Goal: Task Accomplishment & Management: Manage account settings

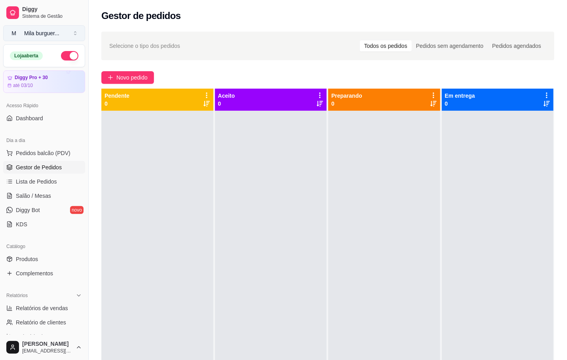
click at [53, 36] on div "Mila burguer ..." at bounding box center [41, 33] width 35 height 8
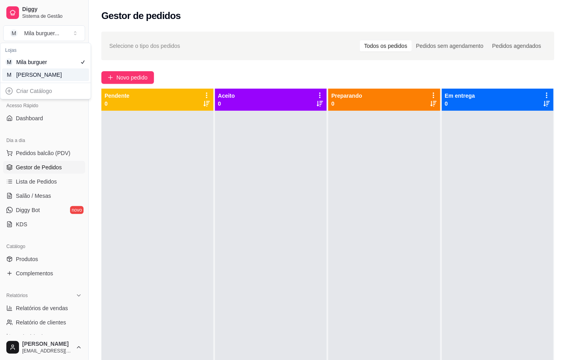
click at [86, 84] on div "Criar Catálogo" at bounding box center [45, 91] width 90 height 16
click at [48, 78] on div "[PERSON_NAME]" at bounding box center [34, 75] width 36 height 8
click at [21, 189] on ul "Pedidos balcão (PDV) Gestor de Pedidos Lista de Pedidos Salão / Mesas Diggy Bot…" at bounding box center [44, 189] width 82 height 84
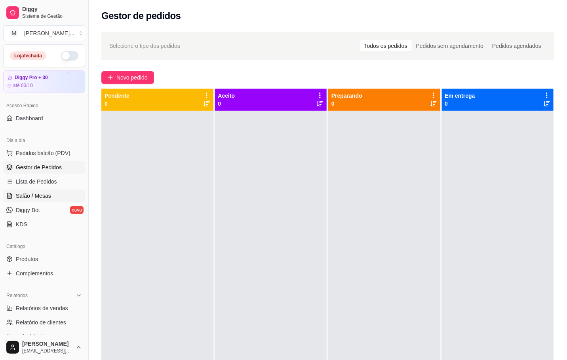
click at [21, 192] on link "Salão / Mesas" at bounding box center [44, 196] width 82 height 13
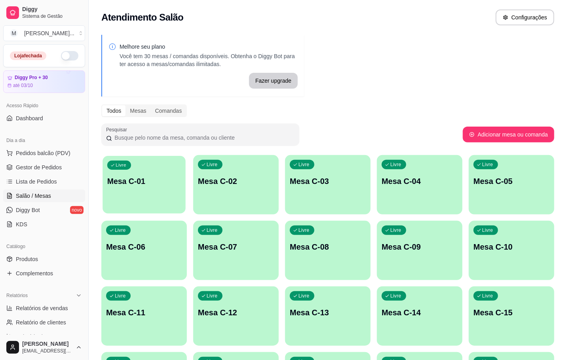
click at [128, 177] on p "Mesa C-01" at bounding box center [144, 181] width 74 height 11
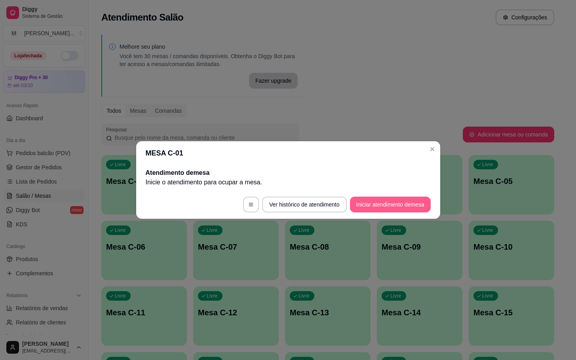
click at [369, 198] on button "Iniciar atendimento de mesa" at bounding box center [390, 205] width 81 height 16
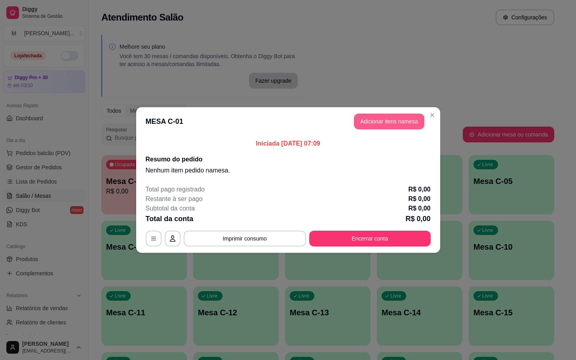
click at [416, 128] on button "Adicionar itens na mesa" at bounding box center [389, 122] width 70 height 16
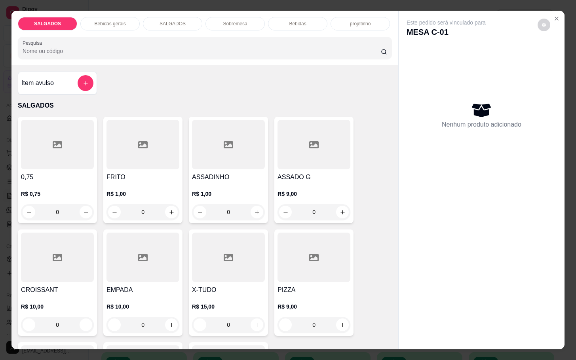
click at [153, 132] on div at bounding box center [143, 145] width 73 height 50
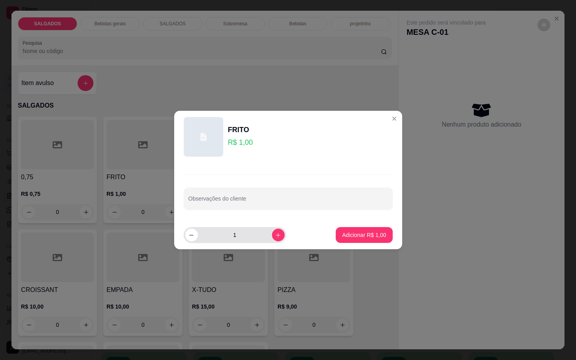
click at [278, 233] on div "1" at bounding box center [235, 235] width 103 height 16
click at [276, 233] on button "increase-product-quantity" at bounding box center [278, 235] width 13 height 13
click at [276, 233] on button "increase-product-quantity" at bounding box center [278, 235] width 12 height 12
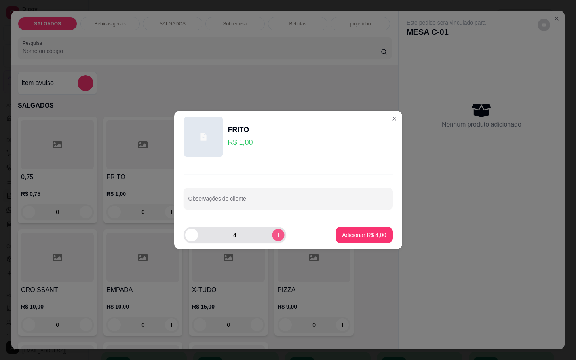
click at [276, 233] on button "increase-product-quantity" at bounding box center [278, 235] width 12 height 12
click at [198, 234] on div "6" at bounding box center [234, 235] width 99 height 16
drag, startPoint x: 243, startPoint y: 235, endPoint x: 238, endPoint y: 234, distance: 4.8
click at [245, 235] on input "6" at bounding box center [235, 235] width 74 height 16
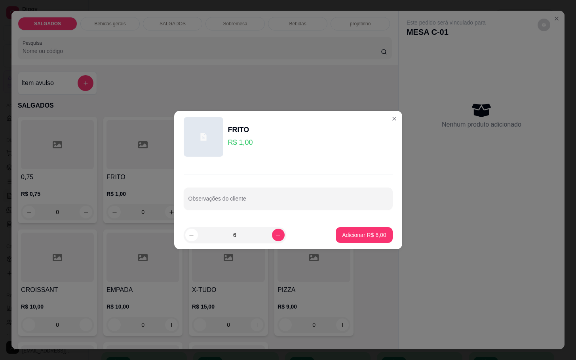
click at [198, 238] on input "6" at bounding box center [235, 235] width 74 height 16
click at [194, 238] on icon "decrease-product-quantity" at bounding box center [192, 235] width 6 height 6
type input "5"
click at [354, 228] on button "Adicionar R$ 5,00" at bounding box center [364, 235] width 57 height 16
type input "5"
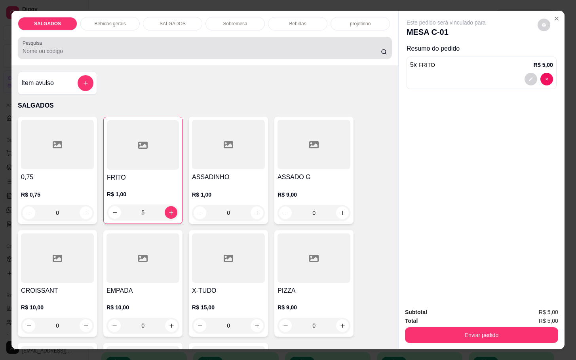
click at [120, 40] on div at bounding box center [205, 48] width 365 height 16
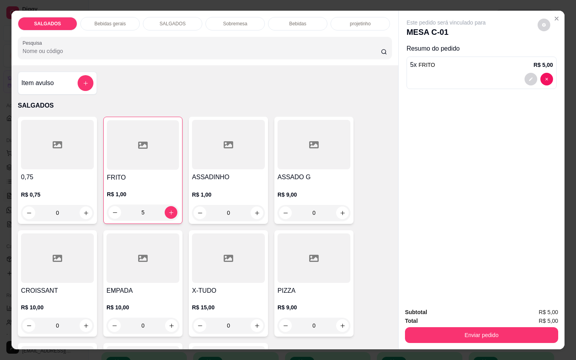
click at [96, 23] on div "Bebidas gerais" at bounding box center [109, 23] width 59 height 13
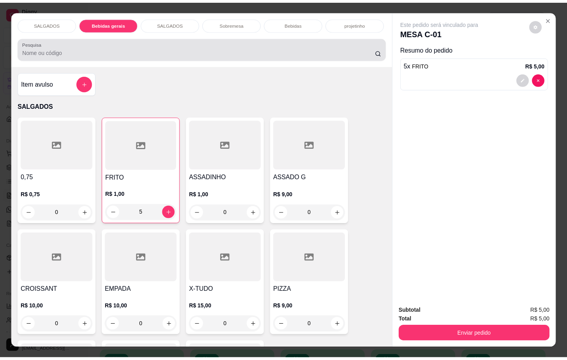
scroll to position [19, 0]
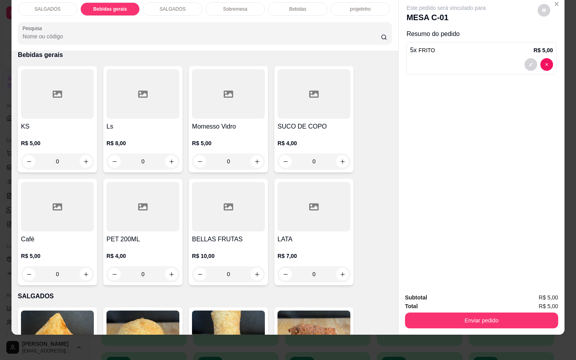
click at [280, 122] on h4 "SUCO DE COPO" at bounding box center [314, 127] width 73 height 10
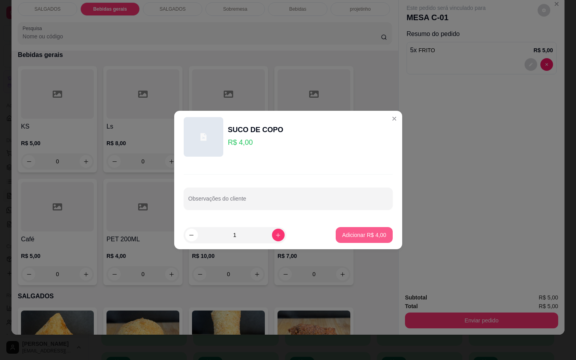
click at [336, 232] on button "Adicionar R$ 4,00" at bounding box center [364, 235] width 57 height 16
type input "1"
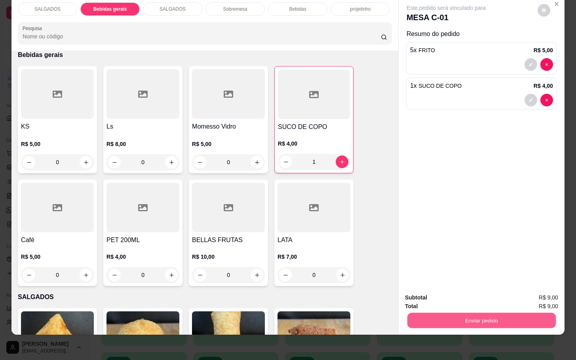
click at [432, 313] on button "Enviar pedido" at bounding box center [481, 320] width 149 height 15
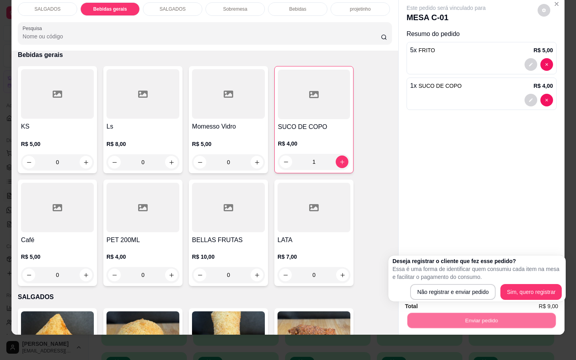
click at [434, 284] on div "Deseja registrar o cliente que fez esse pedido? Essa é uma forma de identificar…" at bounding box center [476, 278] width 169 height 43
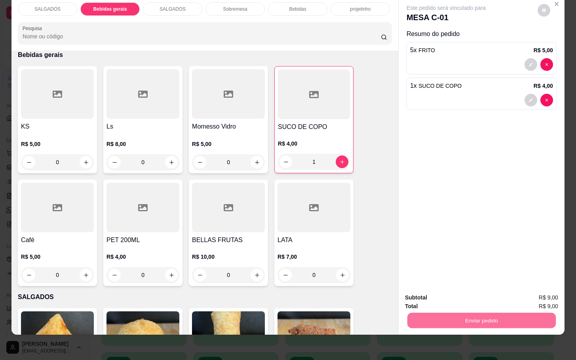
click at [416, 295] on button "Não registrar e enviar pedido" at bounding box center [454, 292] width 82 height 15
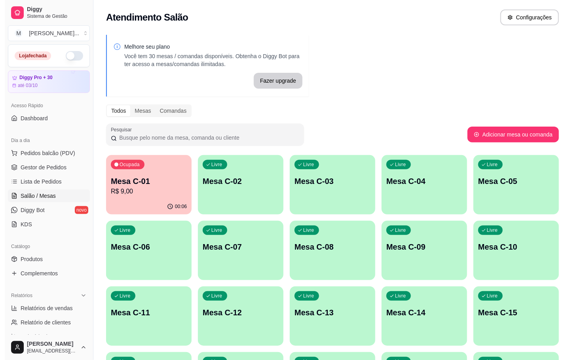
scroll to position [119, 0]
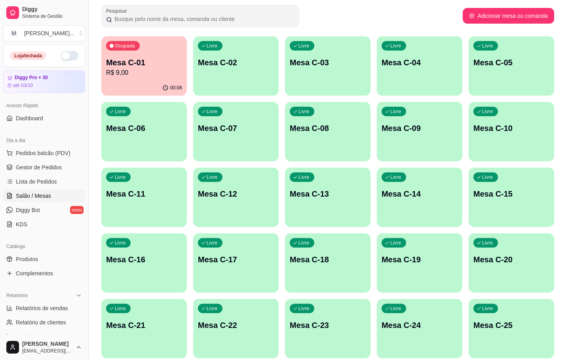
click at [223, 295] on div "Ocupada Mesa C-01 R$ 9,00 00:06 Livre Mesa C-02 Livre Mesa C-03 Livre Mesa C-04…" at bounding box center [327, 230] width 453 height 388
click at [258, 277] on div "Livre Mesa C-17" at bounding box center [236, 259] width 86 height 50
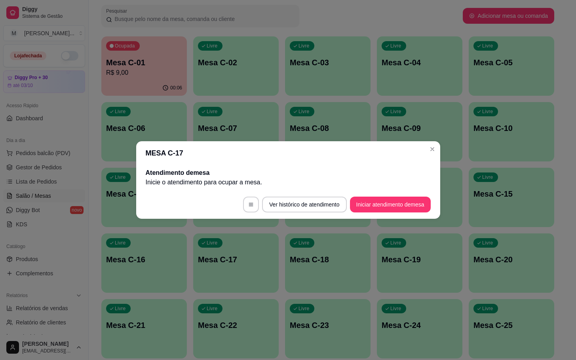
click at [391, 208] on button "Iniciar atendimento de mesa" at bounding box center [390, 205] width 81 height 16
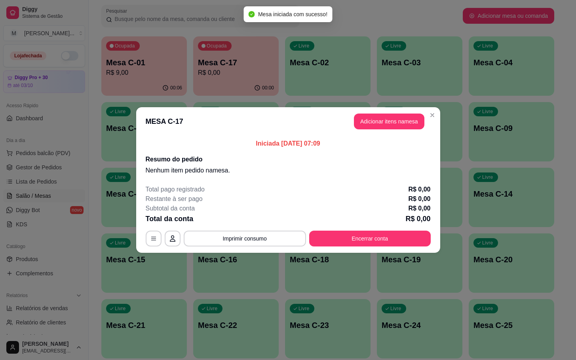
click at [397, 126] on button "Adicionar itens na mesa" at bounding box center [389, 122] width 70 height 16
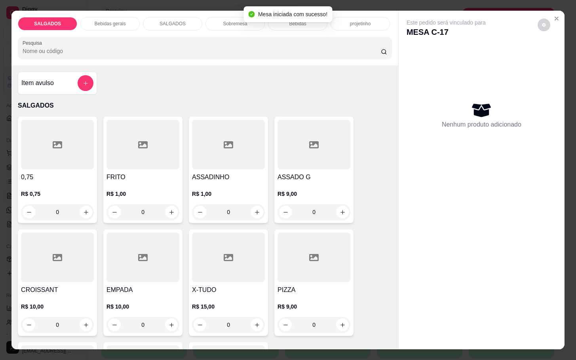
click at [140, 132] on div at bounding box center [143, 145] width 73 height 50
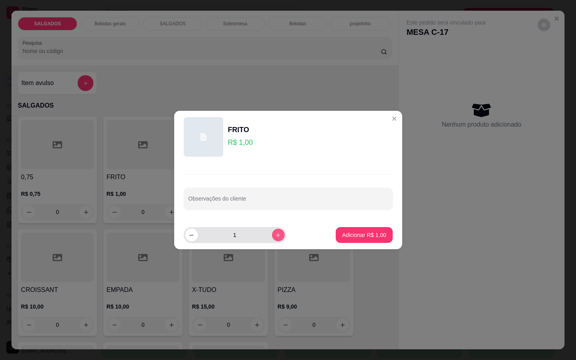
click at [276, 232] on button "increase-product-quantity" at bounding box center [278, 235] width 13 height 13
click at [276, 232] on button "increase-product-quantity" at bounding box center [278, 235] width 12 height 12
click at [272, 232] on button "increase-product-quantity" at bounding box center [278, 235] width 12 height 12
click at [272, 231] on button "increase-product-quantity" at bounding box center [278, 235] width 13 height 13
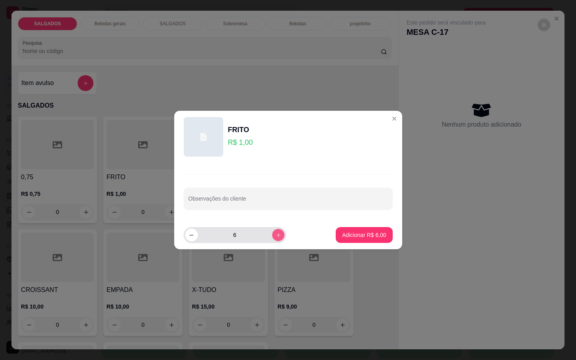
click at [272, 231] on button "increase-product-quantity" at bounding box center [278, 235] width 12 height 12
click at [272, 230] on button "increase-product-quantity" at bounding box center [278, 235] width 12 height 12
click at [272, 230] on button "increase-product-quantity" at bounding box center [278, 235] width 13 height 13
click at [272, 230] on button "increase-product-quantity" at bounding box center [278, 235] width 12 height 12
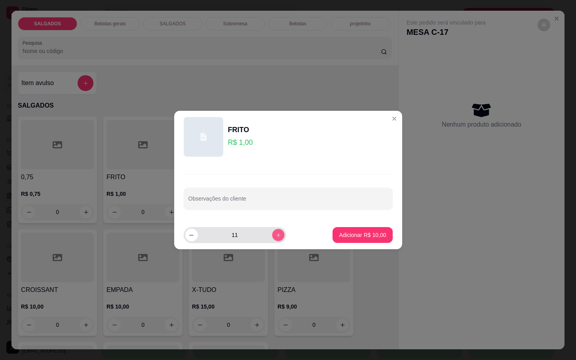
click at [272, 230] on button "increase-product-quantity" at bounding box center [278, 235] width 12 height 12
click at [272, 230] on button "increase-product-quantity" at bounding box center [278, 235] width 13 height 13
click at [272, 231] on button "increase-product-quantity" at bounding box center [278, 235] width 13 height 13
click at [272, 234] on button "increase-product-quantity" at bounding box center [278, 235] width 12 height 12
type input "15"
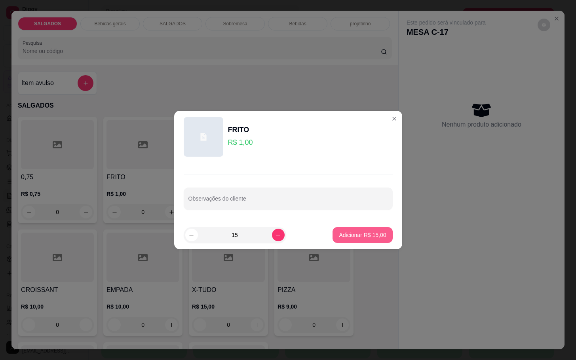
click at [371, 240] on button "Adicionar R$ 15,00" at bounding box center [363, 235] width 60 height 16
type input "15"
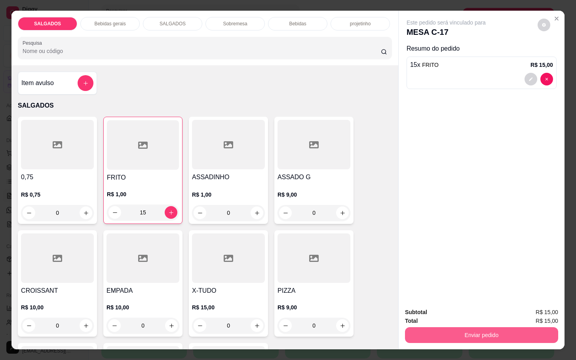
click at [441, 326] on div "Enviar pedido" at bounding box center [481, 335] width 153 height 18
click at [435, 328] on button "Enviar pedido" at bounding box center [481, 336] width 153 height 16
click at [441, 310] on button "Não registrar e enviar pedido" at bounding box center [454, 311] width 82 height 15
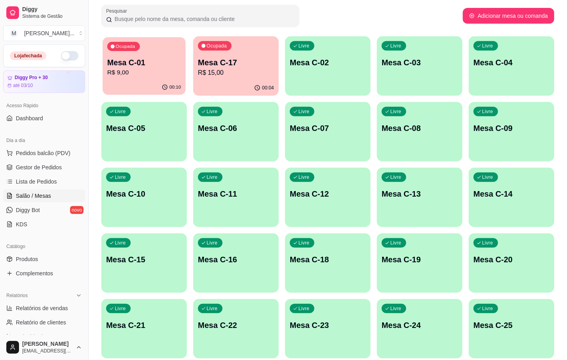
click at [166, 68] on p "R$ 9,00" at bounding box center [144, 72] width 74 height 9
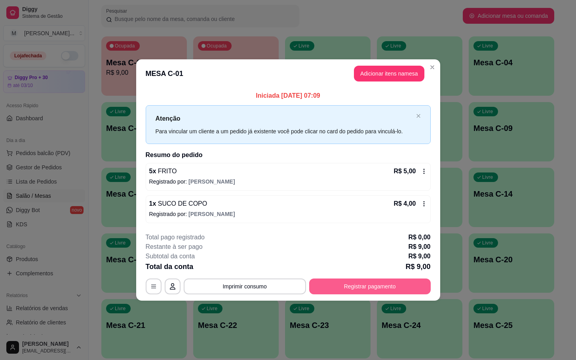
click at [372, 279] on button "Registrar pagamento" at bounding box center [370, 287] width 122 height 16
click at [360, 286] on button "Registrar pagamento" at bounding box center [370, 287] width 122 height 16
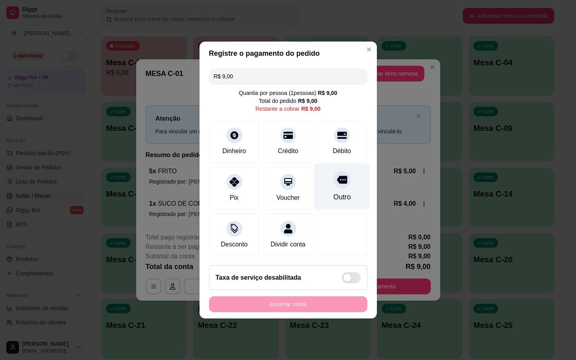
click at [333, 182] on div "Outro" at bounding box center [342, 187] width 56 height 46
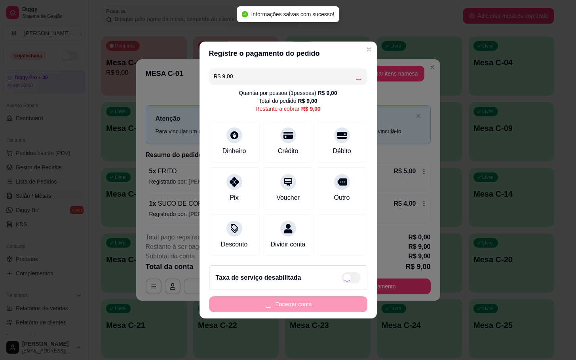
type input "R$ 0,00"
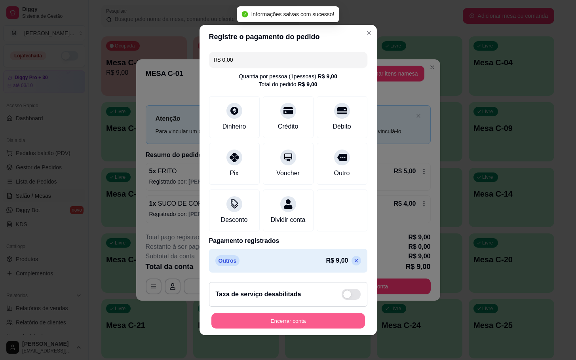
click at [289, 324] on button "Encerrar conta" at bounding box center [288, 321] width 154 height 15
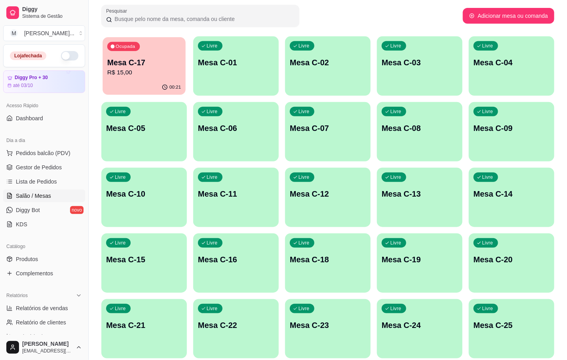
click at [155, 58] on p "Mesa C-17" at bounding box center [144, 62] width 74 height 11
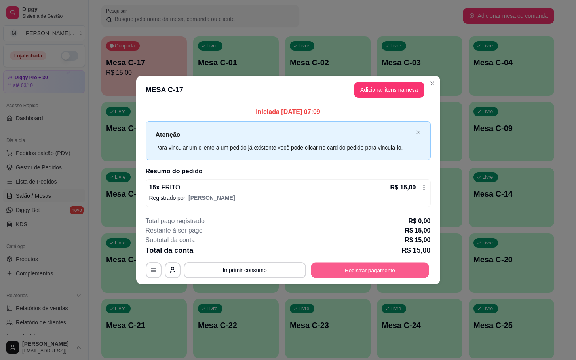
click at [354, 265] on button "Registrar pagamento" at bounding box center [370, 270] width 118 height 15
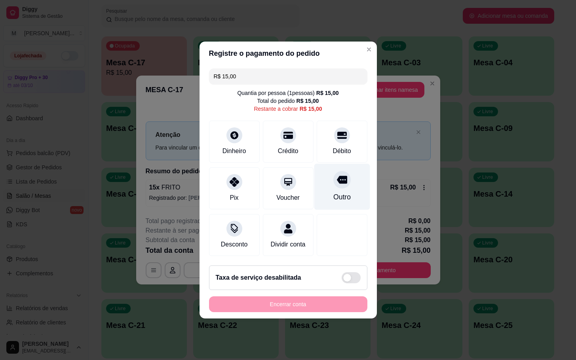
click at [335, 201] on div "Outro" at bounding box center [342, 187] width 56 height 46
type input "R$ 0,00"
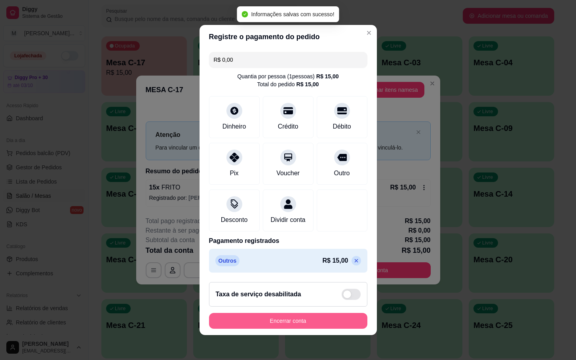
click at [289, 324] on button "Encerrar conta" at bounding box center [288, 321] width 158 height 16
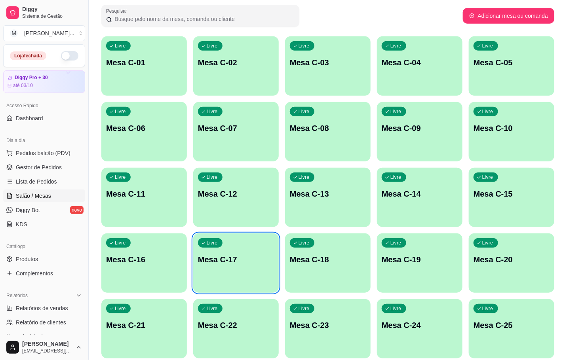
click at [233, 120] on div "Livre Mesa C-07" at bounding box center [236, 127] width 86 height 50
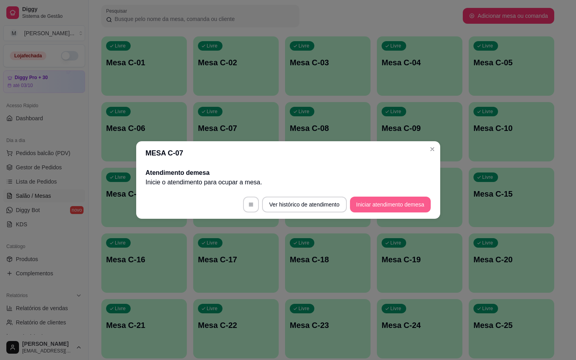
click at [389, 202] on button "Iniciar atendimento de mesa" at bounding box center [390, 205] width 81 height 16
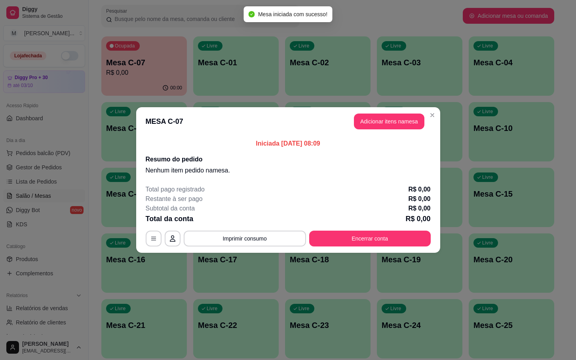
click at [383, 113] on header "MESA C-07 Adicionar itens na mesa" at bounding box center [288, 121] width 304 height 29
click at [383, 119] on button "Adicionar itens na mesa" at bounding box center [389, 121] width 68 height 15
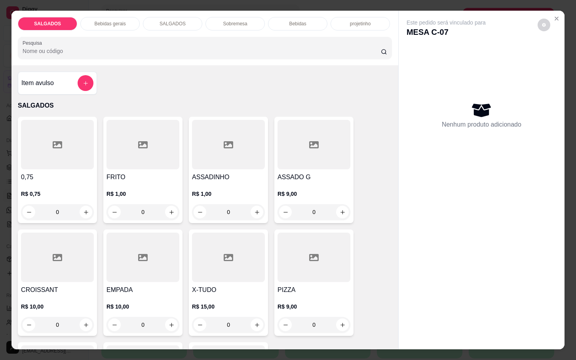
click at [283, 286] on h4 "PIZZA" at bounding box center [314, 291] width 73 height 10
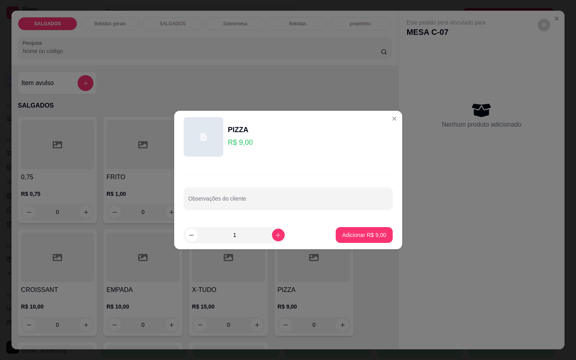
click at [321, 234] on footer "1 Adicionar R$ 9,00" at bounding box center [288, 235] width 228 height 29
click at [328, 236] on footer "1 Adicionar R$ 9,00" at bounding box center [288, 235] width 228 height 29
click at [339, 244] on footer "1 Adicionar R$ 9,00" at bounding box center [288, 235] width 228 height 29
click at [352, 236] on p "Adicionar R$ 9,00" at bounding box center [364, 235] width 44 height 8
type input "1"
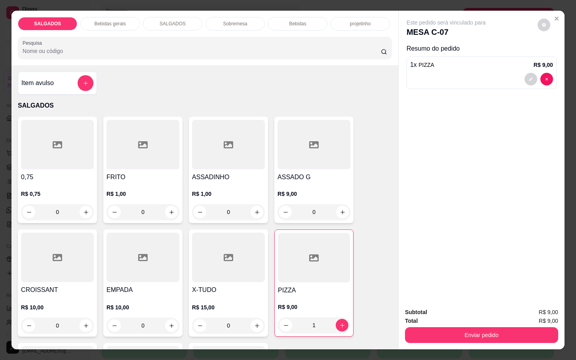
click at [160, 182] on div "R$ 1,00 0" at bounding box center [143, 201] width 73 height 38
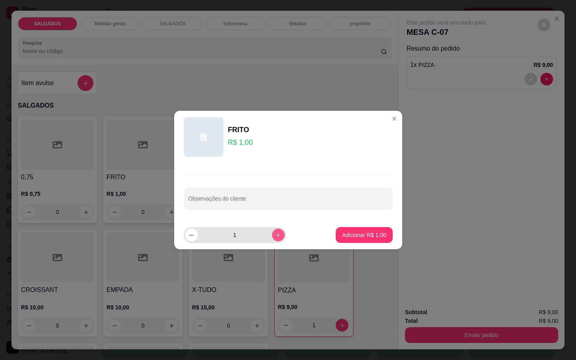
click at [275, 234] on icon "increase-product-quantity" at bounding box center [278, 235] width 6 height 6
type input "3"
click at [343, 234] on p "Adicionar R$ 3,00" at bounding box center [364, 235] width 44 height 8
type input "3"
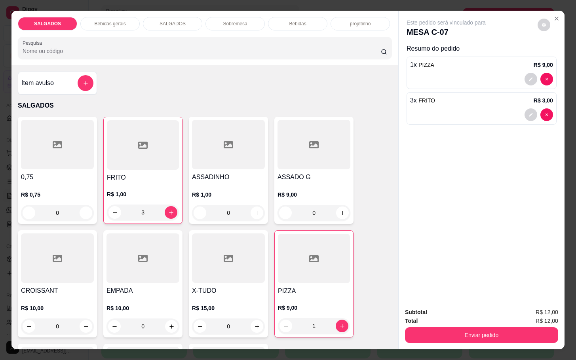
click at [102, 24] on div "Bebidas gerais" at bounding box center [109, 23] width 59 height 13
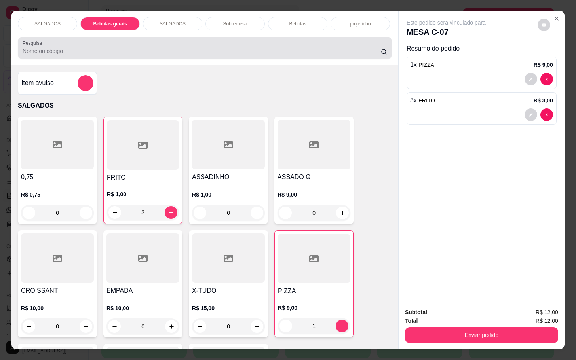
scroll to position [19, 0]
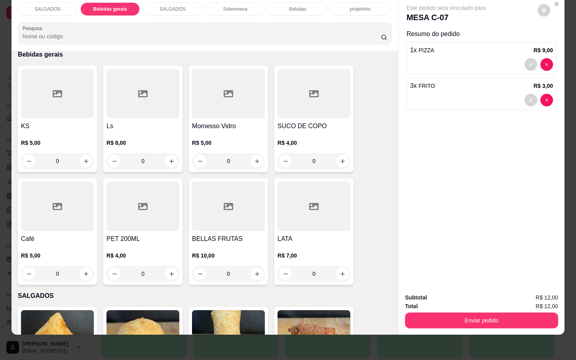
click at [31, 215] on div at bounding box center [57, 207] width 73 height 50
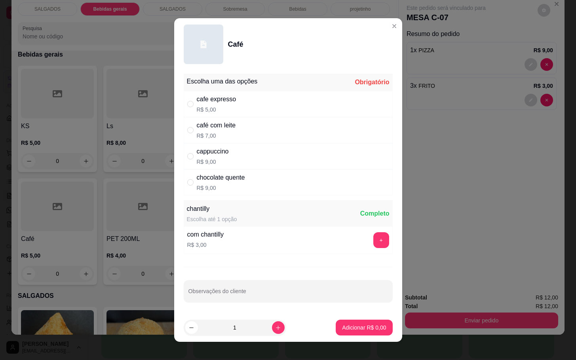
click at [207, 103] on div "cafe expresso" at bounding box center [217, 100] width 40 height 10
radio input "true"
click at [324, 328] on footer "1 Adicionar R$ 5,00" at bounding box center [288, 328] width 228 height 29
click at [367, 341] on footer "1 Adicionar R$ 5,00" at bounding box center [288, 328] width 228 height 29
click at [354, 325] on p "Adicionar R$ 5,00" at bounding box center [364, 328] width 43 height 8
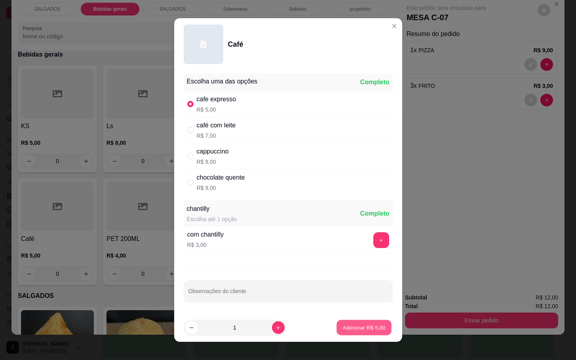
type input "1"
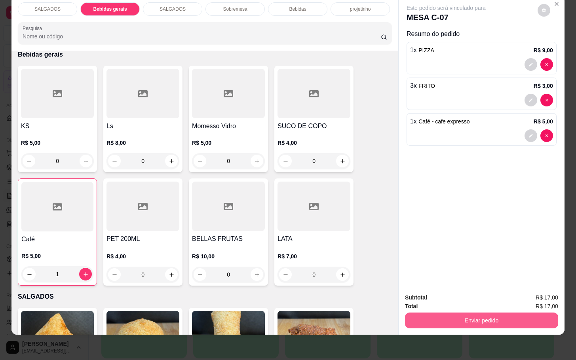
click at [489, 316] on button "Enviar pedido" at bounding box center [481, 321] width 153 height 16
click at [460, 297] on button "Não registrar e enviar pedido" at bounding box center [454, 292] width 82 height 15
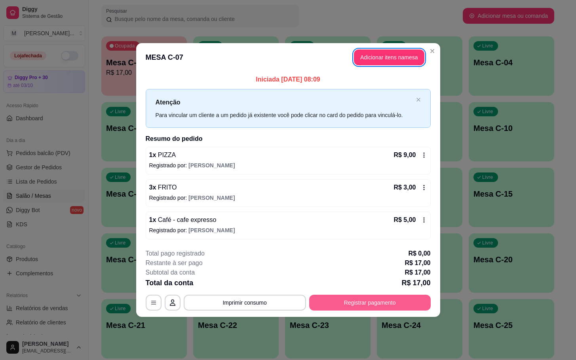
click at [403, 300] on button "Registrar pagamento" at bounding box center [370, 303] width 122 height 16
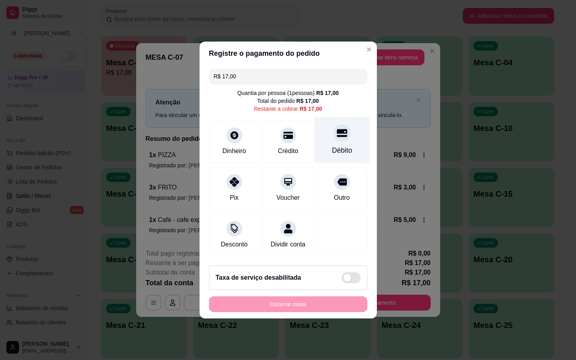
click at [332, 149] on div "Débito" at bounding box center [342, 150] width 20 height 10
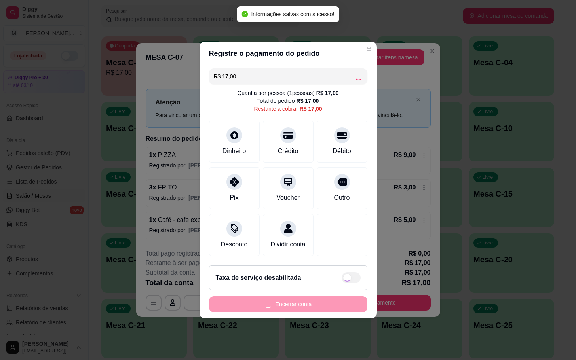
type input "R$ 0,00"
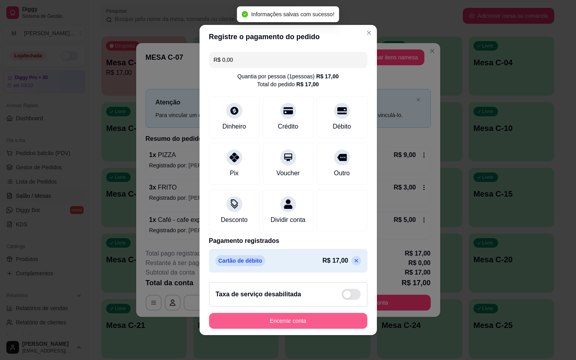
click at [279, 323] on button "Encerrar conta" at bounding box center [288, 321] width 158 height 16
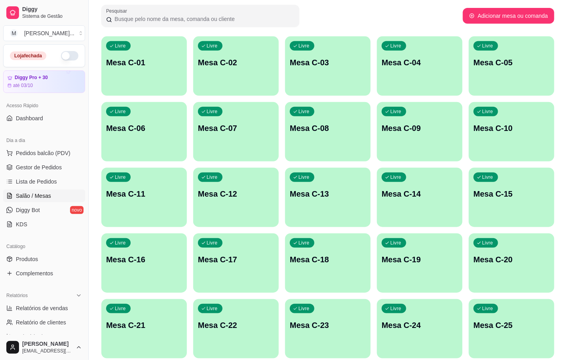
click at [220, 126] on p "Mesa C-07" at bounding box center [236, 128] width 76 height 11
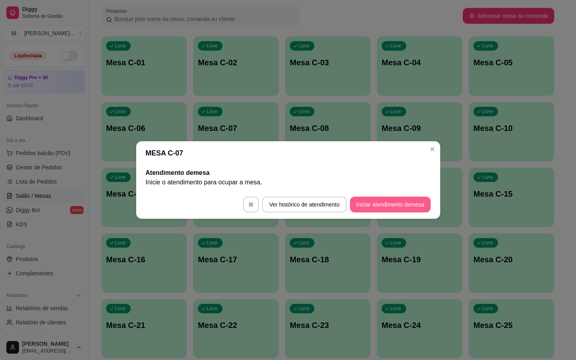
click at [391, 195] on footer "Ver histórico de atendimento Iniciar atendimento de mesa" at bounding box center [288, 204] width 304 height 29
click at [396, 201] on button "Iniciar atendimento de mesa" at bounding box center [390, 205] width 81 height 16
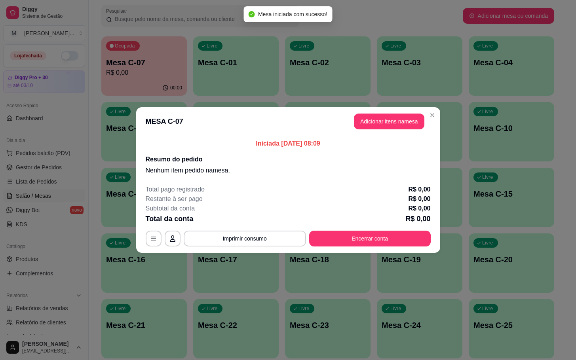
click at [380, 130] on header "MESA C-07 Adicionar itens na mesa" at bounding box center [288, 121] width 304 height 29
click at [388, 114] on button "Adicionar itens na mesa" at bounding box center [389, 122] width 70 height 16
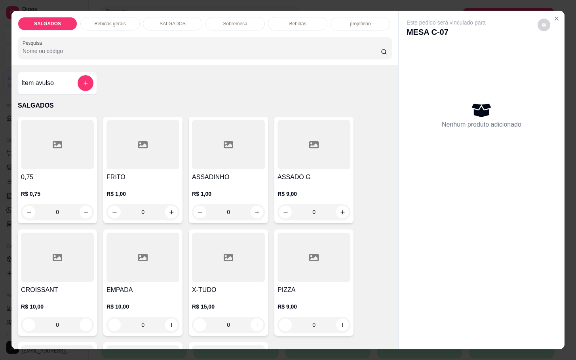
click at [286, 272] on div at bounding box center [314, 258] width 73 height 50
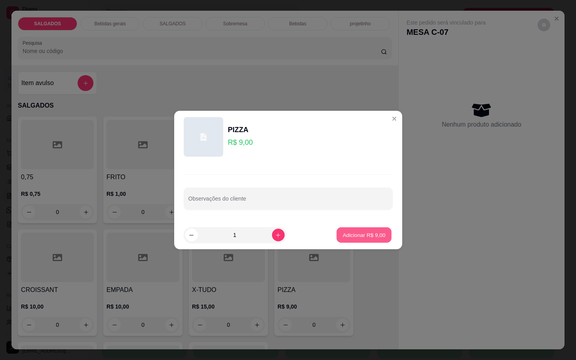
click at [343, 236] on p "Adicionar R$ 9,00" at bounding box center [364, 235] width 43 height 8
type input "1"
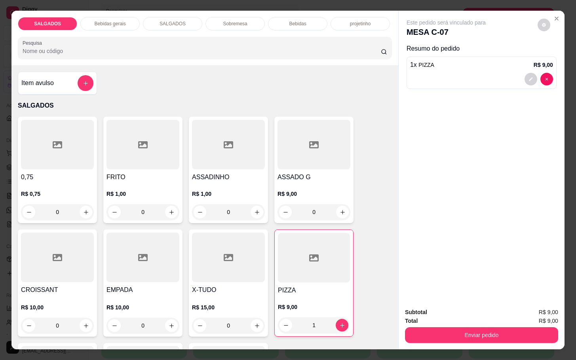
click at [112, 25] on div "Bebidas gerais" at bounding box center [109, 23] width 59 height 13
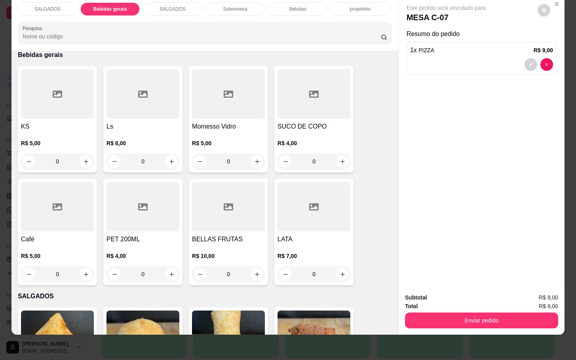
click at [57, 182] on div at bounding box center [57, 207] width 73 height 50
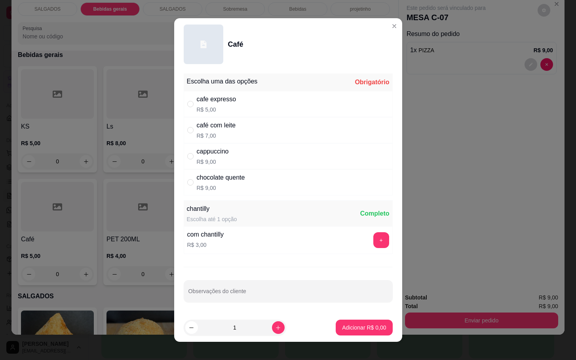
click at [204, 97] on div "cafe expresso" at bounding box center [217, 100] width 40 height 10
radio input "true"
click at [360, 332] on button "Adicionar R$ 5,00" at bounding box center [364, 327] width 55 height 15
type input "1"
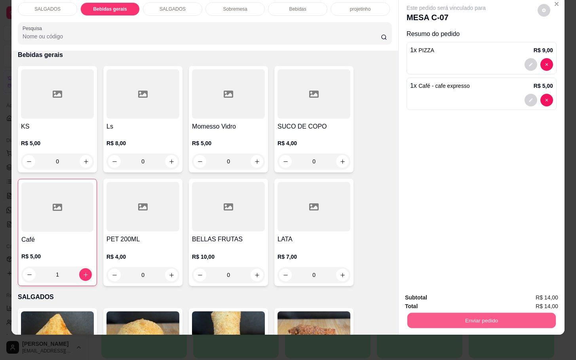
click at [438, 313] on button "Enviar pedido" at bounding box center [481, 320] width 149 height 15
click at [444, 285] on button "Não registrar e enviar pedido" at bounding box center [454, 292] width 82 height 15
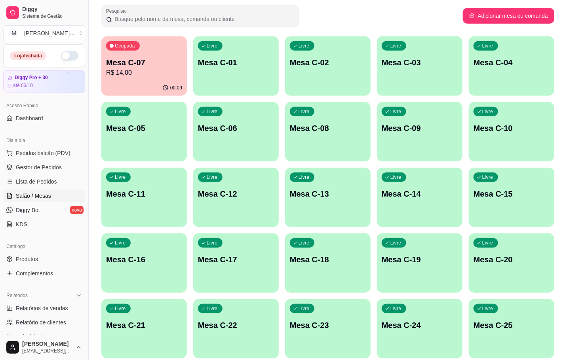
click at [361, 291] on div "button" at bounding box center [328, 289] width 86 height 10
click at [144, 82] on div "00:09" at bounding box center [144, 87] width 86 height 15
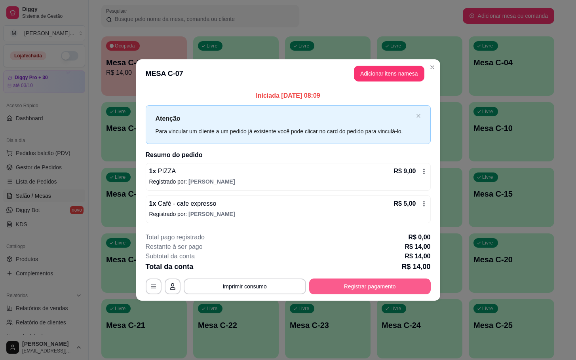
click at [335, 287] on button "Registrar pagamento" at bounding box center [370, 287] width 122 height 16
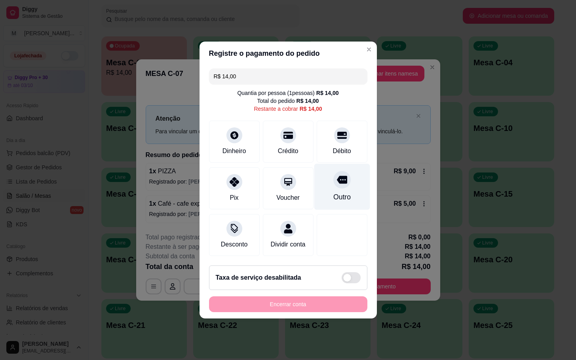
click at [347, 173] on div "Outro" at bounding box center [342, 187] width 56 height 46
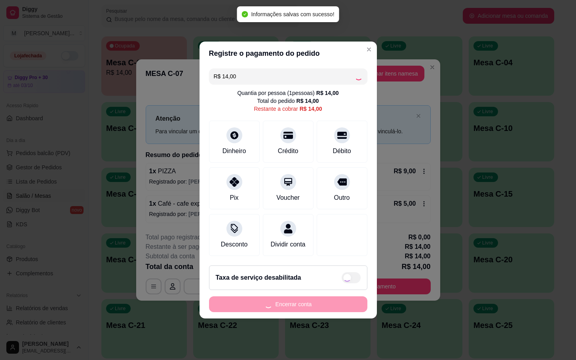
type input "R$ 0,00"
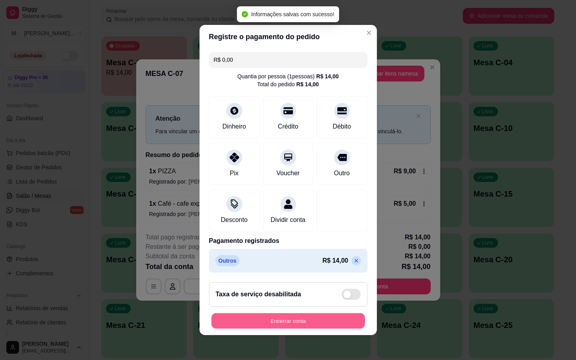
click at [278, 327] on button "Encerrar conta" at bounding box center [288, 321] width 154 height 15
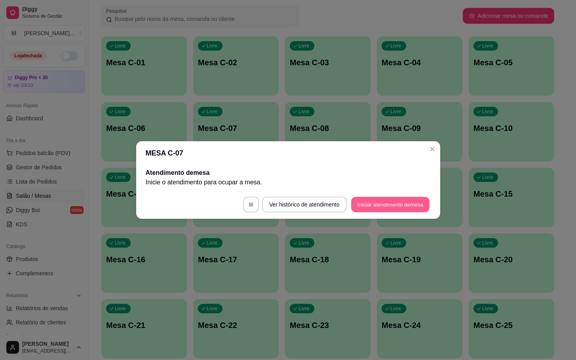
click at [402, 211] on button "Iniciar atendimento de mesa" at bounding box center [390, 204] width 78 height 15
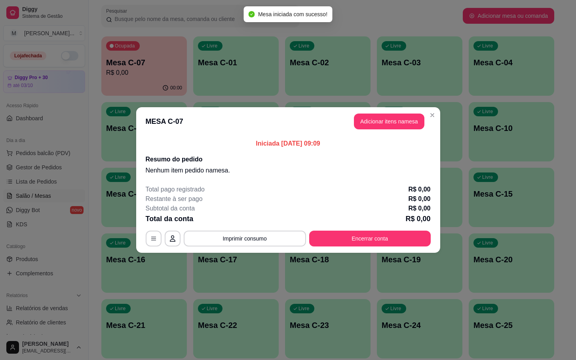
click at [385, 132] on header "MESA C-07 Adicionar itens na mesa" at bounding box center [288, 121] width 304 height 29
click at [381, 111] on header "MESA C-07 Adicionar itens na mesa" at bounding box center [288, 121] width 304 height 29
click at [379, 114] on button "Adicionar itens na mesa" at bounding box center [389, 122] width 70 height 16
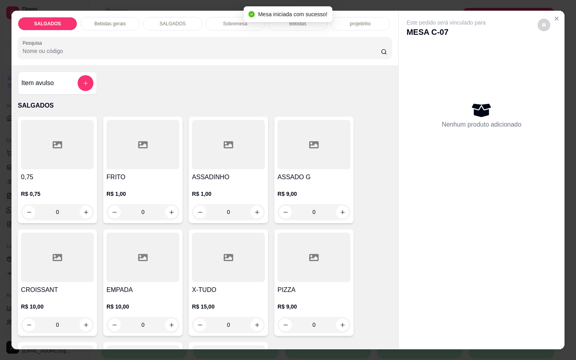
click at [69, 137] on div at bounding box center [57, 145] width 73 height 50
drag, startPoint x: 137, startPoint y: 174, endPoint x: 154, endPoint y: 171, distance: 16.8
click at [154, 173] on h4 "FRITO" at bounding box center [143, 178] width 73 height 10
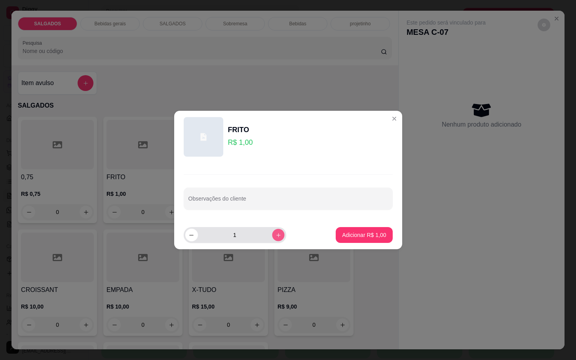
click at [272, 240] on button "increase-product-quantity" at bounding box center [278, 235] width 12 height 12
click at [272, 239] on button "increase-product-quantity" at bounding box center [278, 235] width 12 height 12
click at [272, 239] on button "increase-product-quantity" at bounding box center [278, 235] width 13 height 13
click at [275, 238] on icon "increase-product-quantity" at bounding box center [278, 235] width 6 height 6
click at [275, 236] on icon "increase-product-quantity" at bounding box center [278, 235] width 6 height 6
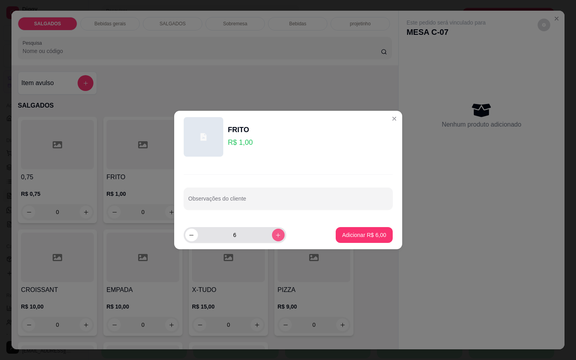
click at [275, 236] on icon "increase-product-quantity" at bounding box center [278, 235] width 6 height 6
type input "7"
click at [351, 234] on p "Adicionar R$ 7,00" at bounding box center [364, 235] width 44 height 8
type input "7"
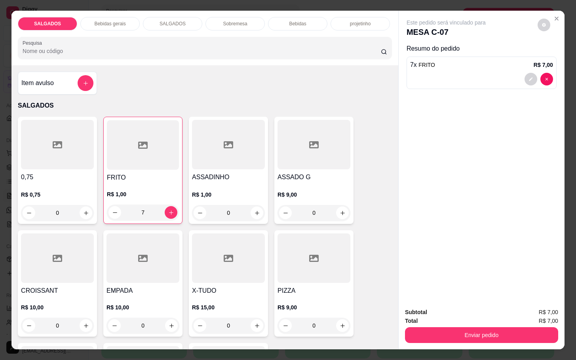
click at [118, 21] on p "Bebidas gerais" at bounding box center [109, 24] width 31 height 6
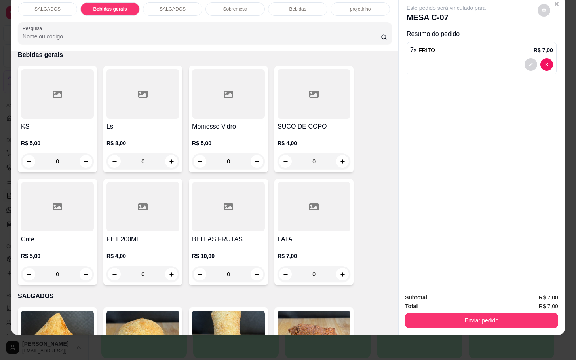
click at [77, 197] on div at bounding box center [57, 207] width 73 height 50
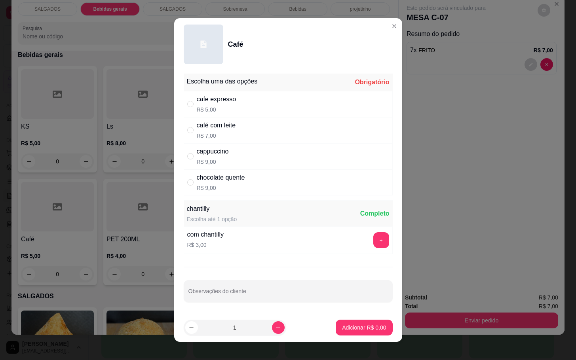
click at [227, 107] on p "R$ 5,00" at bounding box center [217, 110] width 40 height 8
radio input "true"
click at [275, 327] on icon "increase-product-quantity" at bounding box center [278, 328] width 6 height 6
type input "2"
click at [342, 326] on p "Adicionar R$ 10,00" at bounding box center [363, 328] width 46 height 8
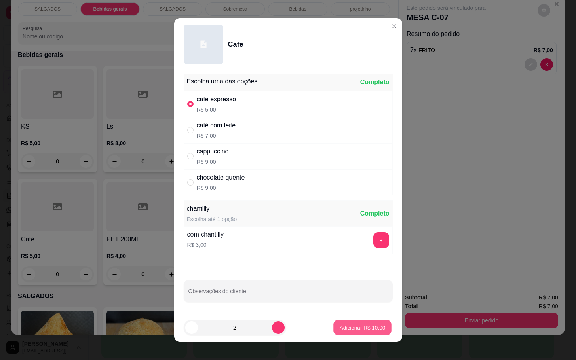
type input "2"
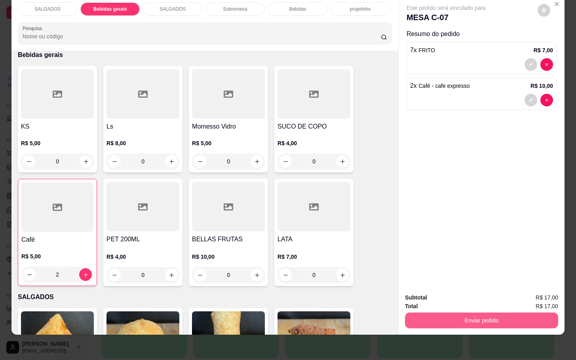
click at [504, 314] on button "Enviar pedido" at bounding box center [481, 321] width 153 height 16
click at [454, 311] on div "Enviar pedido" at bounding box center [481, 320] width 153 height 18
click at [455, 313] on button "Enviar pedido" at bounding box center [481, 321] width 153 height 16
click at [454, 293] on button "Não registrar e enviar pedido" at bounding box center [454, 292] width 82 height 15
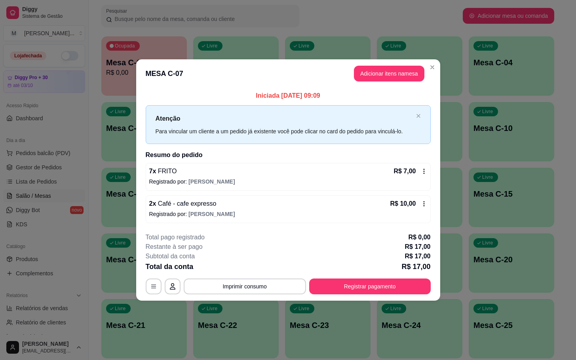
click at [240, 164] on div "7 x FRITO R$ 7,00 Registrado por: [PERSON_NAME]" at bounding box center [288, 177] width 285 height 28
click at [146, 133] on div "Atenção Para vincular um cliente a um pedido já existente você pode clicar no c…" at bounding box center [288, 124] width 285 height 38
click at [142, 136] on div "Iniciada [DATE] 09:09 Atenção Para vincular um cliente a um pedido já existente…" at bounding box center [288, 157] width 304 height 138
click at [138, 139] on div "Iniciada [DATE] 09:09 Atenção Para vincular um cliente a um pedido já existente…" at bounding box center [288, 157] width 304 height 138
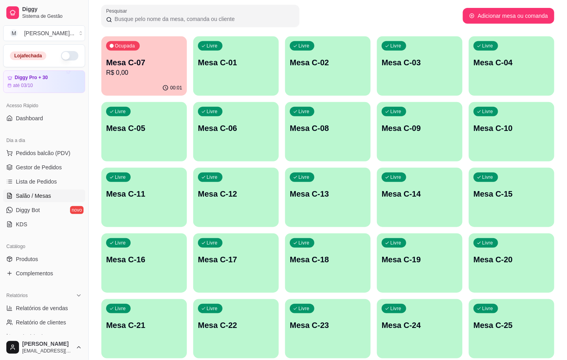
click at [198, 194] on div "Livre Mesa C-12" at bounding box center [236, 193] width 86 height 50
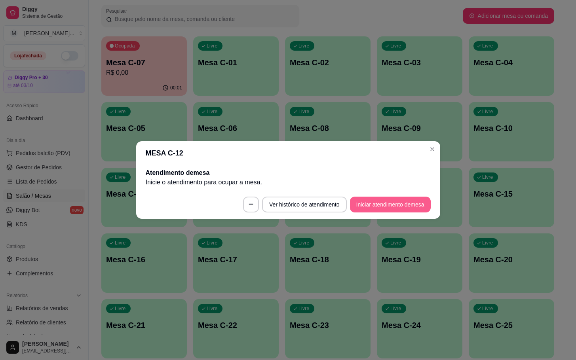
click at [373, 208] on button "Iniciar atendimento de mesa" at bounding box center [390, 205] width 81 height 16
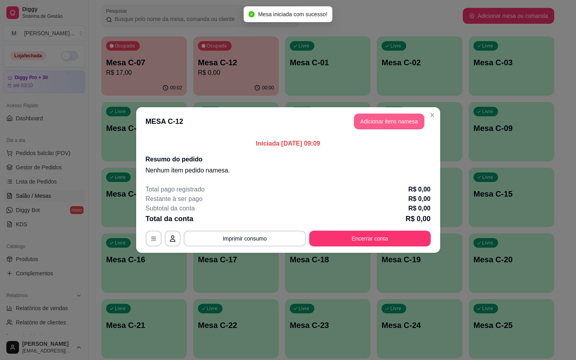
click at [421, 121] on button "Adicionar itens na mesa" at bounding box center [389, 122] width 70 height 16
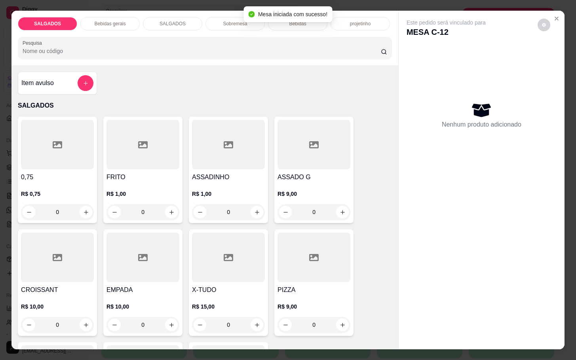
click at [139, 156] on div at bounding box center [143, 145] width 73 height 50
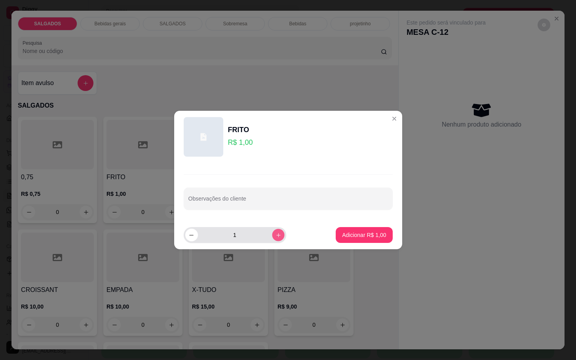
click at [275, 238] on icon "increase-product-quantity" at bounding box center [278, 235] width 6 height 6
click at [275, 237] on icon "increase-product-quantity" at bounding box center [278, 235] width 6 height 6
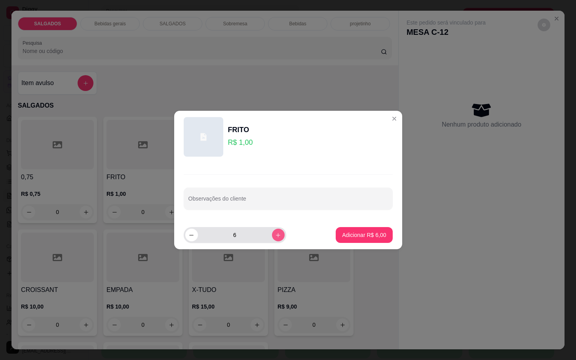
click at [275, 237] on icon "increase-product-quantity" at bounding box center [278, 235] width 6 height 6
click at [275, 236] on icon "increase-product-quantity" at bounding box center [278, 235] width 6 height 6
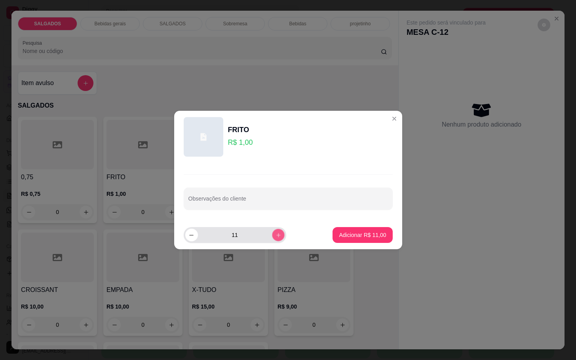
click at [275, 236] on icon "increase-product-quantity" at bounding box center [278, 235] width 6 height 6
type input "12"
click at [373, 242] on button "Adicionar R$ 12,00" at bounding box center [363, 235] width 60 height 16
type input "12"
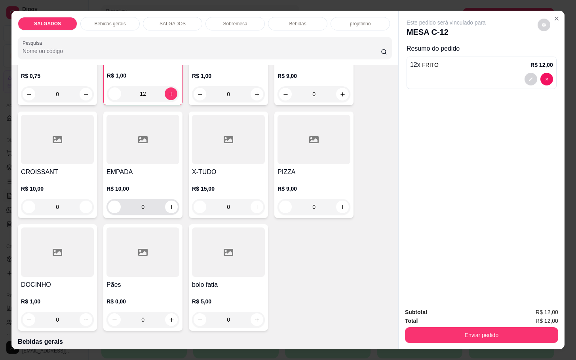
scroll to position [0, 0]
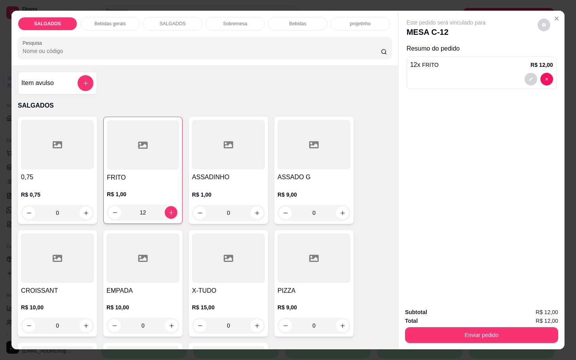
click at [91, 25] on div "Bebidas gerais" at bounding box center [109, 23] width 59 height 13
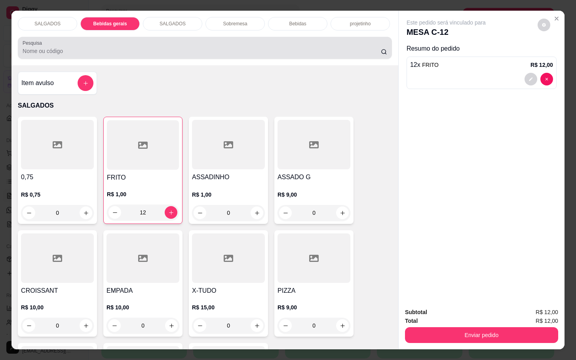
scroll to position [19, 0]
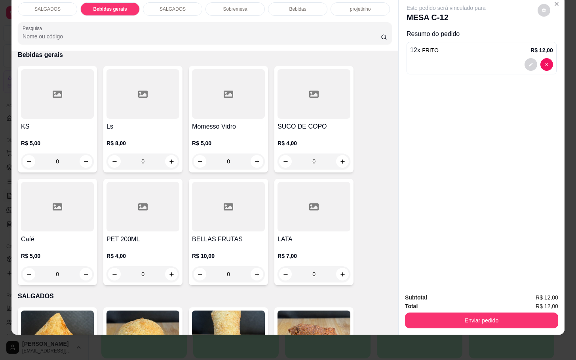
click at [307, 2] on div "Bebidas" at bounding box center [297, 8] width 59 height 13
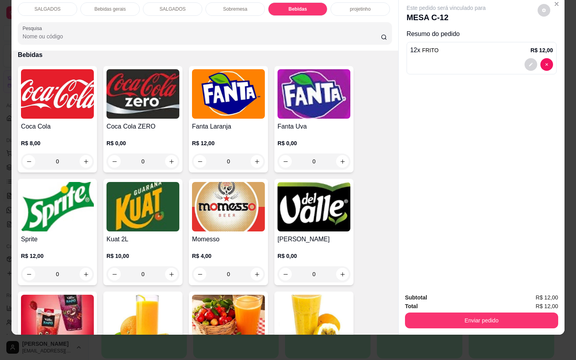
click at [68, 78] on img at bounding box center [57, 94] width 73 height 50
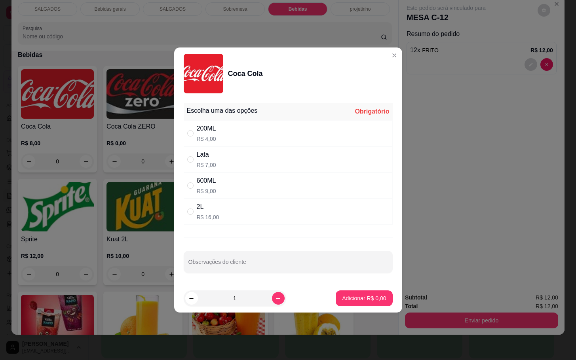
click at [246, 181] on div "600ML R$ 9,00" at bounding box center [288, 186] width 209 height 26
radio input "true"
click at [346, 297] on p "Adicionar R$ 9,00" at bounding box center [364, 299] width 44 height 8
type input "1"
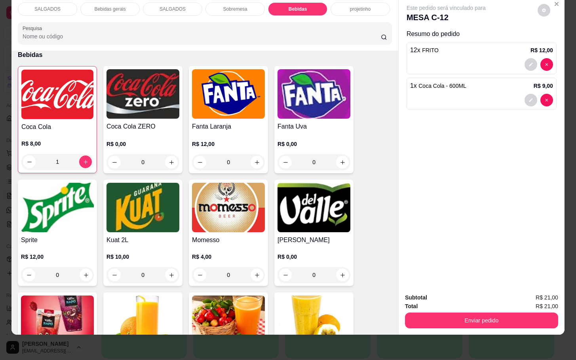
click at [511, 313] on button "Enviar pedido" at bounding box center [481, 321] width 153 height 16
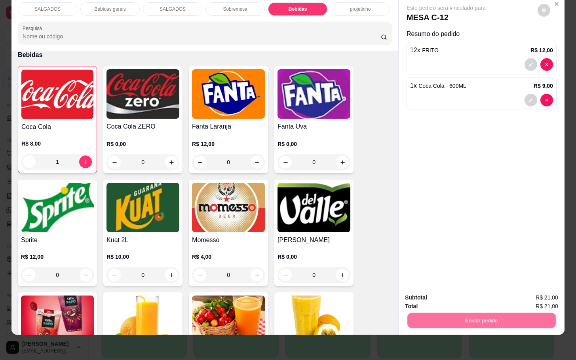
click at [461, 290] on button "Não registrar e enviar pedido" at bounding box center [454, 292] width 82 height 15
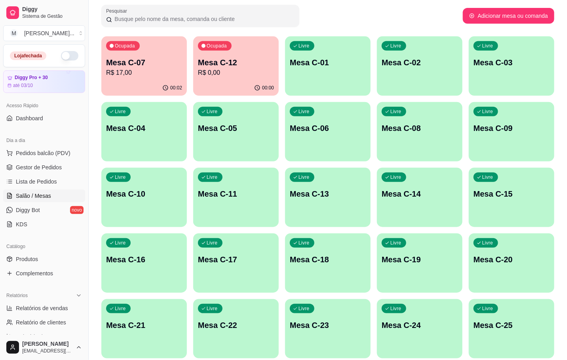
click at [467, 338] on div "Ocupada Mesa C-07 R$ 17,00 00:02 Ocupada Mesa C-12 R$ 0,00 00:00 Livre Mesa C-0…" at bounding box center [327, 230] width 453 height 388
click at [475, 338] on div "Livre Mesa C-25" at bounding box center [512, 324] width 86 height 50
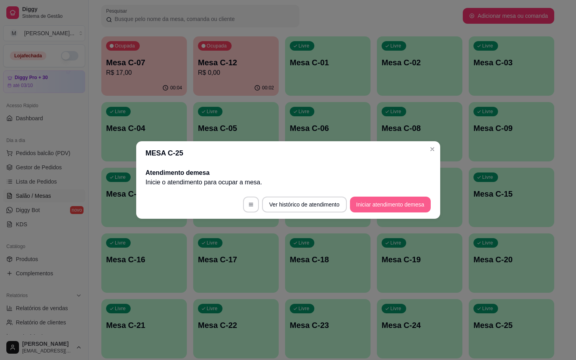
click at [396, 203] on button "Iniciar atendimento de mesa" at bounding box center [390, 205] width 81 height 16
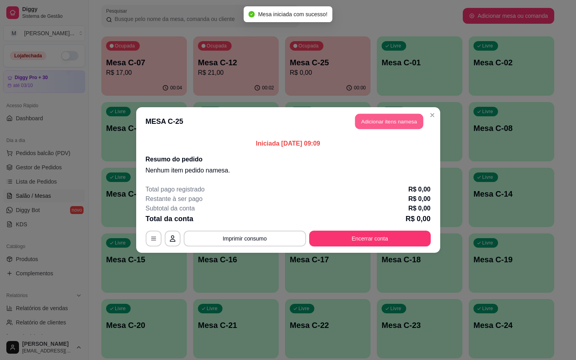
click at [390, 125] on button "Adicionar itens na mesa" at bounding box center [389, 121] width 68 height 15
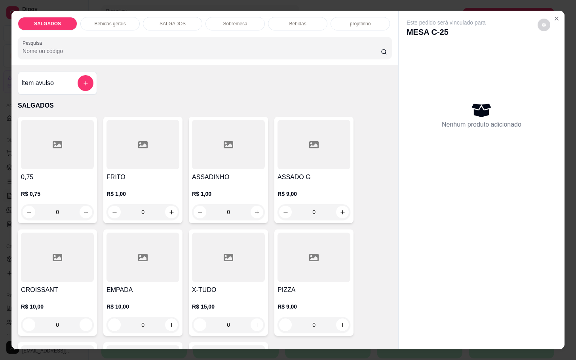
drag, startPoint x: 150, startPoint y: 213, endPoint x: 88, endPoint y: 221, distance: 62.3
click at [88, 221] on div "0,75 R$ 0,75 0 FRITO R$ 1,00 0 ASSADINHO R$ 1,00 0 ASSADO G R$ 9,00 0 CROISSANT…" at bounding box center [205, 283] width 374 height 332
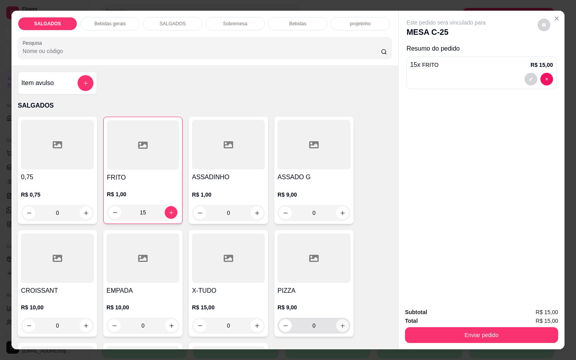
type input "15"
click at [341, 326] on button "increase-product-quantity" at bounding box center [342, 326] width 13 height 13
type input "1"
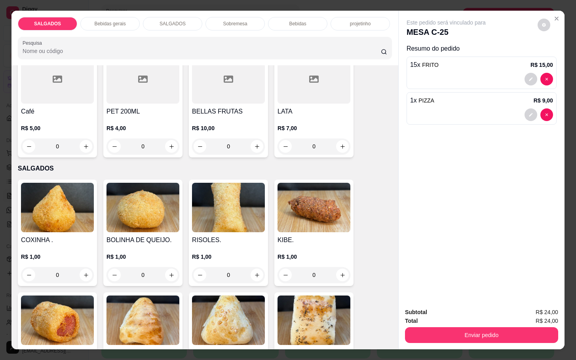
scroll to position [653, 0]
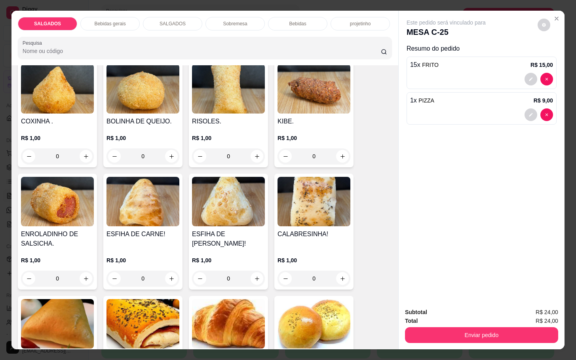
click at [297, 17] on div "Bebidas" at bounding box center [297, 23] width 59 height 13
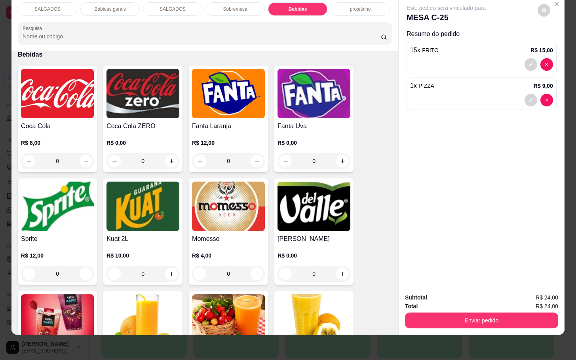
click at [219, 201] on img at bounding box center [228, 207] width 73 height 50
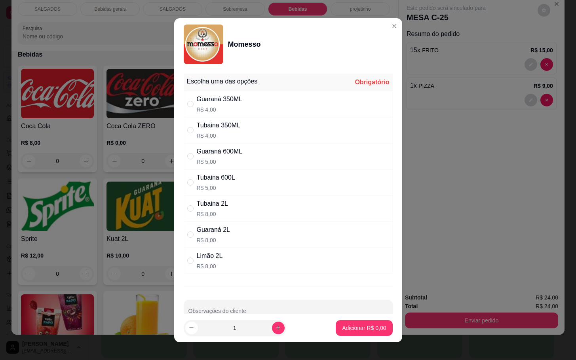
click at [225, 188] on p "R$ 5,00" at bounding box center [216, 188] width 38 height 8
radio input "true"
click at [352, 327] on p "Adicionar R$ 5,00" at bounding box center [364, 328] width 43 height 8
type input "1"
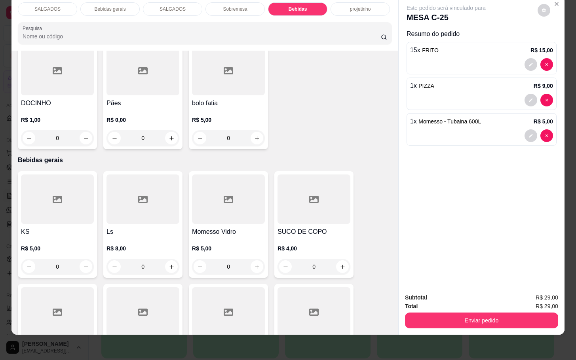
scroll to position [465, 0]
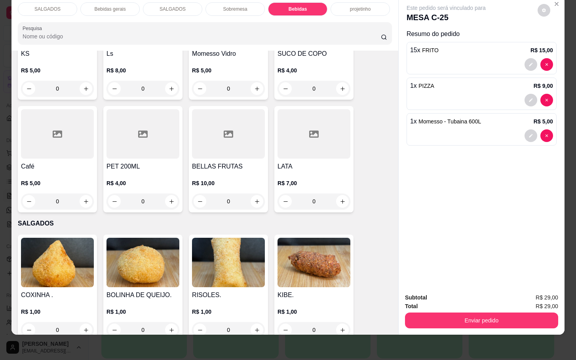
click at [43, 129] on div at bounding box center [57, 134] width 73 height 50
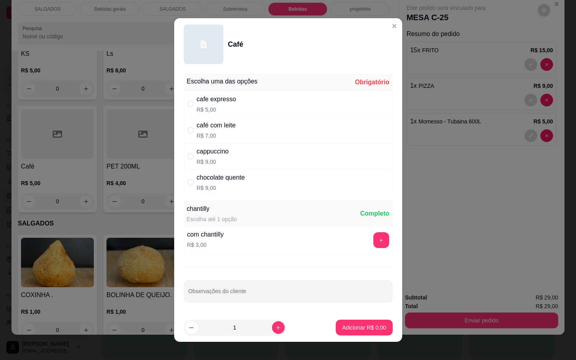
click at [201, 103] on div "cafe expresso" at bounding box center [217, 100] width 40 height 10
radio input "true"
click at [358, 329] on p "Adicionar R$ 5,00" at bounding box center [364, 328] width 43 height 8
type input "1"
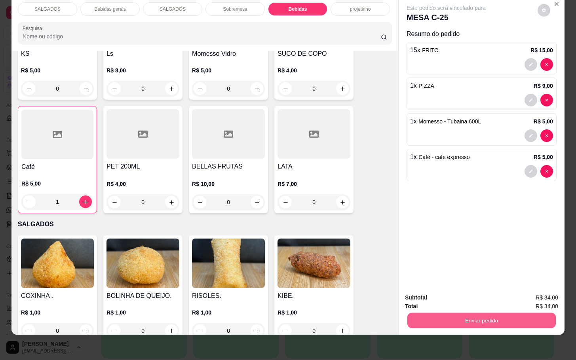
click at [454, 313] on button "Enviar pedido" at bounding box center [481, 320] width 149 height 15
click at [451, 291] on button "Não registrar e enviar pedido" at bounding box center [454, 292] width 82 height 15
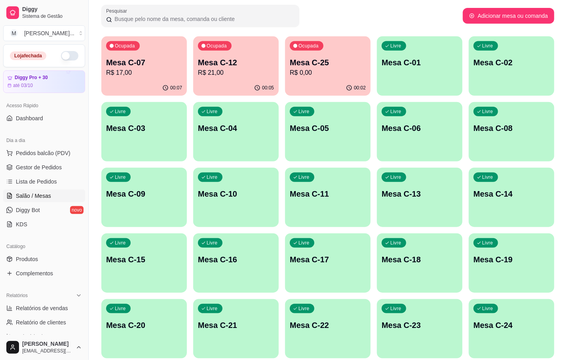
click at [165, 57] on p "Mesa C-07" at bounding box center [144, 62] width 76 height 11
click at [510, 249] on div "Livre Mesa C-19" at bounding box center [511, 258] width 83 height 48
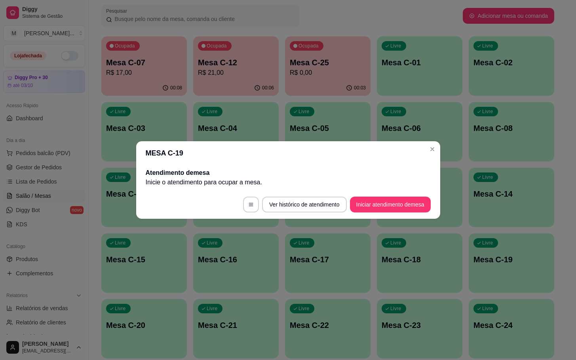
click at [407, 191] on footer "Ver histórico de atendimento Iniciar atendimento de mesa" at bounding box center [288, 204] width 304 height 29
click at [416, 196] on footer "Ver histórico de atendimento Iniciar atendimento de mesa" at bounding box center [288, 204] width 304 height 29
click at [411, 201] on button "Iniciar atendimento de mesa" at bounding box center [390, 204] width 78 height 15
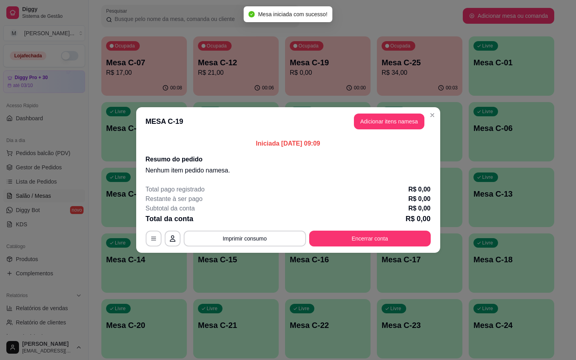
click at [401, 131] on header "MESA C-19 Adicionar itens na mesa" at bounding box center [288, 121] width 304 height 29
click at [398, 122] on button "Adicionar itens na mesa" at bounding box center [389, 122] width 70 height 16
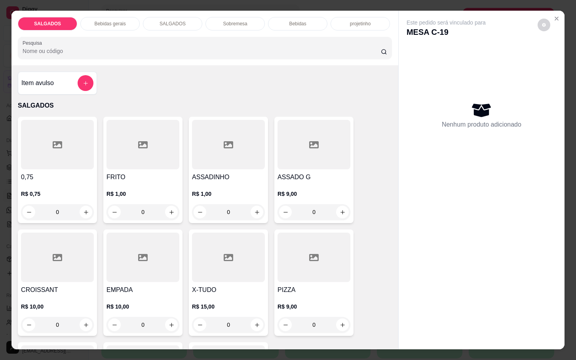
click at [135, 161] on div at bounding box center [143, 145] width 73 height 50
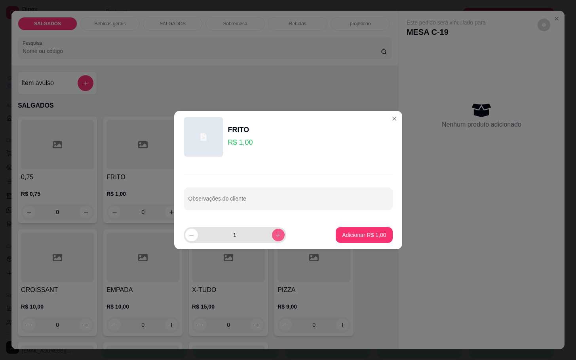
click at [274, 239] on button "increase-product-quantity" at bounding box center [278, 235] width 13 height 13
click at [274, 239] on button "increase-product-quantity" at bounding box center [278, 235] width 12 height 12
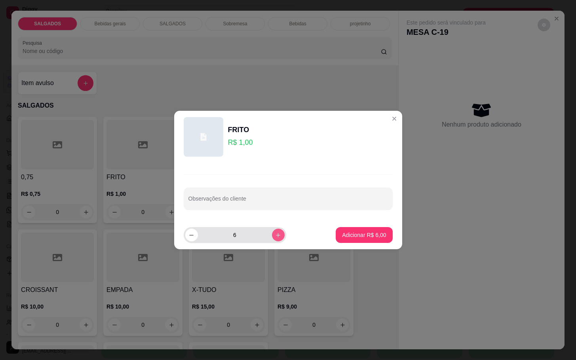
click at [274, 239] on button "increase-product-quantity" at bounding box center [278, 235] width 13 height 13
click at [274, 239] on button "increase-product-quantity" at bounding box center [278, 235] width 12 height 12
click at [275, 238] on icon "increase-product-quantity" at bounding box center [278, 235] width 6 height 6
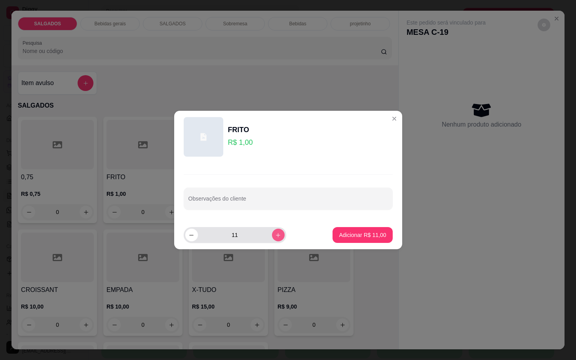
click at [275, 237] on icon "increase-product-quantity" at bounding box center [278, 235] width 6 height 6
type input "12"
click at [333, 235] on button "Adicionar R$ 12,00" at bounding box center [363, 235] width 60 height 16
type input "12"
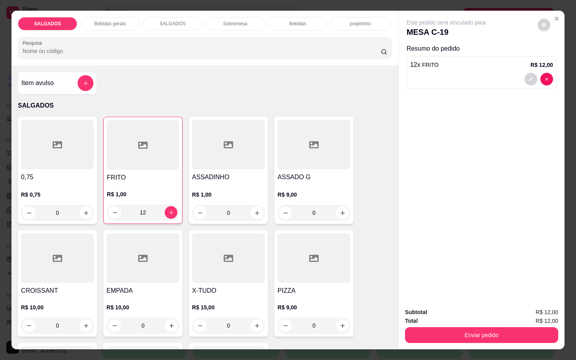
click at [114, 29] on div "SALGADOS Bebidas gerais SALGADOS Sobremesa Bebidas projetinho Pesquisa" at bounding box center [204, 38] width 387 height 55
click at [134, 17] on div "SALGADOS Bebidas gerais SALGADOS Sobremesa Bebidas projetinho" at bounding box center [205, 23] width 374 height 13
click at [127, 23] on div "Bebidas gerais" at bounding box center [109, 23] width 59 height 13
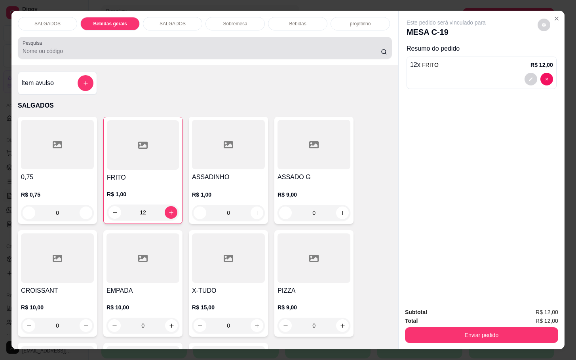
scroll to position [19, 0]
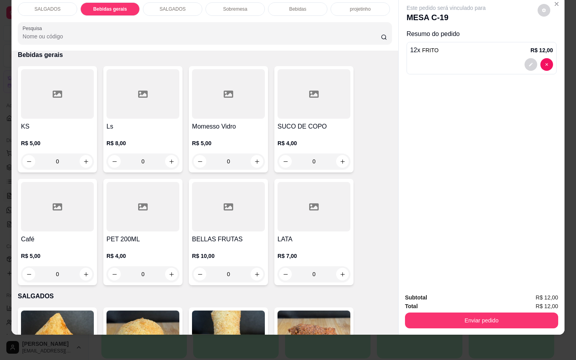
click at [130, 131] on div "R$ 8,00 0" at bounding box center [143, 150] width 73 height 38
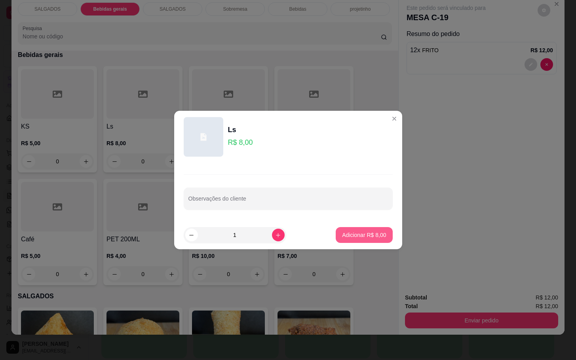
click at [337, 230] on button "Adicionar R$ 8,00" at bounding box center [364, 235] width 57 height 16
type input "1"
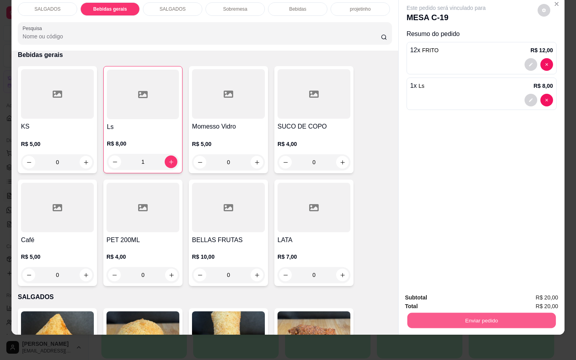
click at [407, 313] on button "Enviar pedido" at bounding box center [481, 320] width 149 height 15
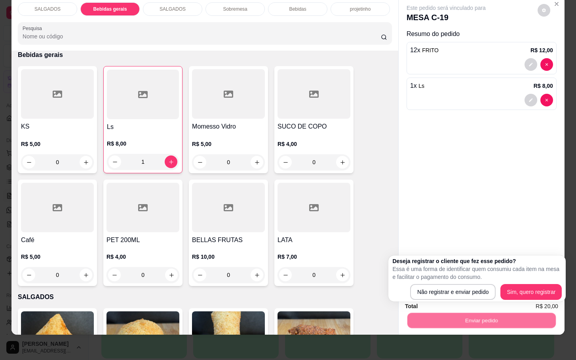
click at [409, 296] on div "Não registrar e enviar pedido Sim, quero registrar" at bounding box center [476, 292] width 169 height 16
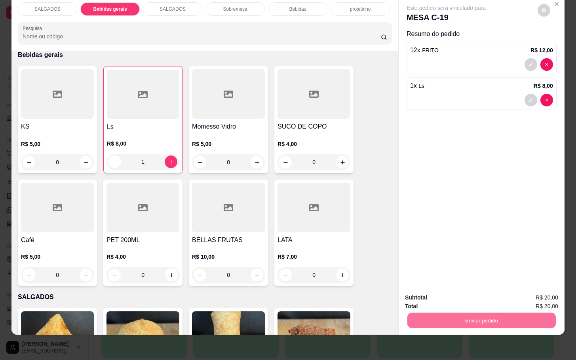
click at [421, 299] on button "Não registrar e enviar pedido" at bounding box center [454, 292] width 82 height 15
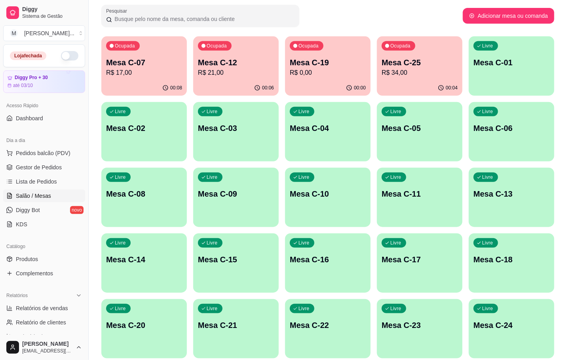
click at [149, 37] on div "Ocupada Mesa C-07 R$ 17,00" at bounding box center [144, 58] width 86 height 44
click at [156, 40] on div "Ocupada Mesa C-07 R$ 17,00" at bounding box center [144, 58] width 86 height 44
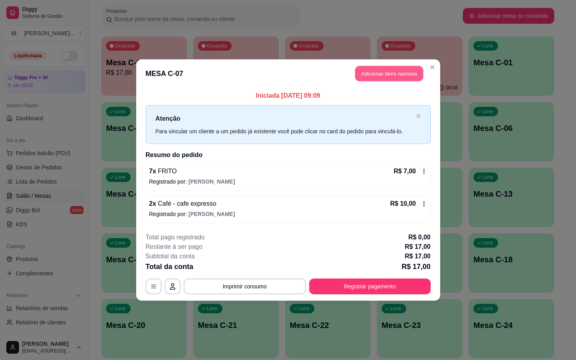
click at [367, 76] on button "Adicionar itens na mesa" at bounding box center [389, 73] width 68 height 15
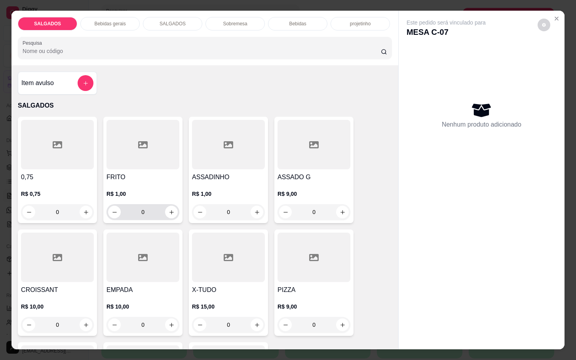
click at [160, 216] on div "0" at bounding box center [143, 212] width 70 height 16
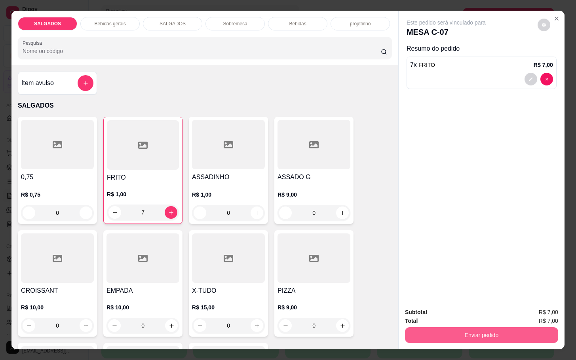
type input "7"
click at [486, 339] on button "Enviar pedido" at bounding box center [481, 336] width 153 height 16
click at [482, 318] on button "Não registrar e enviar pedido" at bounding box center [452, 311] width 83 height 15
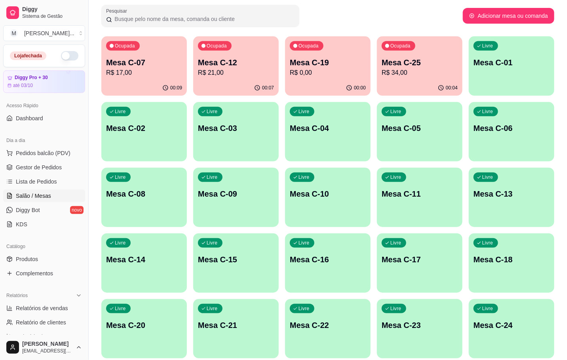
click at [125, 39] on div "Ocupada Mesa C-07 R$ 17,00" at bounding box center [144, 58] width 86 height 44
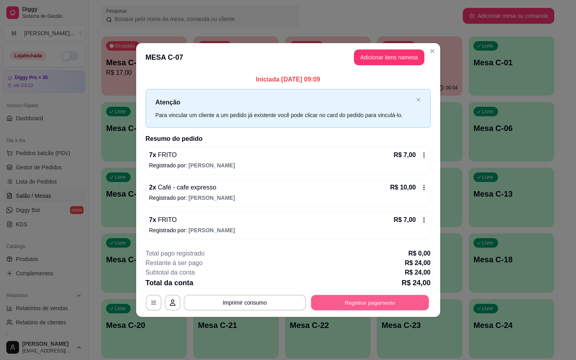
click at [376, 308] on button "Registrar pagamento" at bounding box center [370, 302] width 118 height 15
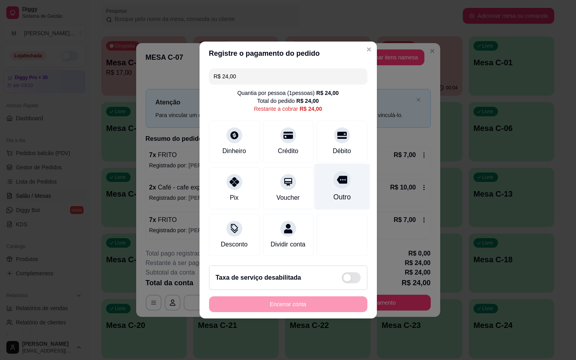
click at [325, 179] on div "Outro" at bounding box center [342, 187] width 56 height 46
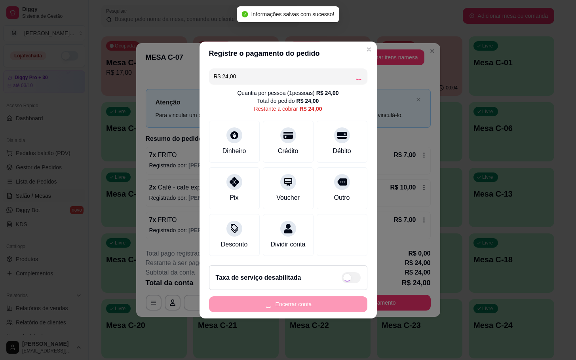
type input "R$ 0,00"
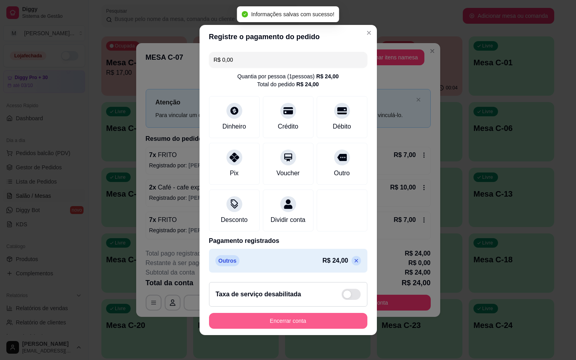
click at [303, 326] on button "Encerrar conta" at bounding box center [288, 321] width 158 height 16
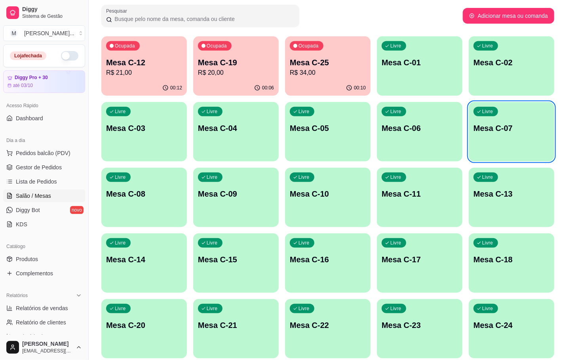
click at [97, 56] on div "Melhore seu plano Você tem 30 mesas / comandas disponíveis. Obtenha o Diggy Bot…" at bounding box center [328, 172] width 478 height 523
click at [104, 59] on div "Ocupada Mesa C-12 R$ 21,00" at bounding box center [144, 58] width 86 height 44
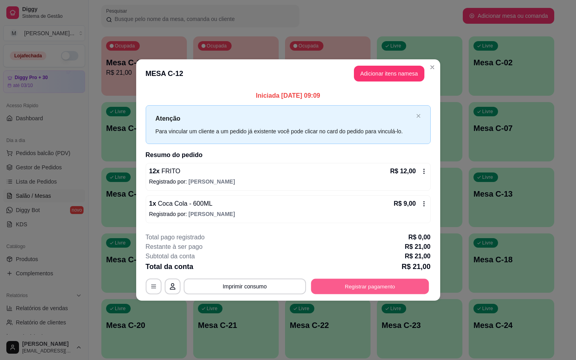
click at [396, 290] on button "Registrar pagamento" at bounding box center [370, 286] width 118 height 15
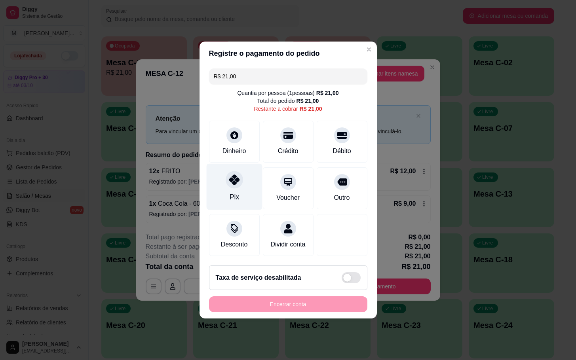
click at [241, 179] on div "Pix" at bounding box center [234, 187] width 56 height 46
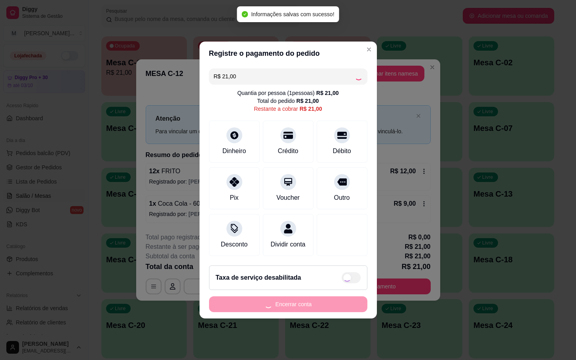
type input "R$ 0,00"
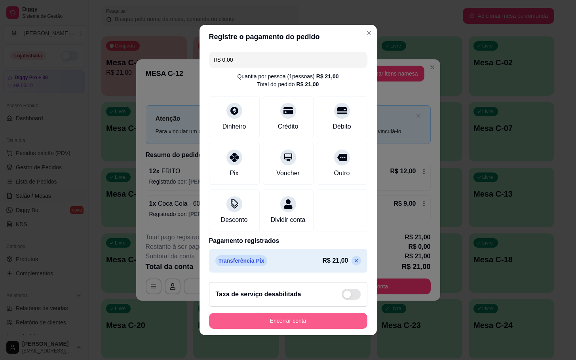
click at [291, 321] on button "Encerrar conta" at bounding box center [288, 321] width 158 height 16
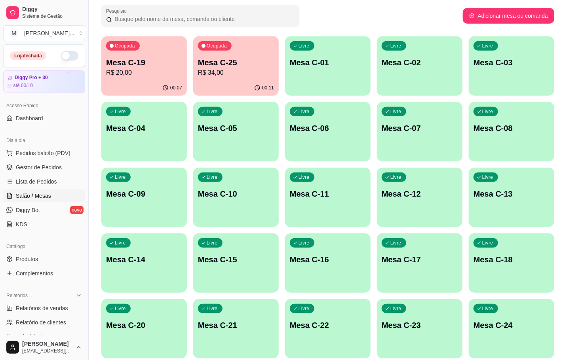
click at [236, 53] on div "Ocupada Mesa C-25 R$ 34,00" at bounding box center [236, 58] width 86 height 44
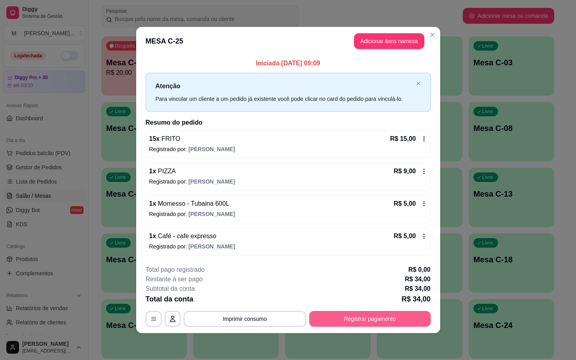
click at [391, 312] on button "Registrar pagamento" at bounding box center [370, 319] width 122 height 16
click at [371, 312] on button "Registrar pagamento" at bounding box center [370, 319] width 122 height 16
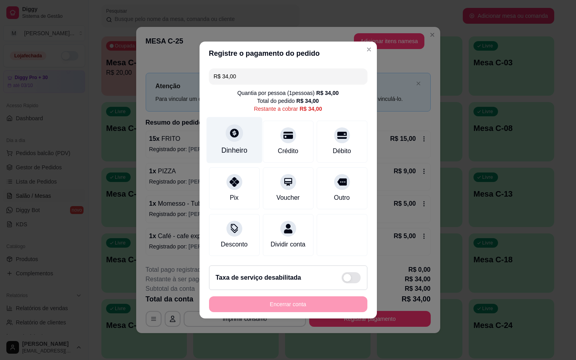
click at [244, 152] on div "Dinheiro" at bounding box center [234, 140] width 56 height 46
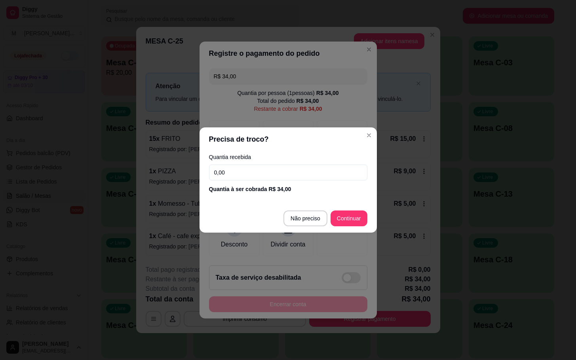
click at [301, 179] on input "0,00" at bounding box center [288, 173] width 158 height 16
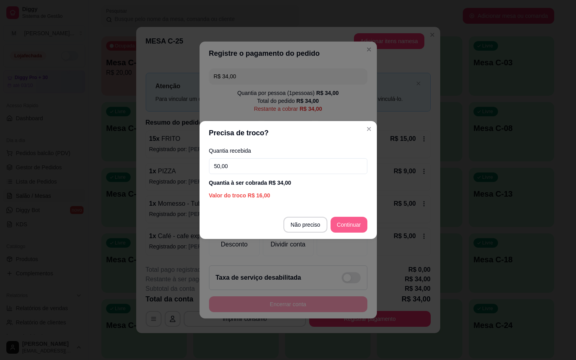
type input "50,00"
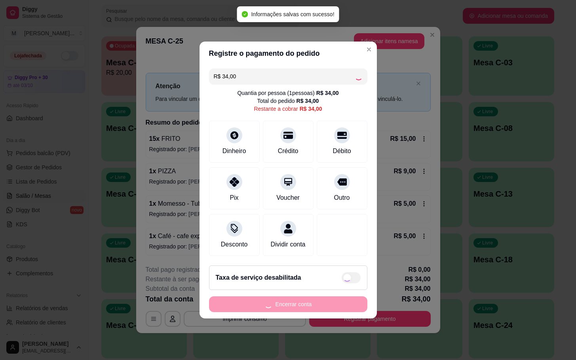
type input "R$ 0,00"
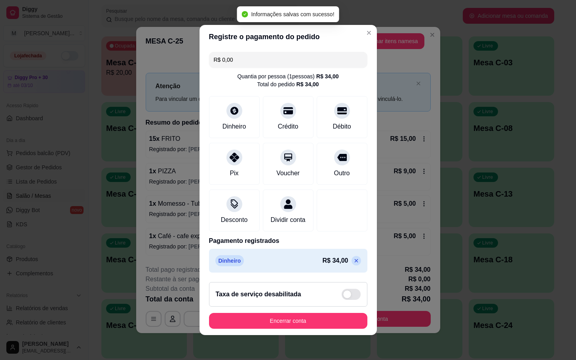
click at [304, 335] on footer "Taxa de serviço desabilitada Encerrar conta" at bounding box center [288, 305] width 177 height 59
click at [305, 328] on button "Encerrar conta" at bounding box center [288, 321] width 154 height 15
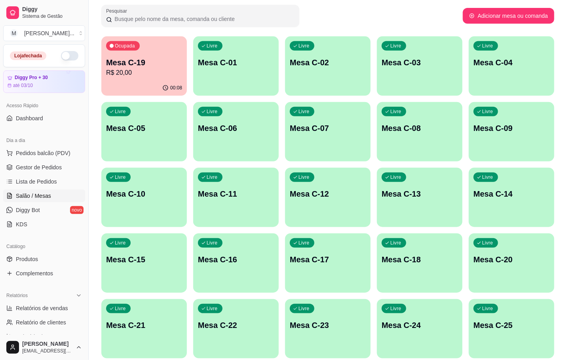
click at [141, 61] on p "Mesa C-19" at bounding box center [144, 62] width 76 height 11
click at [124, 63] on p "Mesa C-19" at bounding box center [144, 62] width 76 height 11
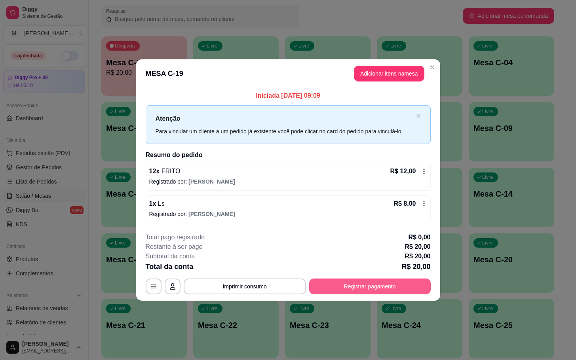
click at [384, 291] on button "Registrar pagamento" at bounding box center [370, 287] width 122 height 16
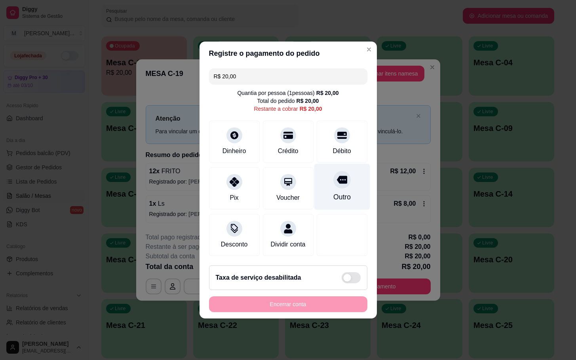
click at [341, 184] on div "Outro" at bounding box center [342, 187] width 56 height 46
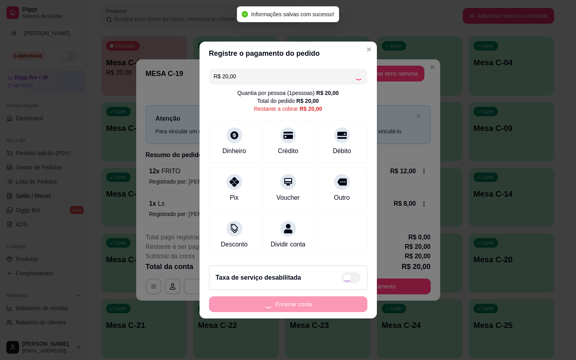
type input "R$ 0,00"
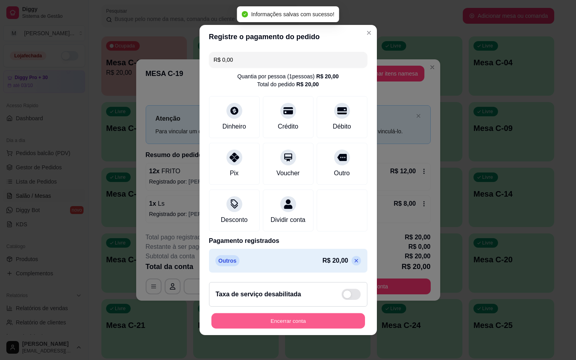
click at [308, 325] on button "Encerrar conta" at bounding box center [288, 321] width 154 height 15
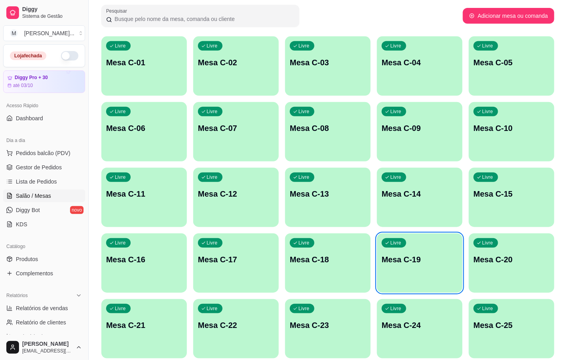
click at [445, 277] on div "Livre Mesa C-19" at bounding box center [420, 259] width 86 height 50
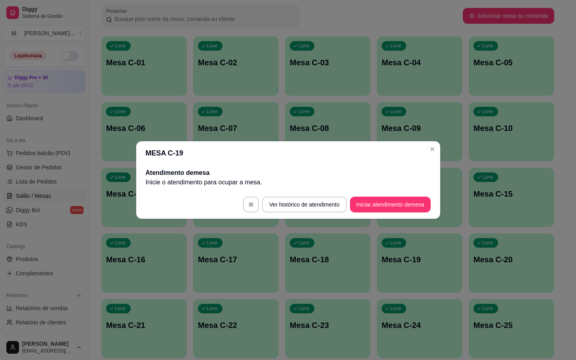
click at [394, 194] on footer "Ver histórico de atendimento Iniciar atendimento de mesa" at bounding box center [288, 204] width 304 height 29
click at [390, 211] on button "Iniciar atendimento de mesa" at bounding box center [390, 205] width 81 height 16
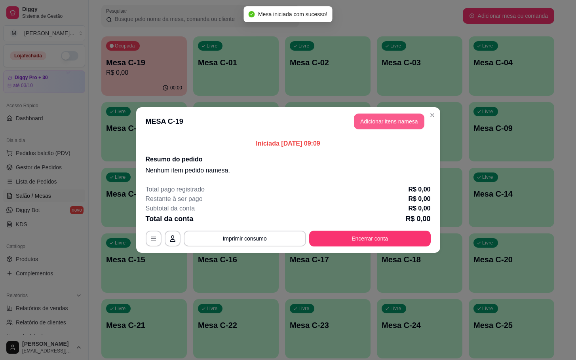
click at [375, 123] on button "Adicionar itens na mesa" at bounding box center [389, 122] width 70 height 16
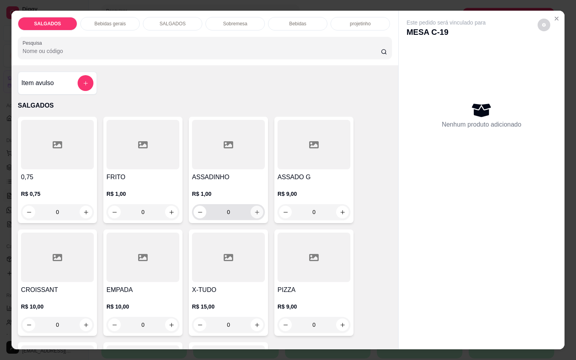
click at [254, 209] on icon "increase-product-quantity" at bounding box center [257, 212] width 6 height 6
type input "1"
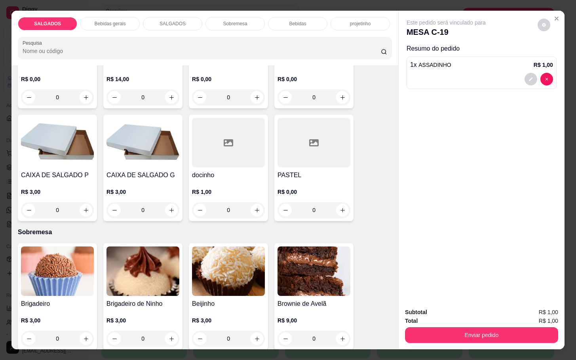
scroll to position [1247, 0]
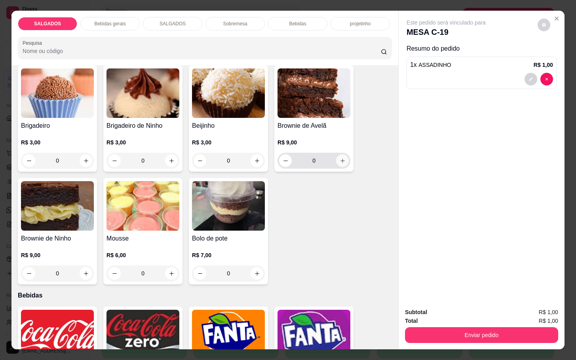
click at [336, 157] on button "increase-product-quantity" at bounding box center [342, 160] width 13 height 13
type input "1"
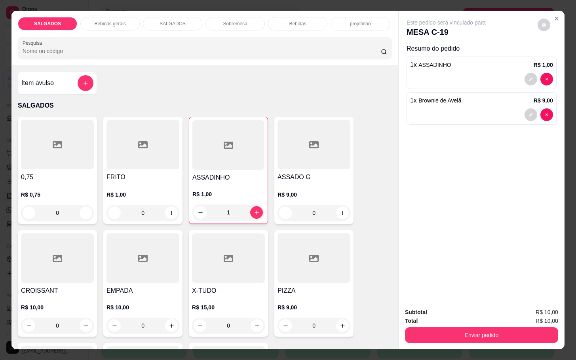
scroll to position [297, 0]
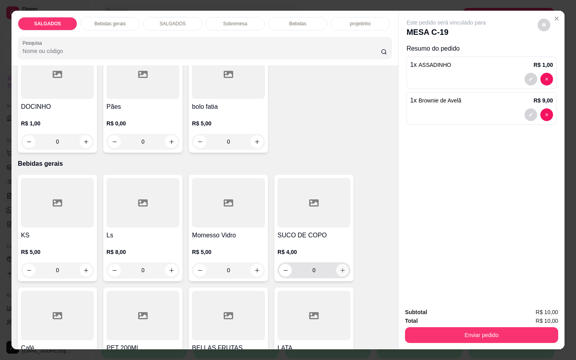
click at [340, 268] on icon "increase-product-quantity" at bounding box center [343, 271] width 6 height 6
type input "1"
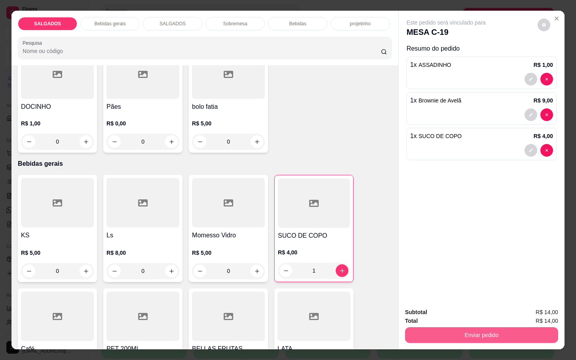
click at [454, 334] on button "Enviar pedido" at bounding box center [481, 336] width 153 height 16
click at [470, 307] on button "Não registrar e enviar pedido" at bounding box center [454, 311] width 82 height 15
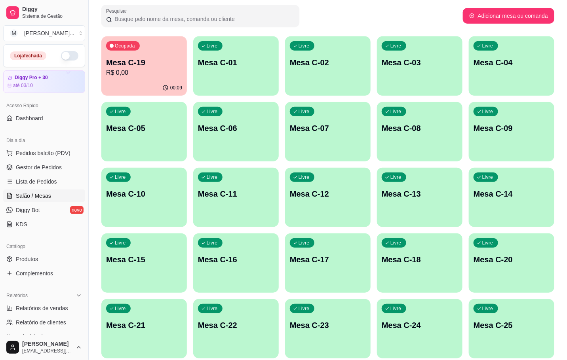
click at [501, 186] on div "Livre Mesa C-14" at bounding box center [512, 193] width 86 height 50
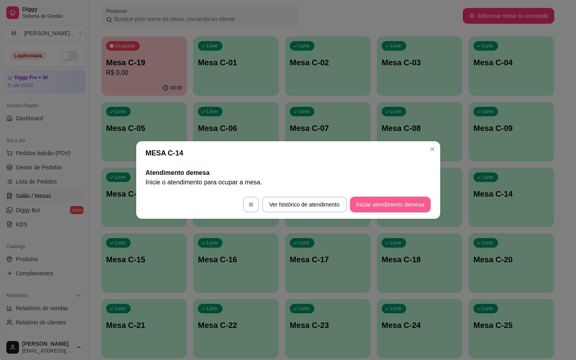
click at [405, 209] on button "Iniciar atendimento de mesa" at bounding box center [390, 205] width 81 height 16
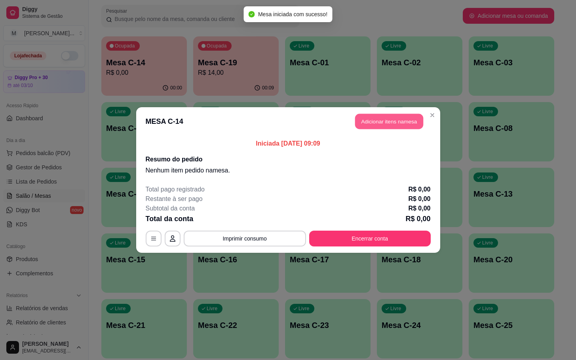
click at [406, 126] on button "Adicionar itens na mesa" at bounding box center [389, 121] width 68 height 15
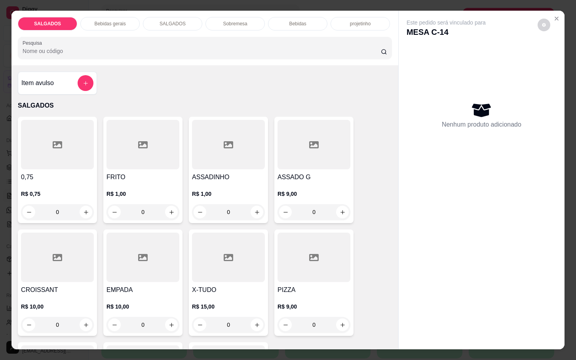
click at [304, 253] on div at bounding box center [314, 258] width 73 height 50
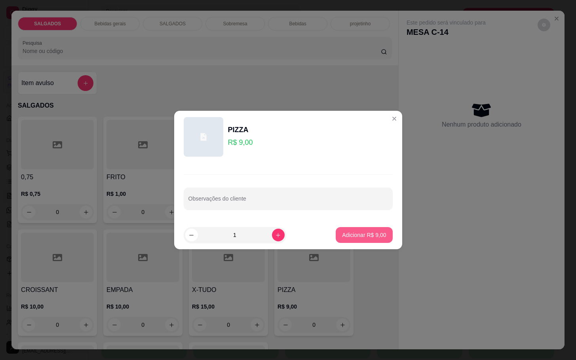
click at [336, 240] on button "Adicionar R$ 9,00" at bounding box center [364, 235] width 57 height 16
type input "1"
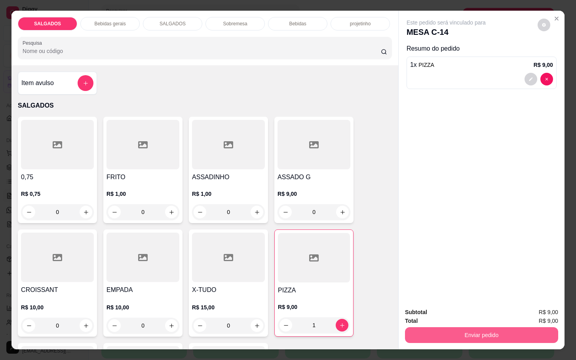
click at [423, 332] on button "Enviar pedido" at bounding box center [481, 336] width 153 height 16
click at [423, 309] on button "Não registrar e enviar pedido" at bounding box center [454, 311] width 82 height 15
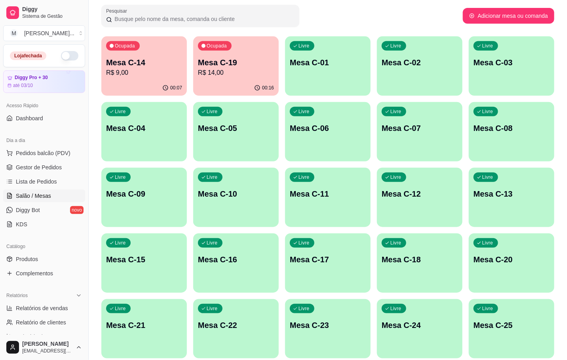
click at [403, 201] on div "Livre Mesa C-12" at bounding box center [420, 193] width 86 height 50
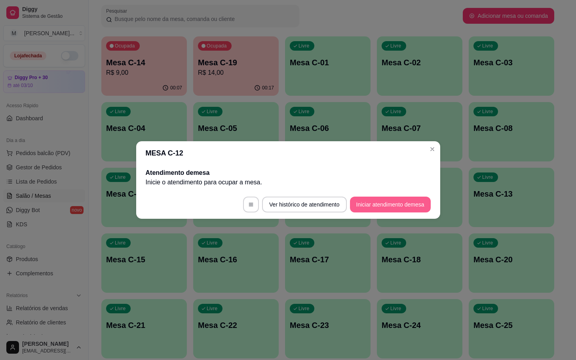
click at [385, 206] on button "Iniciar atendimento de mesa" at bounding box center [390, 205] width 81 height 16
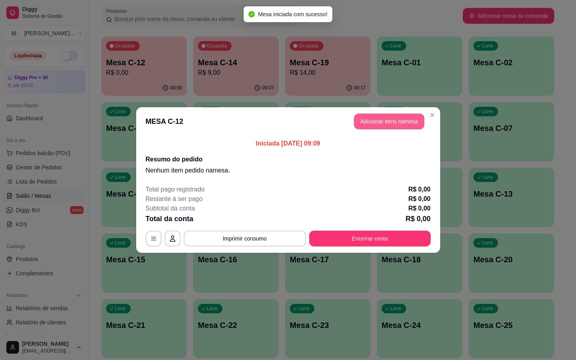
click at [392, 117] on button "Adicionar itens na mesa" at bounding box center [389, 122] width 70 height 16
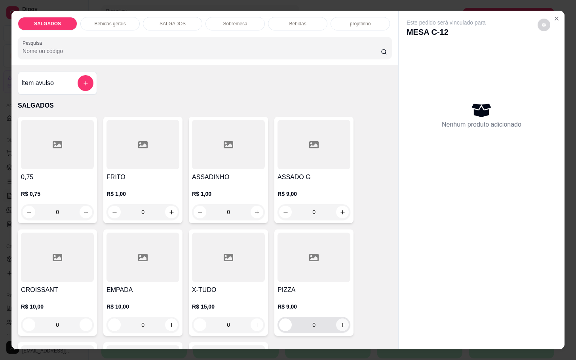
click at [336, 326] on button "increase-product-quantity" at bounding box center [342, 325] width 13 height 13
type input "1"
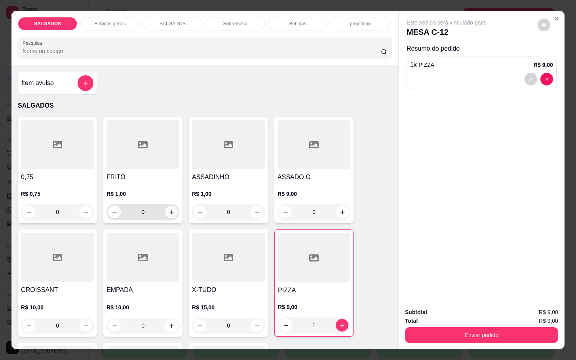
click at [168, 206] on button "increase-product-quantity" at bounding box center [171, 212] width 13 height 13
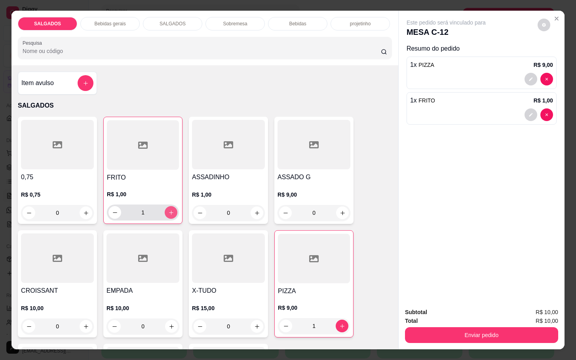
click at [168, 206] on button "increase-product-quantity" at bounding box center [171, 212] width 13 height 13
click at [168, 207] on button "increase-product-quantity" at bounding box center [171, 213] width 12 height 12
click at [167, 207] on button "increase-product-quantity" at bounding box center [171, 213] width 12 height 12
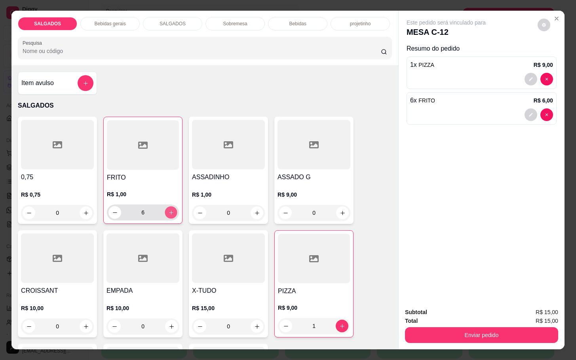
click at [167, 207] on button "increase-product-quantity" at bounding box center [171, 213] width 12 height 12
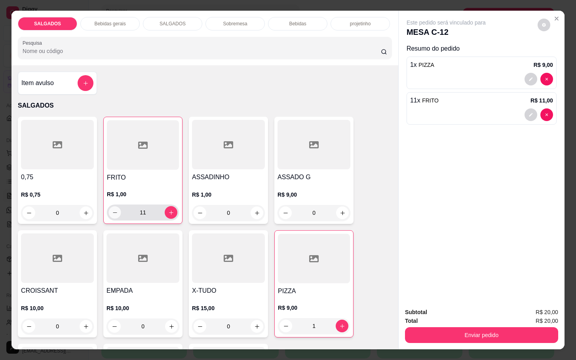
click at [113, 210] on icon "decrease-product-quantity" at bounding box center [115, 213] width 6 height 6
click at [166, 206] on button "increase-product-quantity" at bounding box center [171, 212] width 13 height 13
click at [166, 207] on button "increase-product-quantity" at bounding box center [171, 213] width 12 height 12
type input "13"
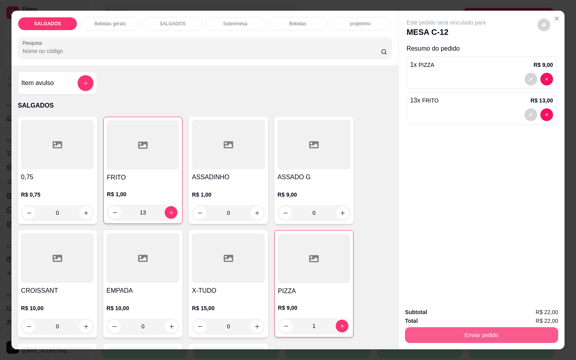
click at [483, 334] on button "Enviar pedido" at bounding box center [481, 336] width 153 height 16
click at [455, 307] on button "Não registrar e enviar pedido" at bounding box center [454, 311] width 80 height 15
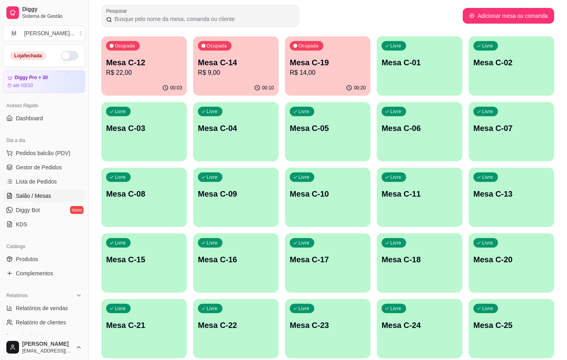
click at [238, 58] on p "Mesa C-14" at bounding box center [236, 62] width 76 height 11
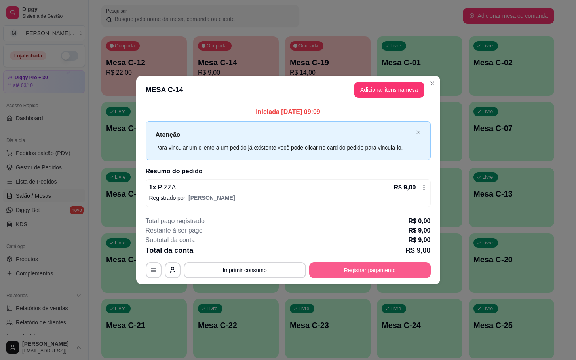
click at [343, 266] on button "Registrar pagamento" at bounding box center [370, 271] width 122 height 16
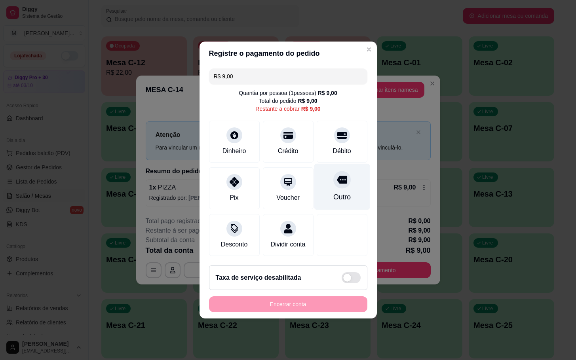
click at [333, 193] on div "Outro" at bounding box center [341, 197] width 17 height 10
type input "R$ 0,00"
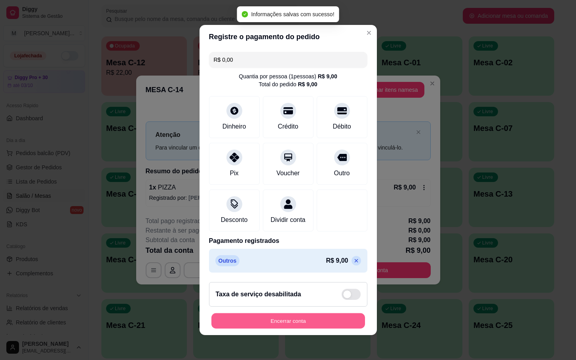
click at [280, 327] on button "Encerrar conta" at bounding box center [288, 321] width 154 height 15
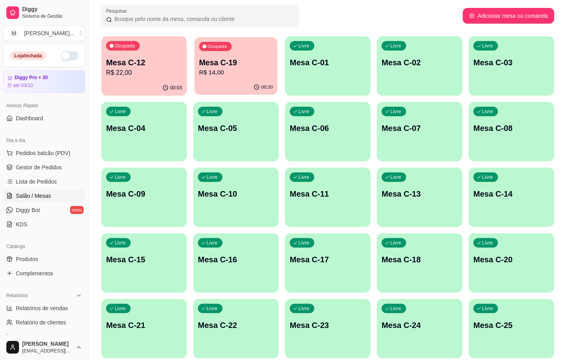
click at [215, 76] on p "R$ 14,00" at bounding box center [236, 72] width 74 height 9
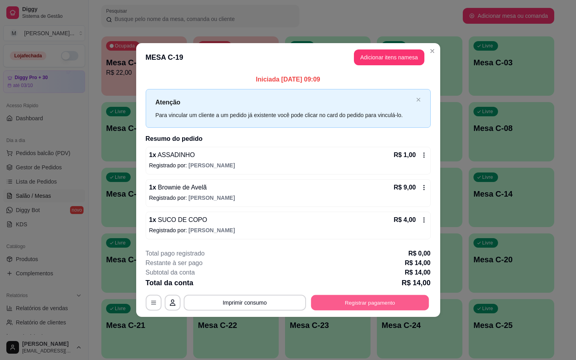
click at [337, 304] on button "Registrar pagamento" at bounding box center [370, 302] width 118 height 15
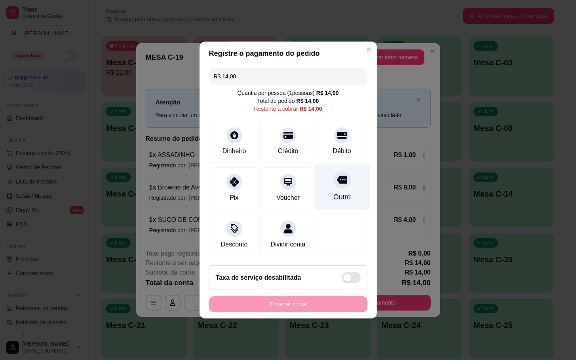
click at [333, 182] on div at bounding box center [341, 179] width 17 height 17
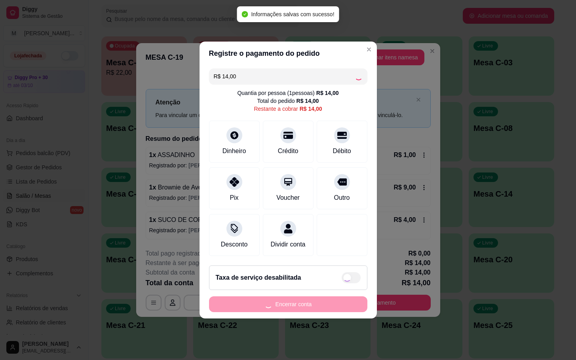
type input "R$ 0,00"
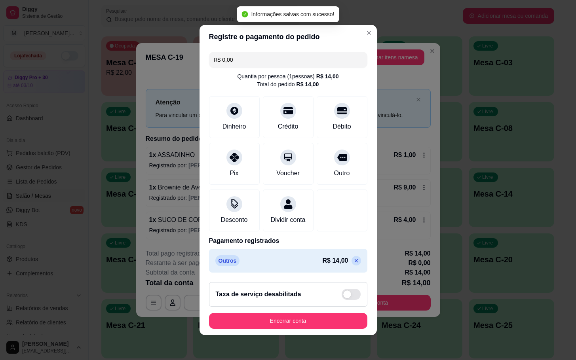
click at [310, 335] on footer "Taxa de serviço desabilitada Encerrar conta" at bounding box center [288, 305] width 177 height 59
click at [301, 329] on button "Encerrar conta" at bounding box center [288, 321] width 158 height 16
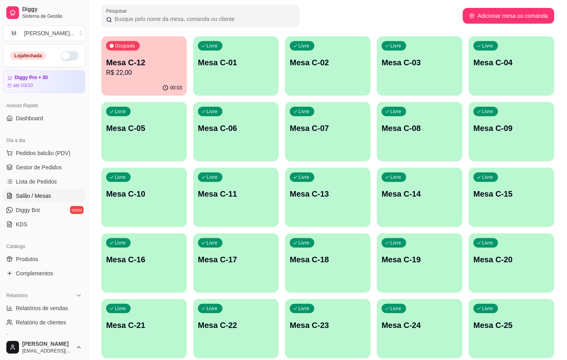
click at [150, 75] on p "R$ 22,00" at bounding box center [144, 73] width 76 height 10
click at [141, 71] on p "R$ 22,00" at bounding box center [144, 73] width 76 height 10
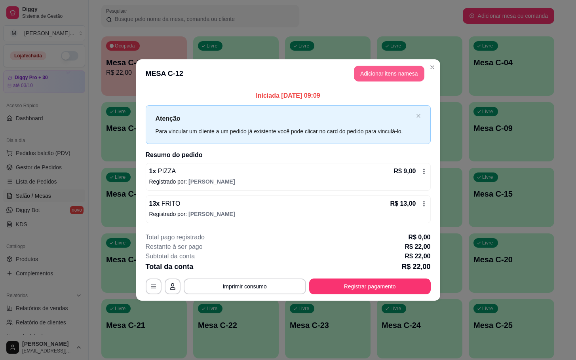
click at [394, 70] on button "Adicionar itens na mesa" at bounding box center [389, 74] width 70 height 16
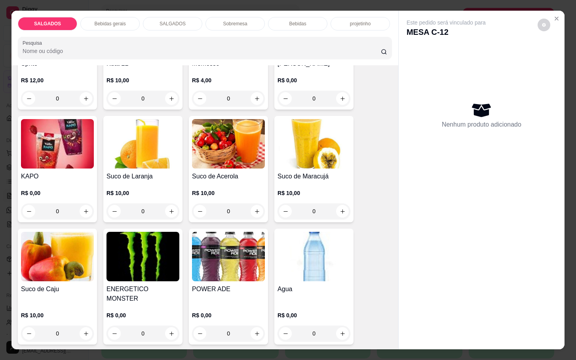
scroll to position [1723, 0]
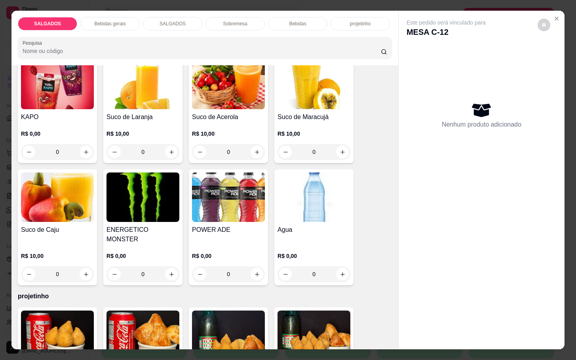
click at [290, 214] on img at bounding box center [314, 198] width 73 height 50
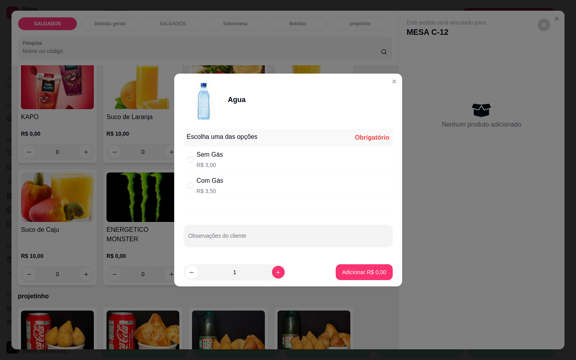
click at [233, 162] on div "Sem Gás R$ 3,00" at bounding box center [288, 160] width 209 height 26
radio input "true"
click at [361, 274] on p "Adicionar R$ 3,00" at bounding box center [364, 272] width 44 height 8
type input "1"
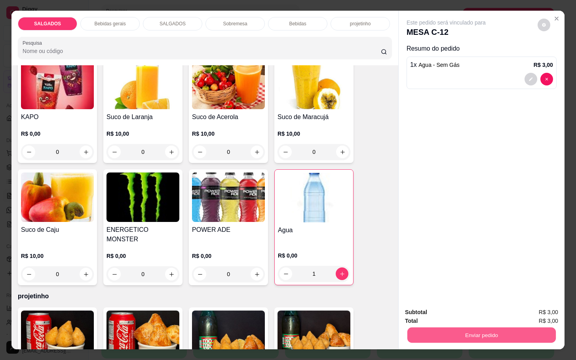
click at [473, 331] on button "Enviar pedido" at bounding box center [481, 335] width 149 height 15
click at [434, 310] on button "Não registrar e enviar pedido" at bounding box center [454, 311] width 82 height 15
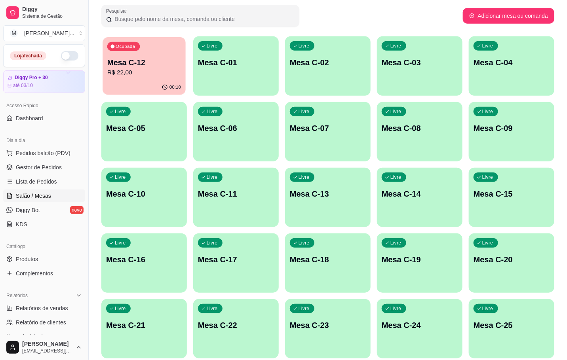
click at [146, 76] on p "R$ 22,00" at bounding box center [144, 72] width 74 height 9
click at [141, 72] on p "R$ 22,00" at bounding box center [144, 73] width 76 height 10
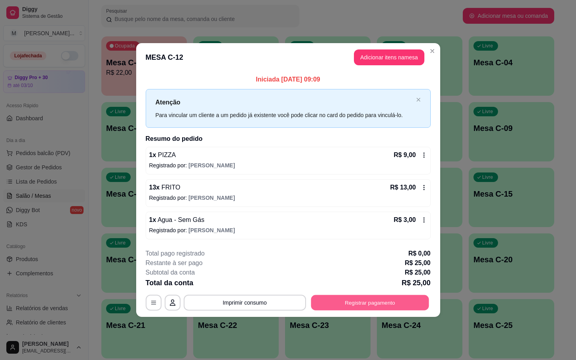
click at [344, 300] on button "Registrar pagamento" at bounding box center [370, 302] width 118 height 15
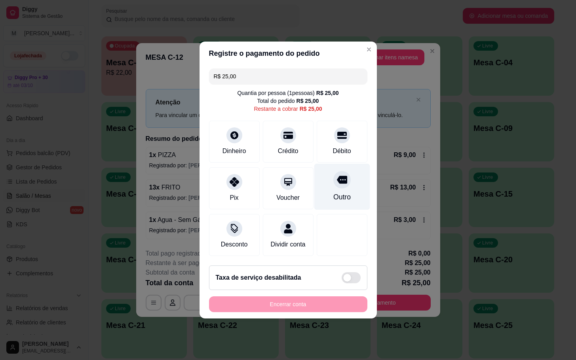
click at [326, 184] on div "Outro" at bounding box center [342, 187] width 56 height 46
type input "R$ 0,00"
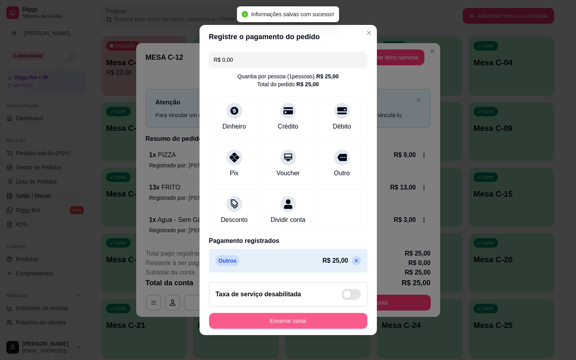
click at [293, 321] on button "Encerrar conta" at bounding box center [288, 321] width 158 height 16
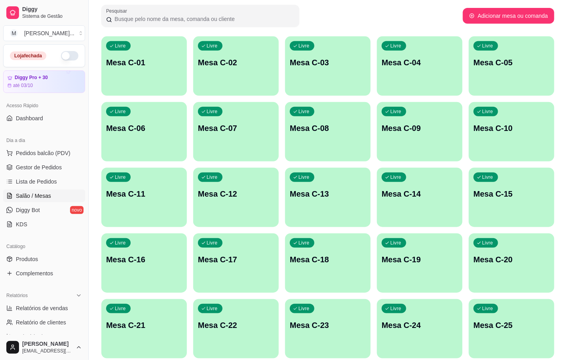
click at [422, 211] on div "Livre Mesa C-14" at bounding box center [420, 193] width 86 height 50
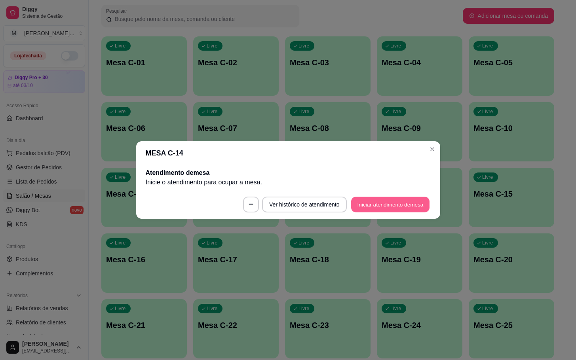
click at [404, 197] on button "Iniciar atendimento de mesa" at bounding box center [390, 204] width 78 height 15
click at [397, 198] on button "Iniciar atendimento de mesa" at bounding box center [390, 204] width 78 height 15
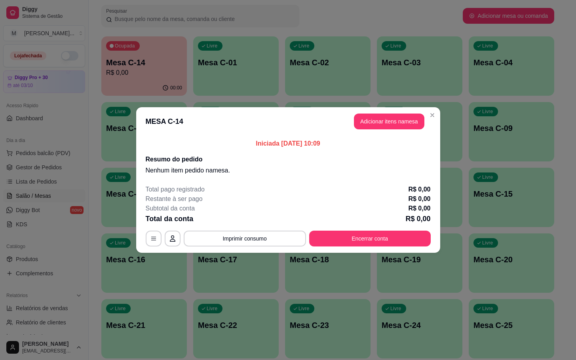
click at [389, 121] on button "Adicionar itens na mesa" at bounding box center [389, 122] width 70 height 16
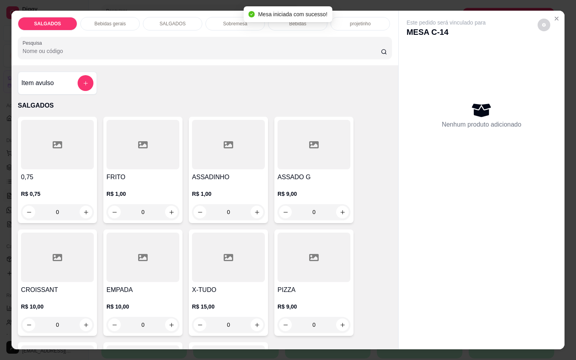
click at [155, 143] on div at bounding box center [143, 145] width 73 height 50
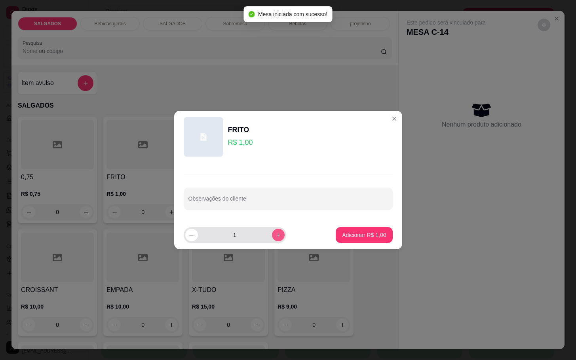
click at [272, 239] on button "increase-product-quantity" at bounding box center [278, 235] width 13 height 13
click at [272, 239] on button "increase-product-quantity" at bounding box center [278, 235] width 12 height 12
click at [272, 239] on button "increase-product-quantity" at bounding box center [278, 235] width 13 height 13
click at [275, 239] on button "increase-product-quantity" at bounding box center [278, 235] width 13 height 13
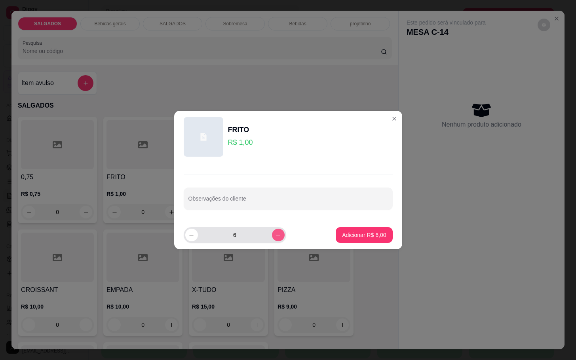
click at [275, 239] on button "increase-product-quantity" at bounding box center [278, 235] width 13 height 13
click at [275, 239] on button "increase-product-quantity" at bounding box center [278, 235] width 12 height 12
click at [274, 239] on button "increase-product-quantity" at bounding box center [278, 235] width 12 height 12
type input "10"
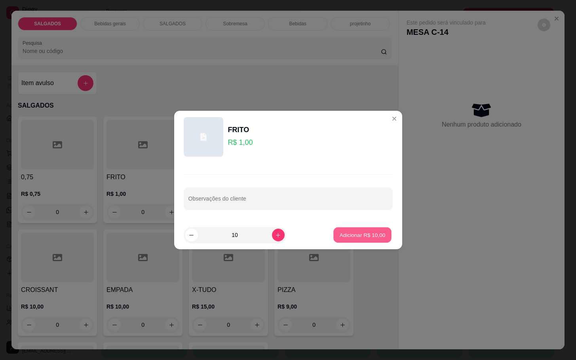
click at [372, 232] on p "Adicionar R$ 10,00" at bounding box center [363, 235] width 46 height 8
type input "10"
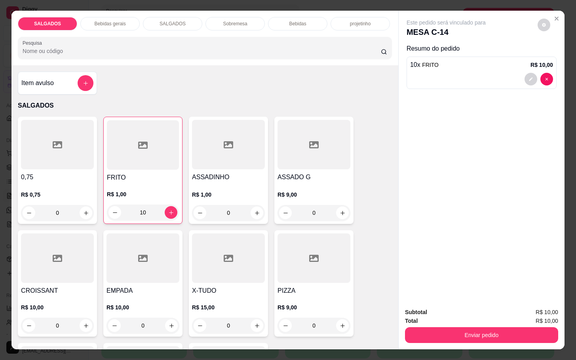
click at [107, 25] on div "Bebidas gerais" at bounding box center [109, 23] width 59 height 13
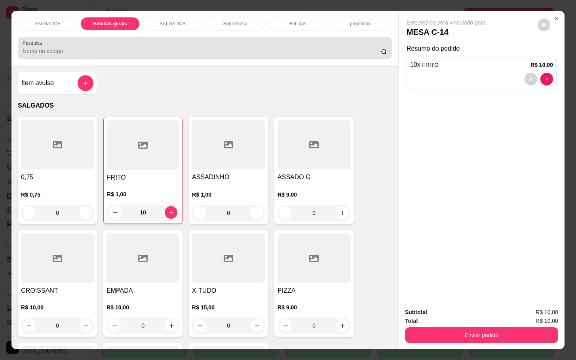
scroll to position [19, 0]
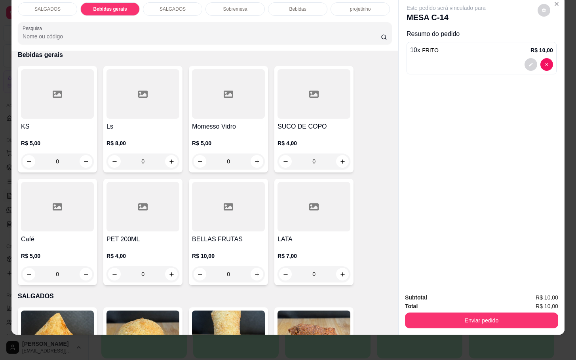
click at [282, 4] on div "Bebidas" at bounding box center [297, 8] width 59 height 13
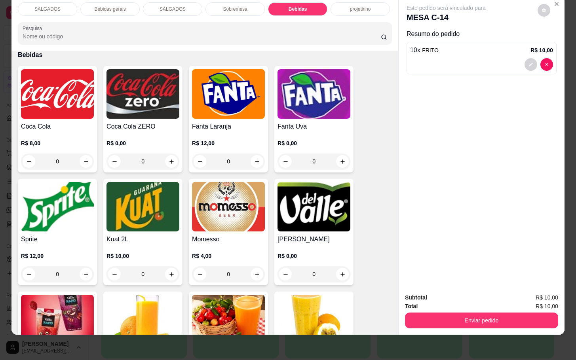
click at [144, 74] on img at bounding box center [143, 94] width 73 height 50
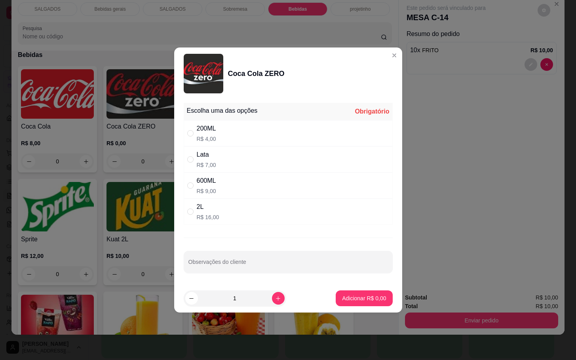
click at [278, 121] on div "200ML R$ 4,00" at bounding box center [288, 133] width 209 height 26
radio input "true"
click at [380, 299] on button "Adicionar R$ 4,00" at bounding box center [364, 299] width 57 height 16
type input "1"
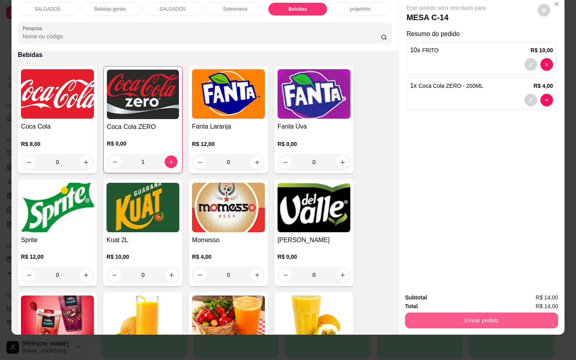
click at [412, 314] on button "Enviar pedido" at bounding box center [481, 321] width 153 height 16
click at [422, 288] on button "Não registrar e enviar pedido" at bounding box center [454, 292] width 82 height 15
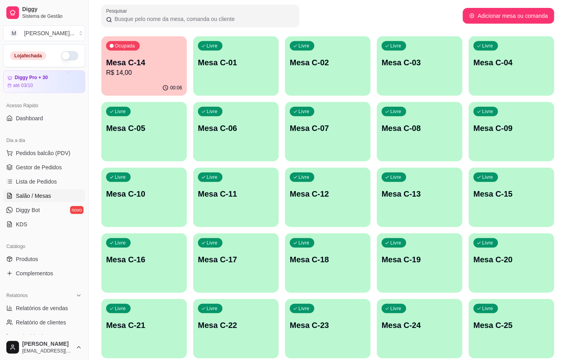
click at [136, 51] on div "Ocupada Mesa C-14 R$ 14,00" at bounding box center [144, 58] width 86 height 44
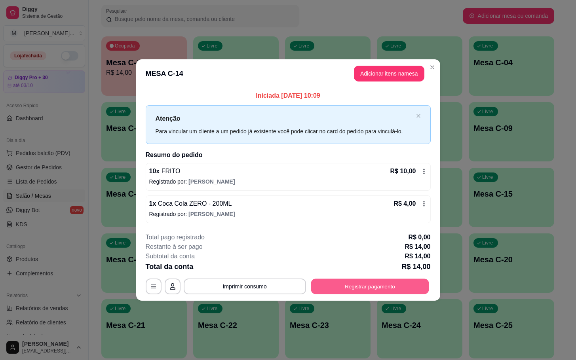
click at [411, 284] on button "Registrar pagamento" at bounding box center [370, 286] width 118 height 15
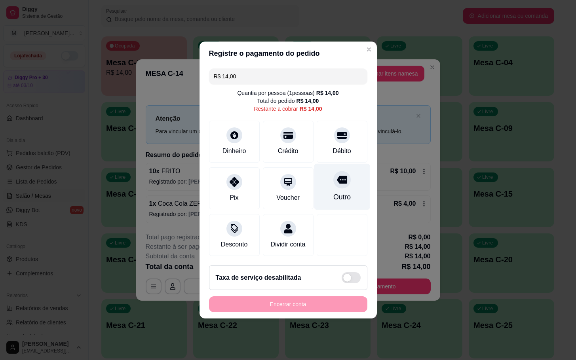
click at [339, 176] on icon at bounding box center [342, 180] width 10 height 8
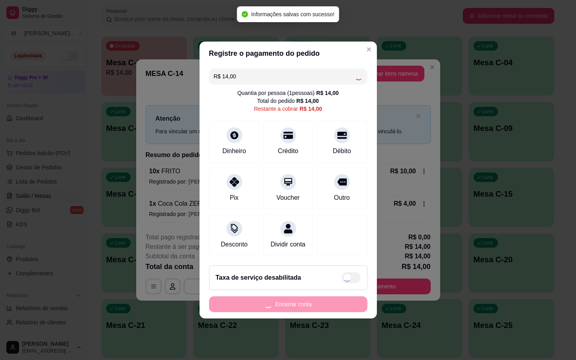
type input "R$ 0,00"
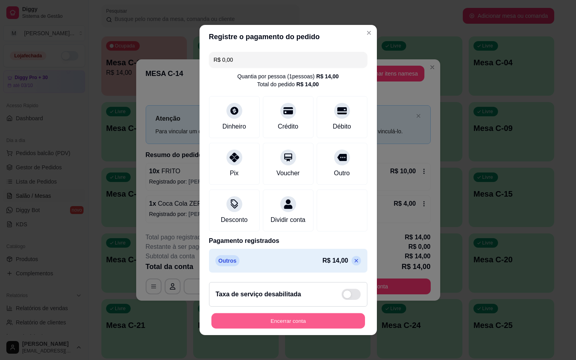
click at [305, 329] on button "Encerrar conta" at bounding box center [288, 321] width 154 height 15
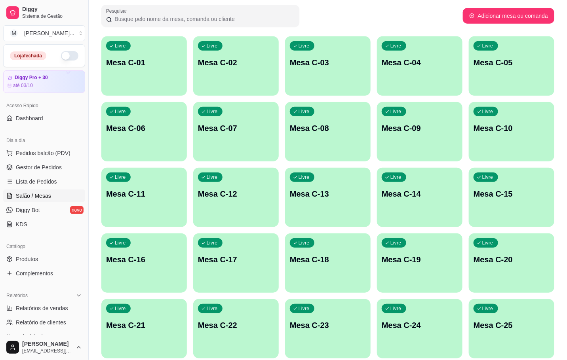
click at [232, 140] on div "Livre Mesa C-07" at bounding box center [236, 127] width 86 height 50
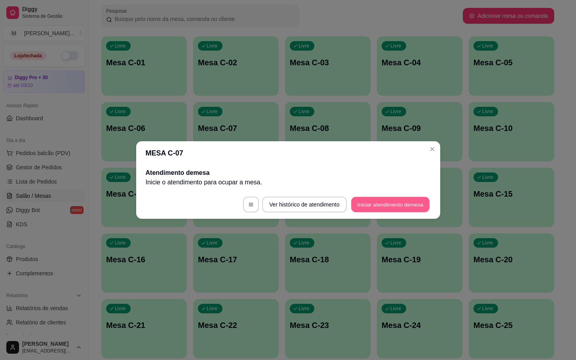
click at [375, 202] on button "Iniciar atendimento de mesa" at bounding box center [390, 204] width 78 height 15
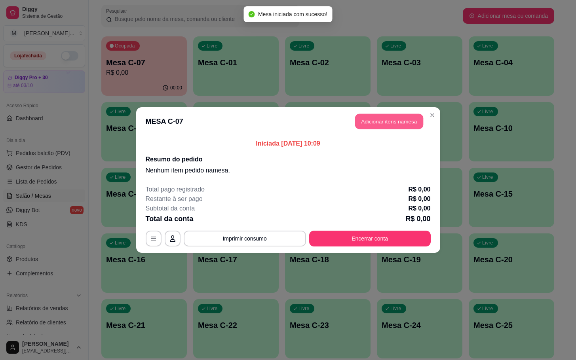
click at [391, 118] on button "Adicionar itens na mesa" at bounding box center [389, 121] width 68 height 15
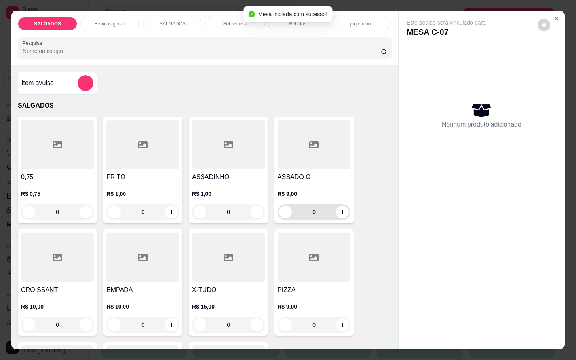
click at [288, 156] on div at bounding box center [314, 145] width 73 height 50
click at [341, 240] on button "Adicionar R$ 9,00" at bounding box center [364, 235] width 57 height 16
type input "1"
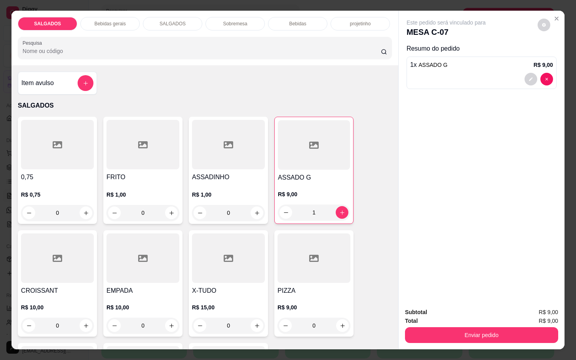
click at [148, 151] on div at bounding box center [143, 145] width 73 height 50
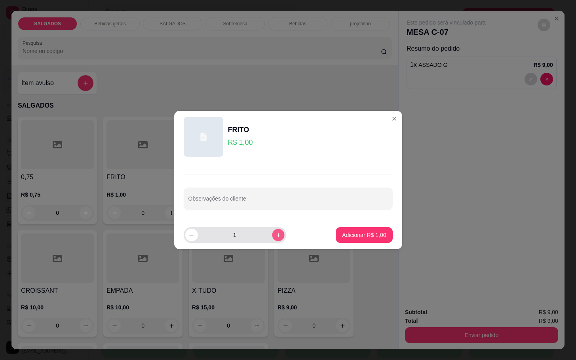
click at [275, 237] on icon "increase-product-quantity" at bounding box center [278, 235] width 6 height 6
click at [275, 236] on icon "increase-product-quantity" at bounding box center [278, 235] width 6 height 6
click at [275, 233] on icon "increase-product-quantity" at bounding box center [278, 235] width 6 height 6
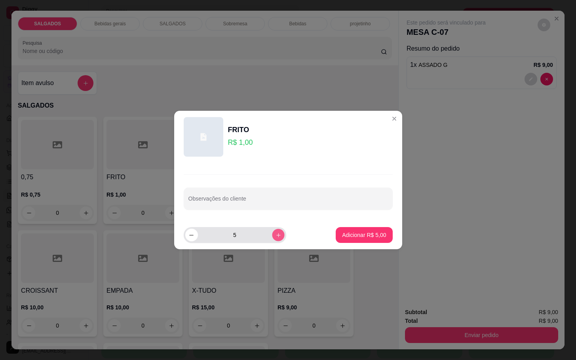
type input "6"
click at [336, 236] on button "Adicionar R$ 6,00" at bounding box center [364, 235] width 57 height 16
type input "6"
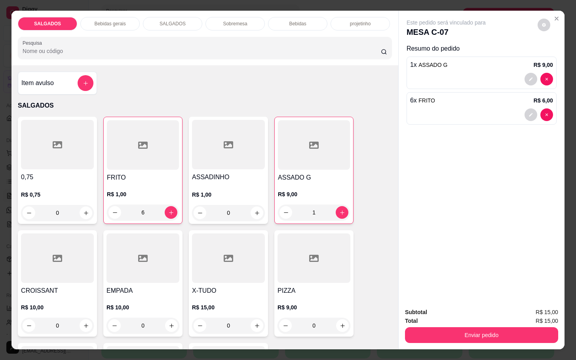
click at [109, 5] on div "SALGADOS Bebidas gerais SALGADOS Sobremesa Bebidas projetinho Pesquisa Item avu…" at bounding box center [288, 180] width 576 height 360
click at [105, 21] on p "Bebidas gerais" at bounding box center [109, 24] width 31 height 6
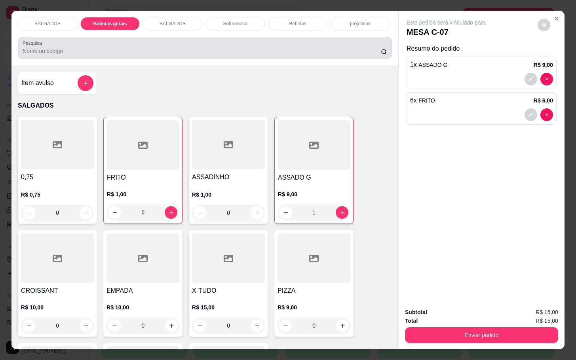
scroll to position [19, 0]
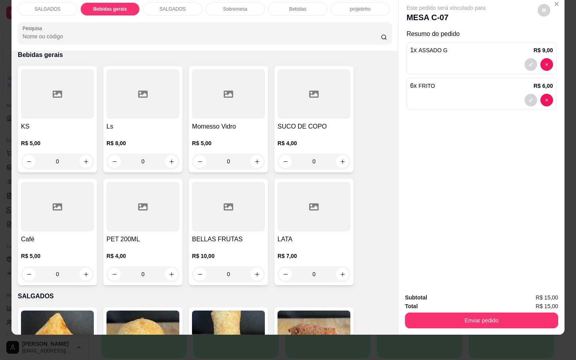
click at [289, 97] on div at bounding box center [314, 94] width 73 height 50
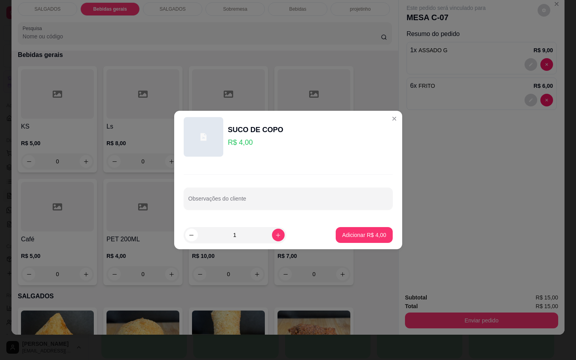
click at [373, 239] on p "Adicionar R$ 4,00" at bounding box center [364, 235] width 44 height 8
type input "1"
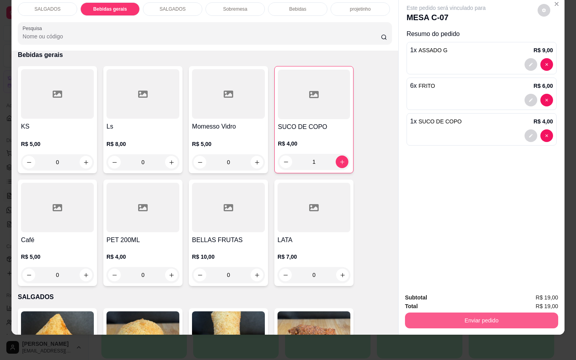
click at [458, 313] on button "Enviar pedido" at bounding box center [481, 321] width 153 height 16
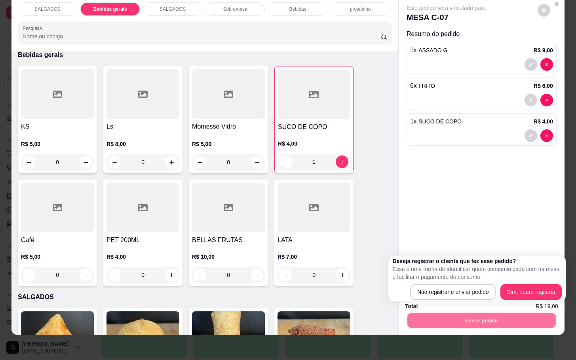
click at [431, 301] on div "Deseja registrar o cliente que fez esse pedido? Essa é uma forma de identificar…" at bounding box center [476, 279] width 177 height 46
click at [421, 284] on div "Deseja registrar o cliente que fez esse pedido? Essa é uma forma de identificar…" at bounding box center [476, 278] width 169 height 43
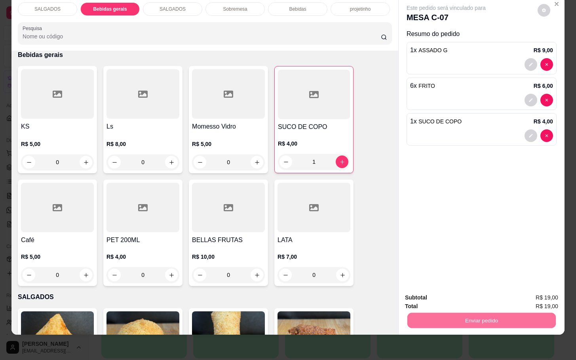
click at [417, 286] on button "Não registrar e enviar pedido" at bounding box center [454, 292] width 82 height 15
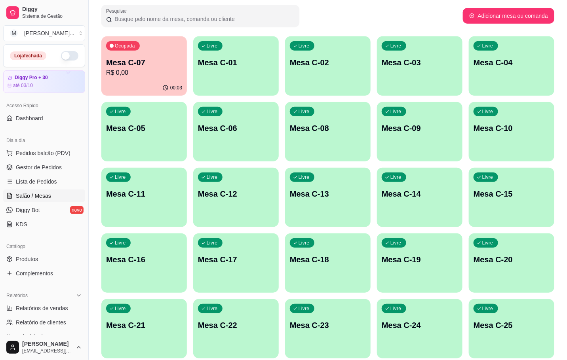
click at [244, 334] on div "Livre Mesa C-22" at bounding box center [236, 324] width 86 height 50
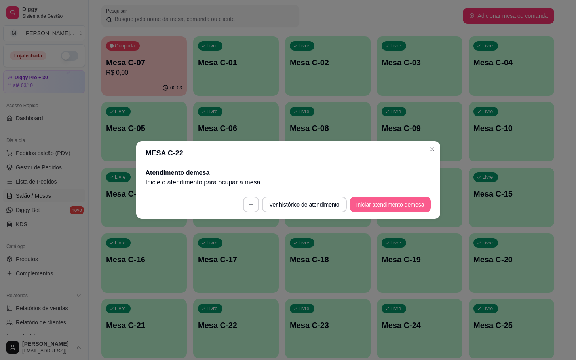
click at [379, 207] on button "Iniciar atendimento de mesa" at bounding box center [390, 205] width 81 height 16
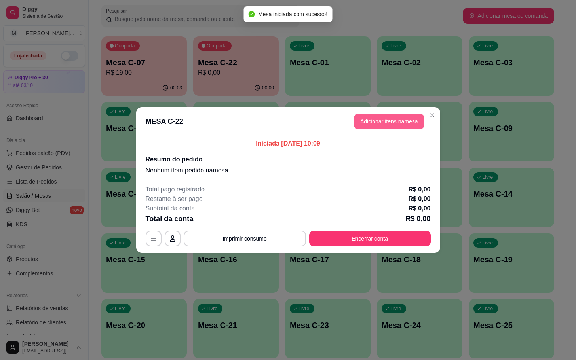
click at [373, 129] on button "Adicionar itens na mesa" at bounding box center [389, 122] width 70 height 16
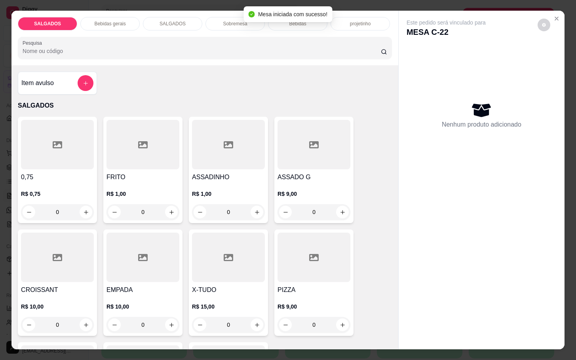
click at [150, 211] on input "0" at bounding box center [143, 212] width 44 height 16
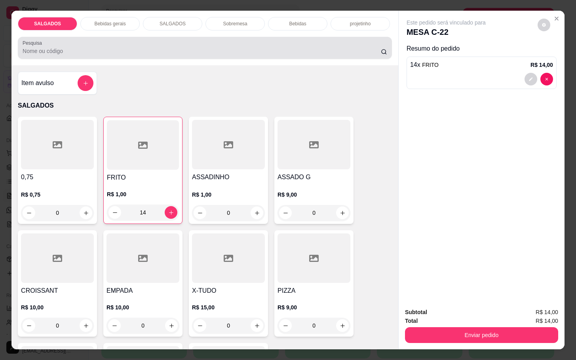
type input "14"
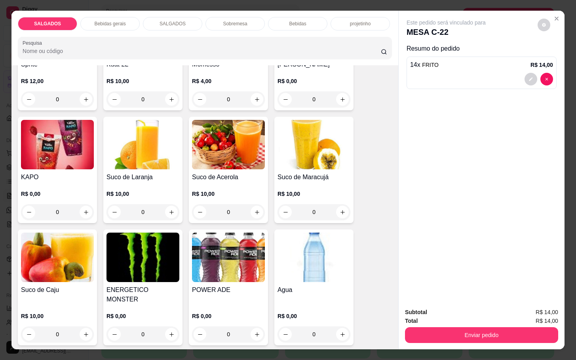
scroll to position [1604, 0]
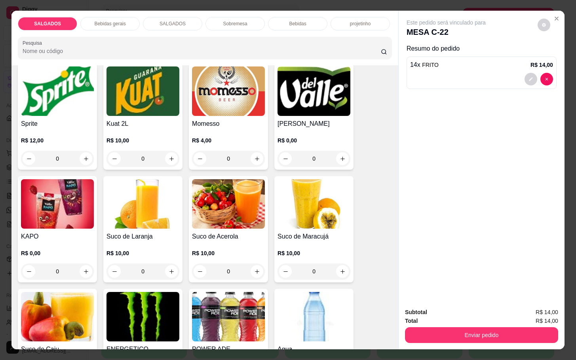
click at [310, 129] on div "R$ 0,00 0" at bounding box center [314, 148] width 73 height 38
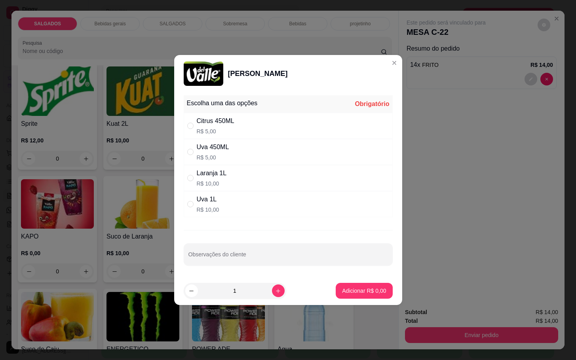
click at [231, 151] on div "Uva 450ML R$ 5,00" at bounding box center [288, 152] width 209 height 26
radio input "true"
click at [343, 294] on p "Adicionar R$ 5,00" at bounding box center [364, 291] width 44 height 8
type input "1"
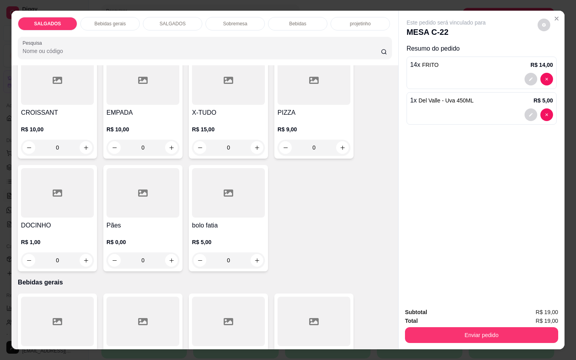
scroll to position [356, 0]
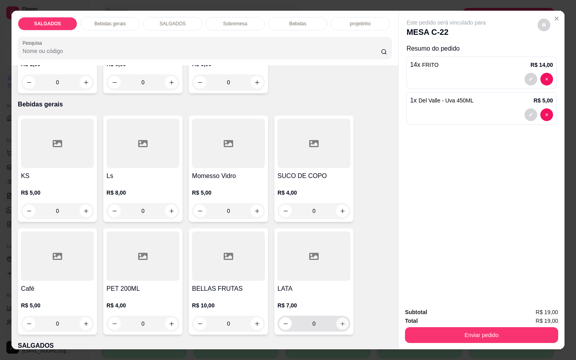
click at [337, 323] on button "increase-product-quantity" at bounding box center [343, 324] width 12 height 12
type input "1"
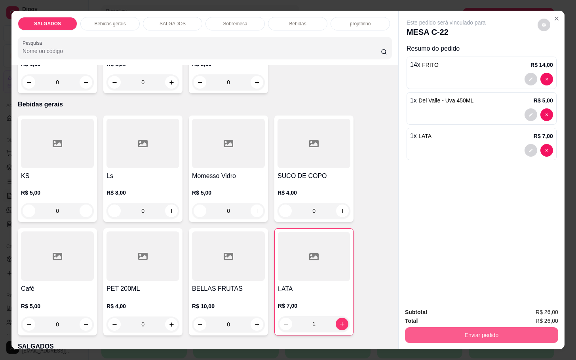
click at [465, 334] on button "Enviar pedido" at bounding box center [481, 336] width 153 height 16
click at [463, 309] on button "Não registrar e enviar pedido" at bounding box center [454, 311] width 82 height 15
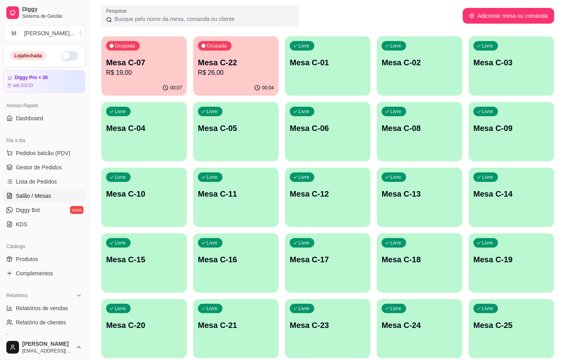
click at [142, 67] on p "Mesa C-07" at bounding box center [144, 62] width 76 height 11
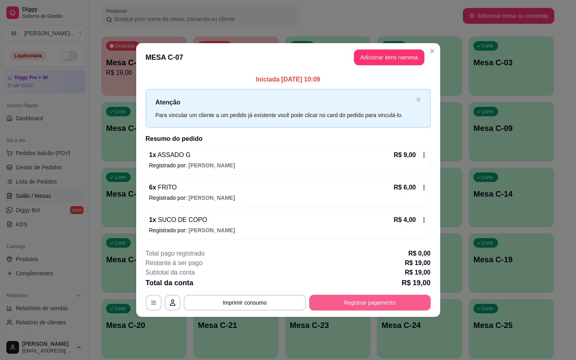
click at [340, 296] on button "Registrar pagamento" at bounding box center [370, 303] width 122 height 16
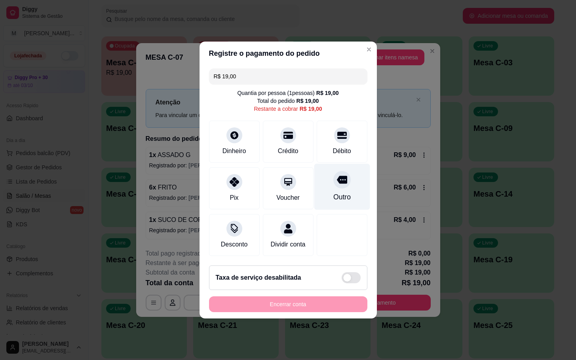
click at [328, 169] on div "Outro" at bounding box center [342, 187] width 56 height 46
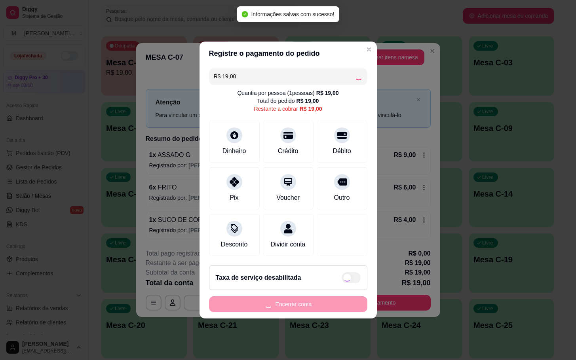
type input "R$ 0,00"
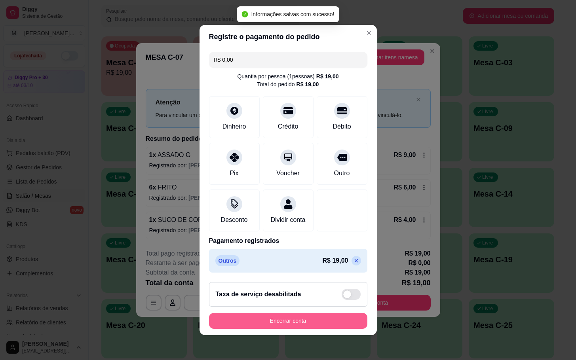
click at [272, 328] on button "Encerrar conta" at bounding box center [288, 321] width 158 height 16
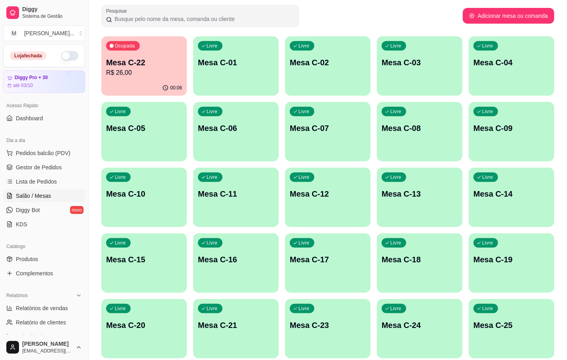
click at [158, 69] on p "R$ 26,00" at bounding box center [144, 73] width 76 height 10
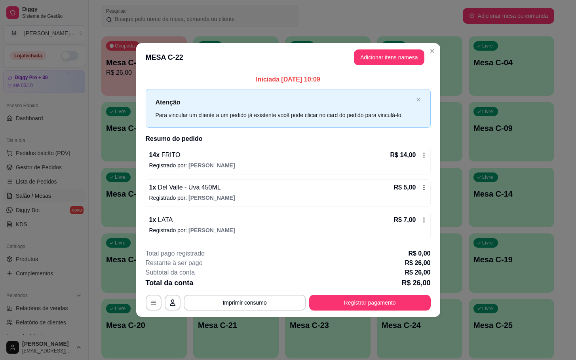
click at [353, 64] on header "MESA C-22 Adicionar itens na mesa" at bounding box center [288, 57] width 304 height 29
click at [381, 53] on button "Adicionar itens na mesa" at bounding box center [389, 58] width 70 height 16
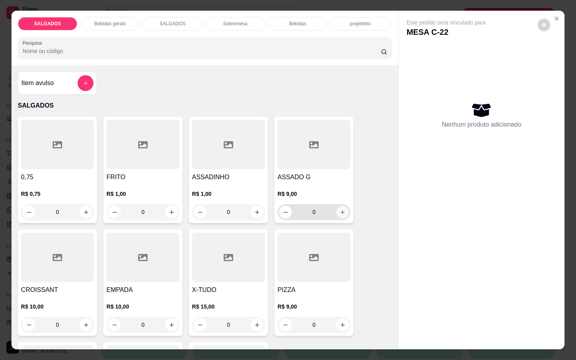
click at [340, 210] on icon "increase-product-quantity" at bounding box center [343, 212] width 6 height 6
type input "1"
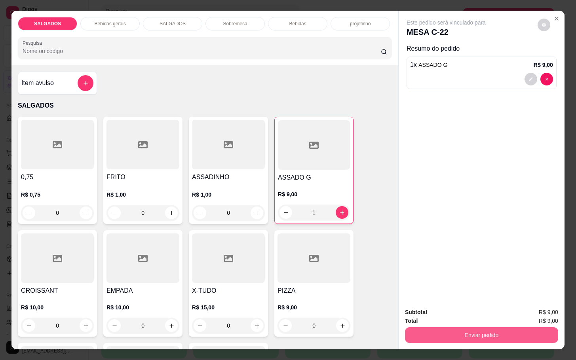
click at [479, 334] on button "Enviar pedido" at bounding box center [481, 336] width 153 height 16
click at [476, 309] on button "Não registrar e enviar pedido" at bounding box center [454, 311] width 80 height 15
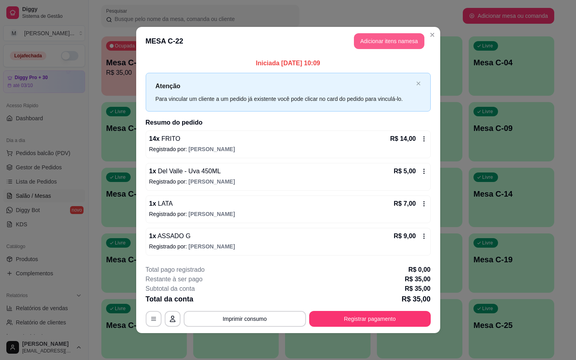
click at [391, 47] on button "Adicionar itens na mesa" at bounding box center [389, 41] width 70 height 16
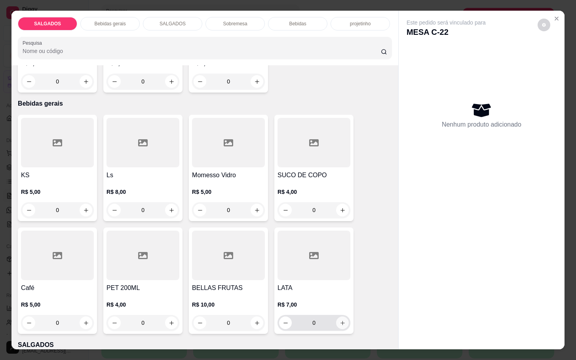
click at [336, 320] on button "increase-product-quantity" at bounding box center [342, 323] width 13 height 13
type input "1"
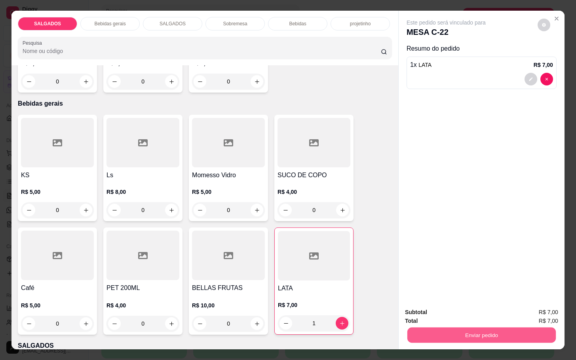
click at [459, 335] on button "Enviar pedido" at bounding box center [481, 335] width 149 height 15
click at [465, 314] on button "Não registrar e enviar pedido" at bounding box center [454, 311] width 80 height 15
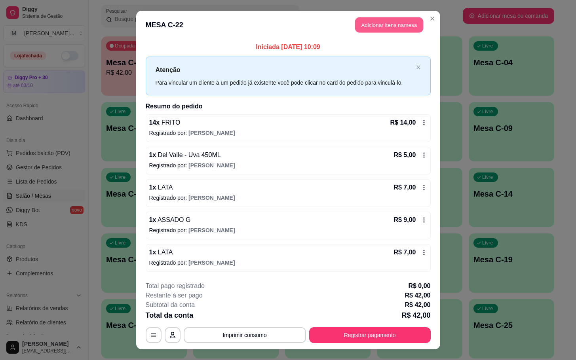
click at [384, 23] on button "Adicionar itens na mesa" at bounding box center [389, 24] width 68 height 15
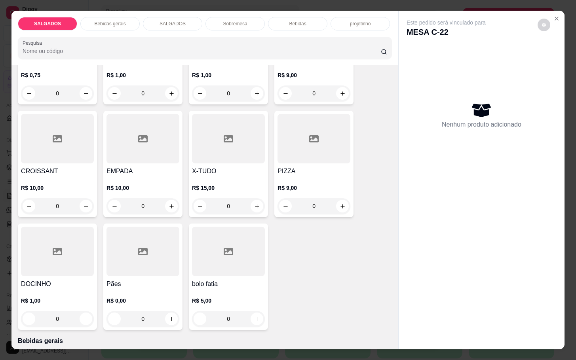
scroll to position [0, 0]
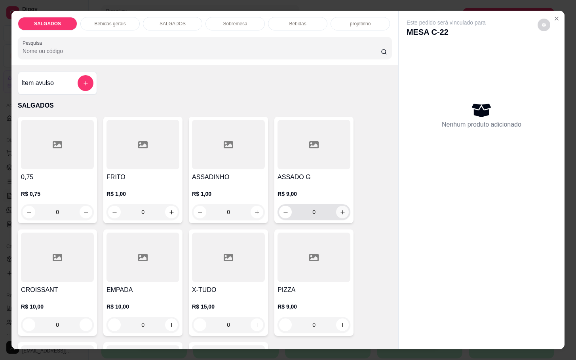
click at [340, 209] on icon "increase-product-quantity" at bounding box center [343, 212] width 6 height 6
type input "1"
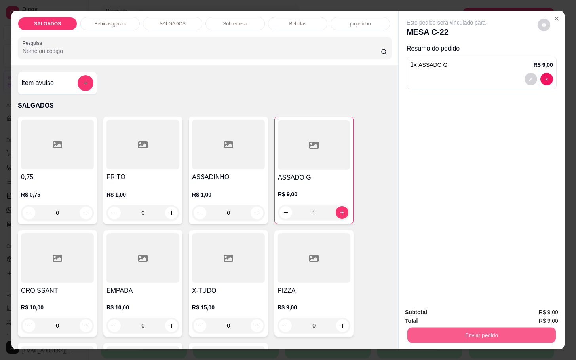
click at [443, 333] on button "Enviar pedido" at bounding box center [481, 335] width 149 height 15
click at [441, 314] on button "Não registrar e enviar pedido" at bounding box center [454, 311] width 82 height 15
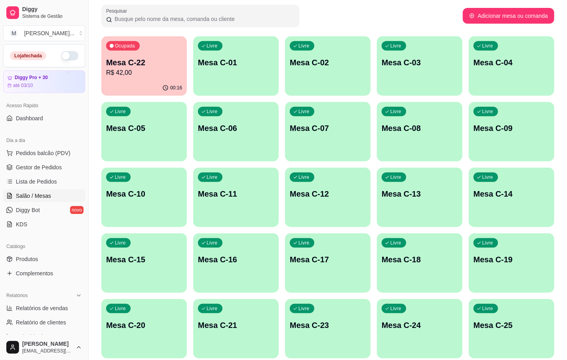
click at [174, 70] on p "R$ 42,00" at bounding box center [144, 73] width 76 height 10
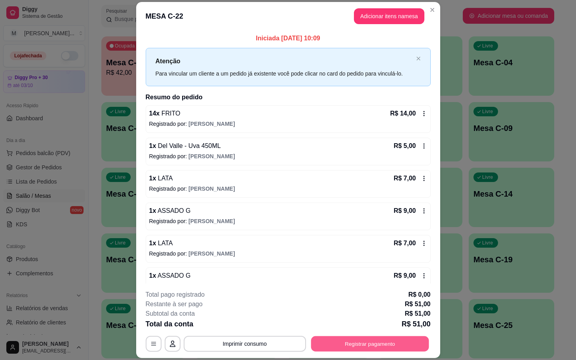
click at [376, 339] on button "Registrar pagamento" at bounding box center [370, 344] width 118 height 15
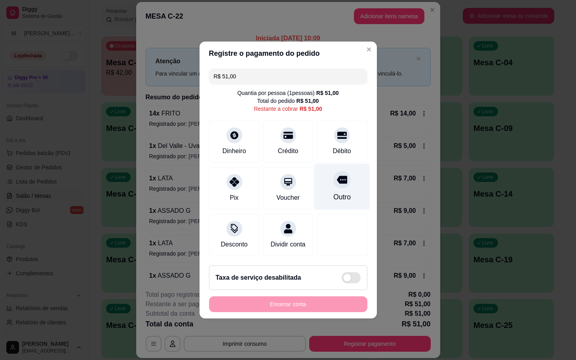
click at [337, 192] on div "Outro" at bounding box center [341, 197] width 17 height 10
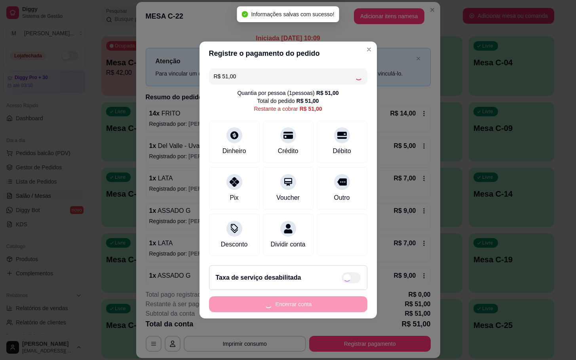
type input "R$ 0,00"
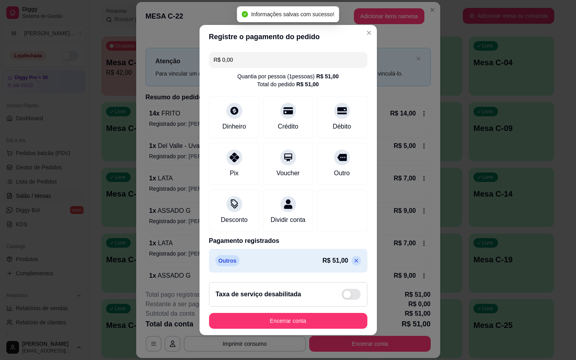
click at [327, 314] on footer "Taxa de serviço desabilitada Encerrar conta" at bounding box center [288, 305] width 177 height 59
click at [327, 321] on button "Encerrar conta" at bounding box center [288, 321] width 158 height 16
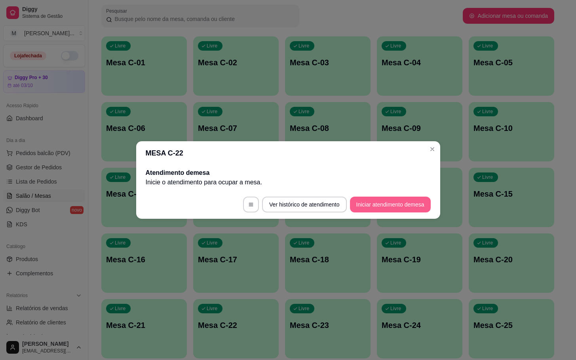
click at [400, 209] on button "Iniciar atendimento de mesa" at bounding box center [390, 205] width 81 height 16
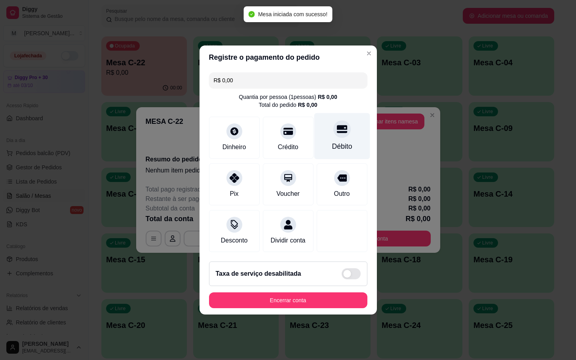
click at [332, 147] on div "Débito" at bounding box center [342, 146] width 20 height 10
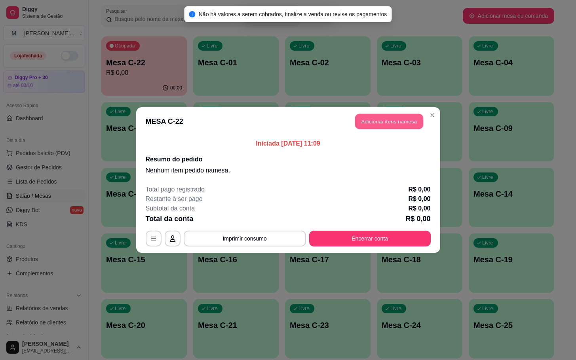
click at [402, 113] on header "MESA C-22 Adicionar itens na mesa" at bounding box center [288, 121] width 304 height 29
click at [381, 123] on button "Adicionar itens na mesa" at bounding box center [389, 122] width 70 height 16
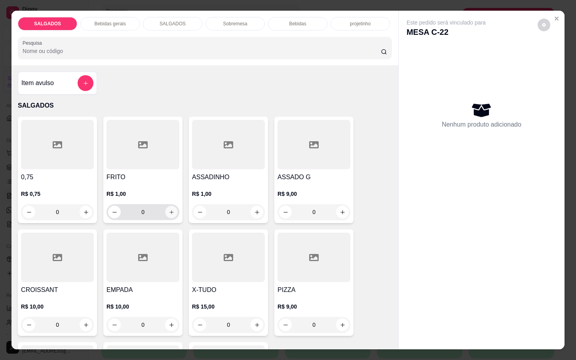
click at [169, 209] on icon "increase-product-quantity" at bounding box center [172, 212] width 6 height 6
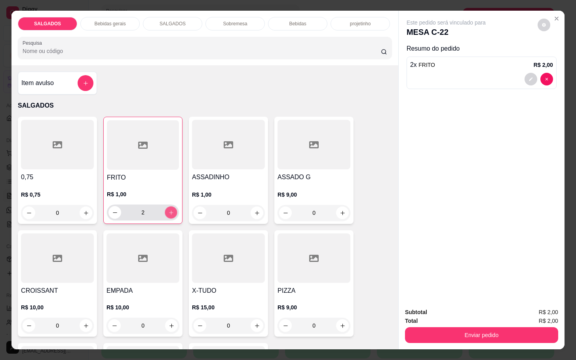
click at [168, 210] on icon "increase-product-quantity" at bounding box center [171, 213] width 6 height 6
type input "6"
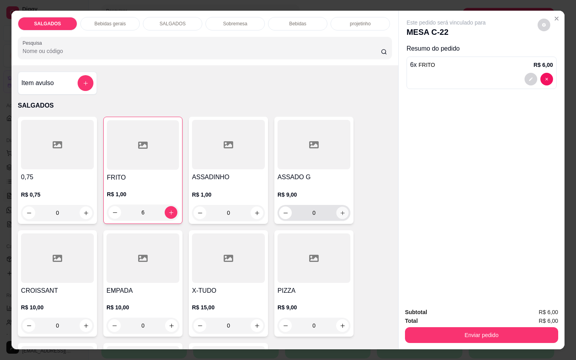
click at [337, 207] on button "increase-product-quantity" at bounding box center [343, 213] width 12 height 12
type input "1"
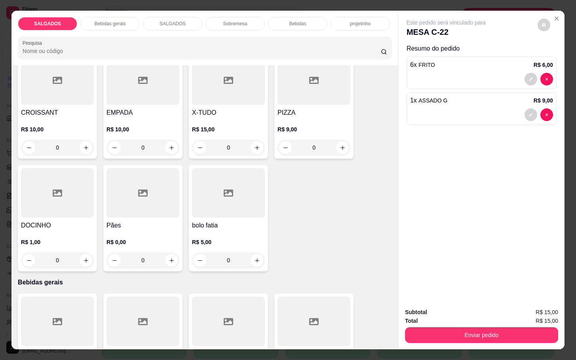
scroll to position [416, 0]
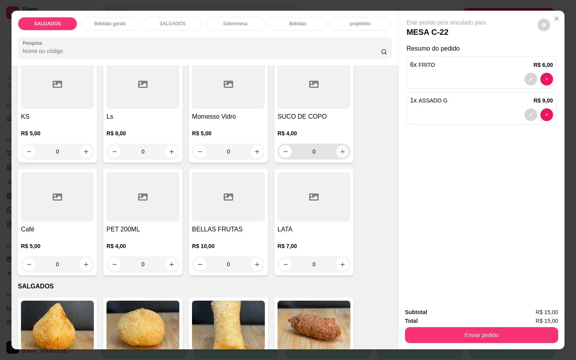
click at [340, 153] on button "increase-product-quantity" at bounding box center [342, 151] width 13 height 13
type input "1"
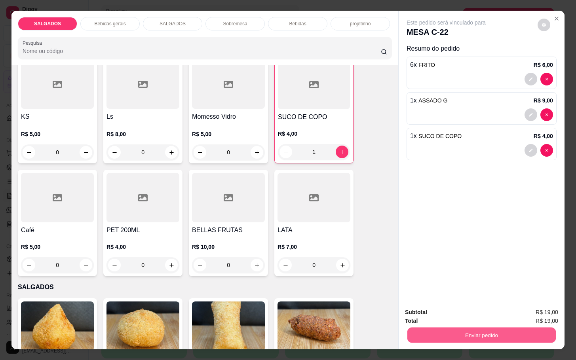
click at [506, 328] on button "Enviar pedido" at bounding box center [481, 335] width 149 height 15
click at [467, 318] on button "Não registrar e enviar pedido" at bounding box center [454, 311] width 82 height 15
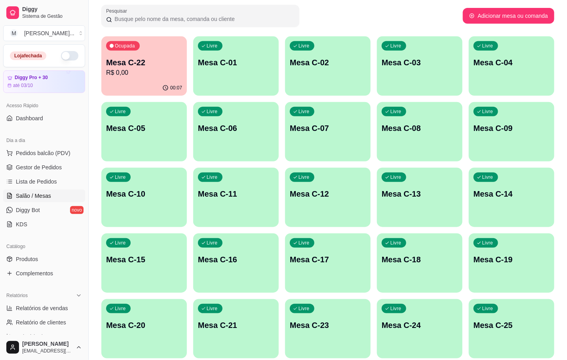
click at [170, 80] on div "Ocupada Mesa C-22 R$ 0,00" at bounding box center [144, 58] width 86 height 44
click at [340, 170] on div "Livre Mesa C-12" at bounding box center [328, 193] width 86 height 50
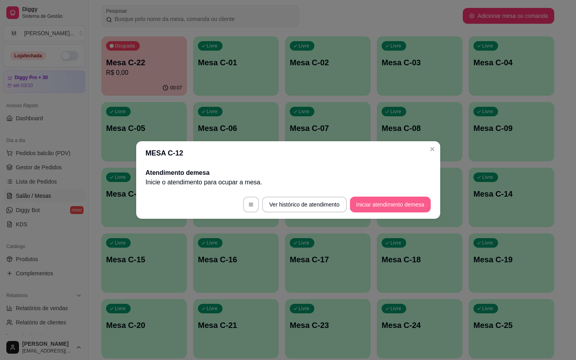
click at [404, 198] on button "Iniciar atendimento de mesa" at bounding box center [390, 205] width 81 height 16
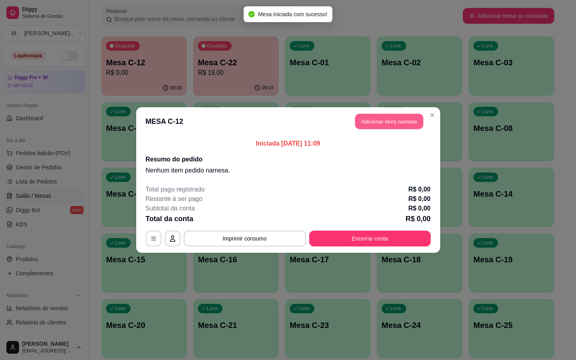
click at [397, 121] on button "Adicionar itens na mesa" at bounding box center [389, 121] width 68 height 15
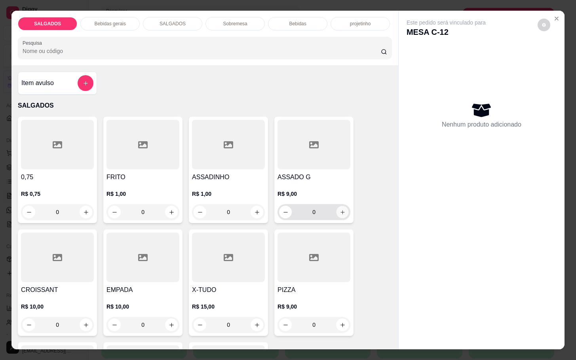
click at [342, 211] on button "increase-product-quantity" at bounding box center [343, 212] width 12 height 12
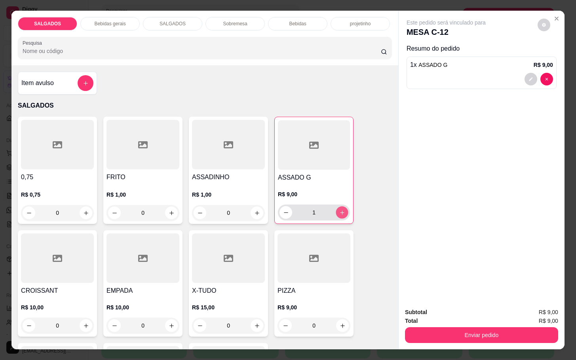
click at [342, 211] on button "increase-product-quantity" at bounding box center [342, 213] width 12 height 12
click at [283, 211] on icon "decrease-product-quantity" at bounding box center [286, 213] width 6 height 6
type input "1"
click at [168, 327] on button "increase-product-quantity" at bounding box center [171, 326] width 13 height 13
type input "1"
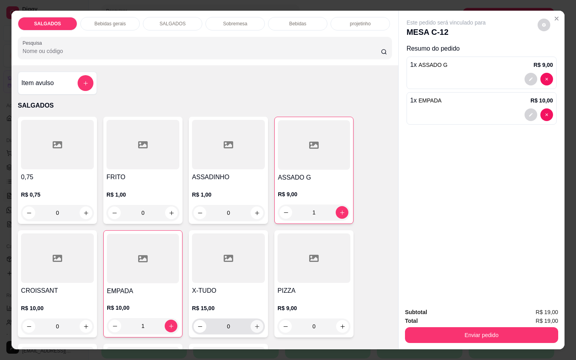
click at [254, 324] on icon "increase-product-quantity" at bounding box center [257, 327] width 6 height 6
type input "1"
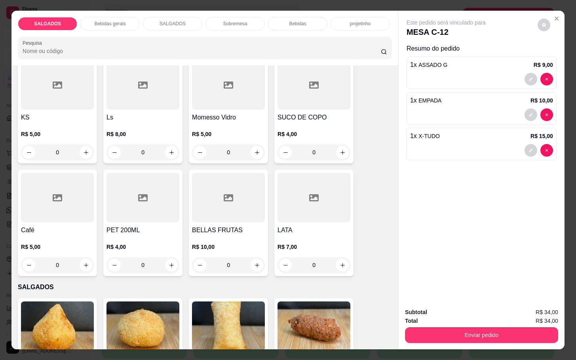
click at [57, 226] on h4 "Café" at bounding box center [57, 231] width 73 height 10
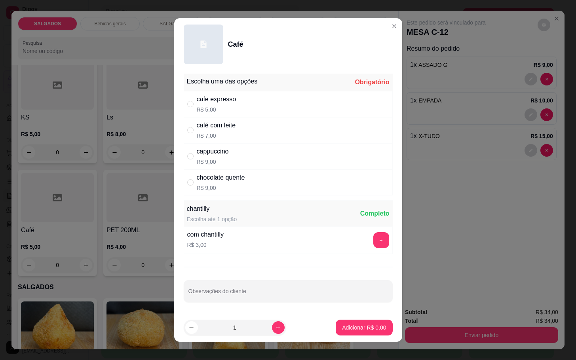
click at [208, 95] on div "cafe expresso" at bounding box center [217, 100] width 40 height 10
radio input "true"
click at [355, 322] on button "Adicionar R$ 5,00" at bounding box center [364, 328] width 57 height 16
type input "1"
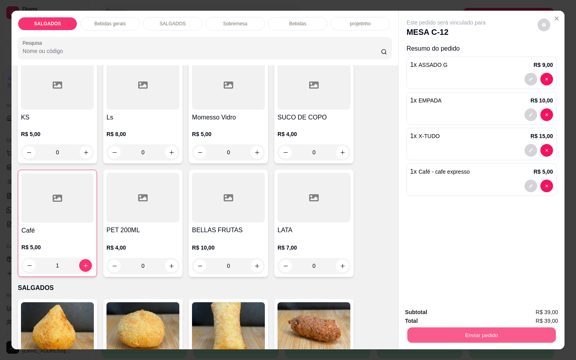
click at [473, 334] on button "Enviar pedido" at bounding box center [481, 335] width 149 height 15
click at [461, 314] on button "Não registrar e enviar pedido" at bounding box center [454, 311] width 80 height 15
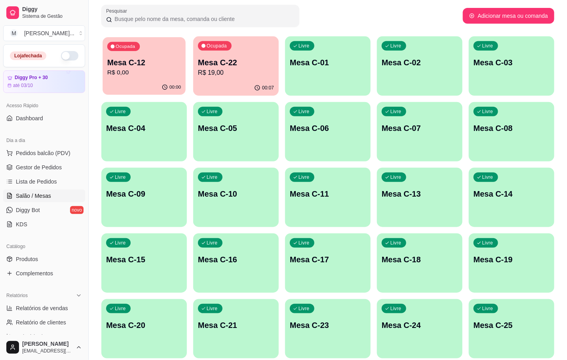
click at [126, 66] on p "Mesa C-12" at bounding box center [144, 62] width 74 height 11
click at [397, 36] on div "Ocupada Mesa C-12 R$ 0,00 00:00 Ocupada Mesa C-22 R$ 19,00 00:07 Livre Mesa C-0…" at bounding box center [327, 230] width 453 height 388
click at [125, 67] on p "Mesa C-12" at bounding box center [144, 62] width 76 height 11
click at [363, 39] on div "Livre Mesa C-01" at bounding box center [327, 61] width 83 height 48
click at [133, 57] on p "Mesa C-12" at bounding box center [144, 62] width 74 height 11
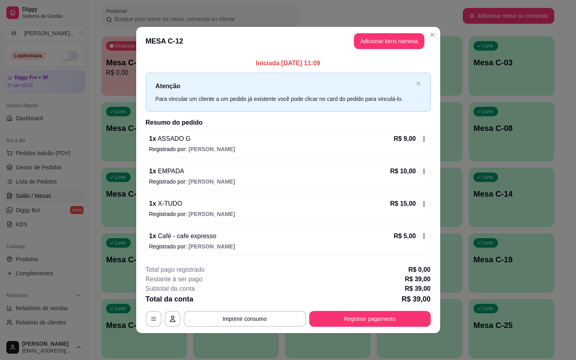
click at [374, 301] on div "Total da conta R$ 39,00" at bounding box center [288, 299] width 285 height 11
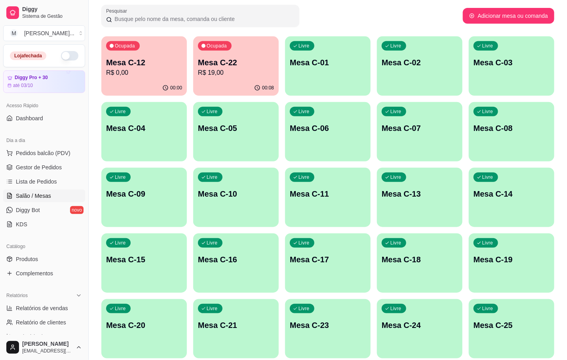
click at [114, 53] on div "Ocupada Mesa C-12 R$ 0,00" at bounding box center [144, 58] width 86 height 44
click at [234, 87] on div "00:08" at bounding box center [236, 87] width 86 height 15
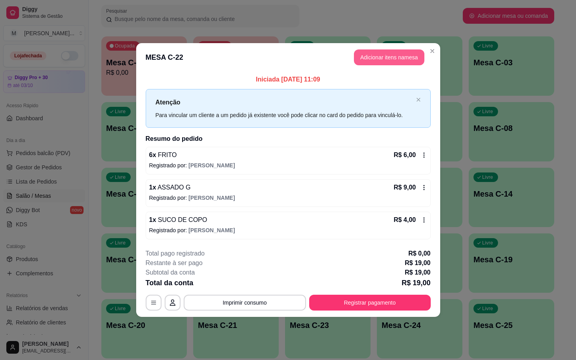
click at [388, 50] on button "Adicionar itens na mesa" at bounding box center [389, 58] width 70 height 16
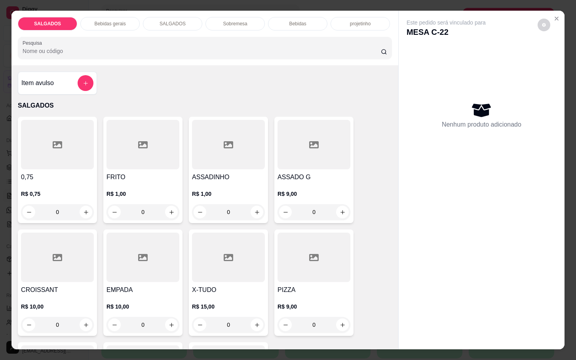
click at [109, 160] on div at bounding box center [143, 145] width 73 height 50
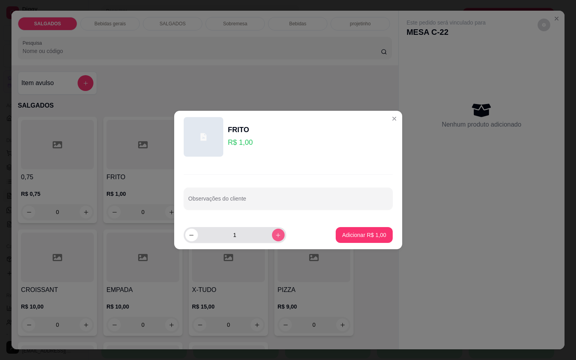
click at [272, 239] on button "increase-product-quantity" at bounding box center [278, 235] width 13 height 13
click at [272, 239] on button "increase-product-quantity" at bounding box center [278, 235] width 12 height 12
click at [272, 239] on button "increase-product-quantity" at bounding box center [278, 235] width 13 height 13
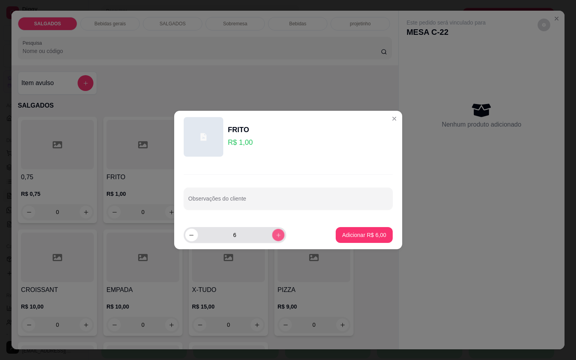
click at [280, 238] on div "6" at bounding box center [254, 235] width 140 height 16
click at [277, 238] on button "increase-product-quantity" at bounding box center [278, 235] width 13 height 13
click at [277, 238] on button "increase-product-quantity" at bounding box center [278, 235] width 12 height 12
click at [275, 235] on icon "increase-product-quantity" at bounding box center [278, 235] width 6 height 6
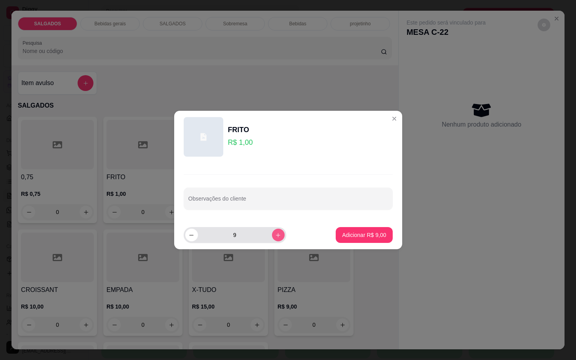
click at [275, 235] on icon "increase-product-quantity" at bounding box center [278, 235] width 6 height 6
click at [261, 236] on input "11" at bounding box center [235, 235] width 74 height 16
click at [275, 234] on icon "increase-product-quantity" at bounding box center [278, 235] width 6 height 6
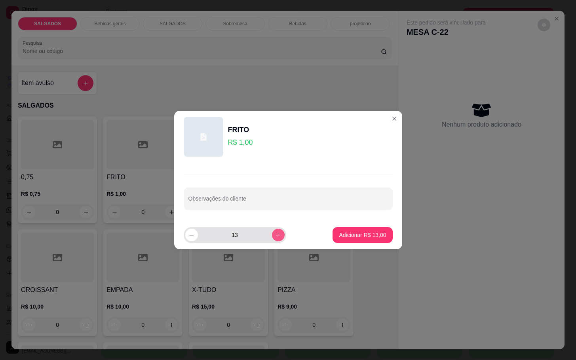
click at [275, 234] on icon "increase-product-quantity" at bounding box center [278, 235] width 6 height 6
type input "14"
click at [356, 244] on footer "14 Adicionar R$ 14,00" at bounding box center [288, 235] width 228 height 29
click at [346, 238] on p "Adicionar R$ 14,00" at bounding box center [362, 235] width 47 height 8
type input "14"
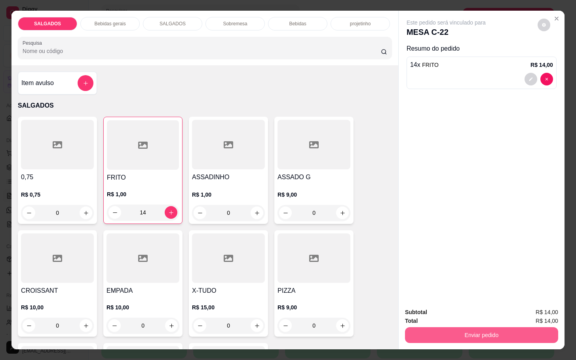
click at [442, 328] on button "Enviar pedido" at bounding box center [481, 336] width 153 height 16
click at [419, 307] on button "Não registrar e enviar pedido" at bounding box center [454, 311] width 80 height 15
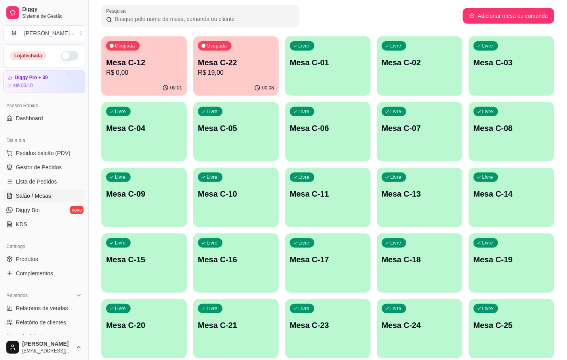
click at [249, 75] on p "R$ 19,00" at bounding box center [236, 73] width 76 height 10
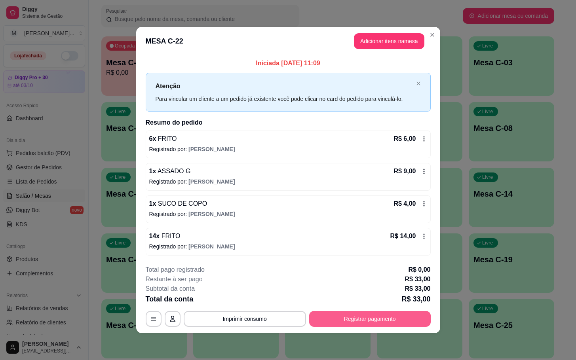
click at [376, 313] on button "Registrar pagamento" at bounding box center [370, 319] width 122 height 16
drag, startPoint x: 367, startPoint y: 310, endPoint x: 369, endPoint y: 315, distance: 5.4
click at [373, 310] on div "**********" at bounding box center [288, 296] width 285 height 62
click at [368, 313] on button "Registrar pagamento" at bounding box center [370, 318] width 118 height 15
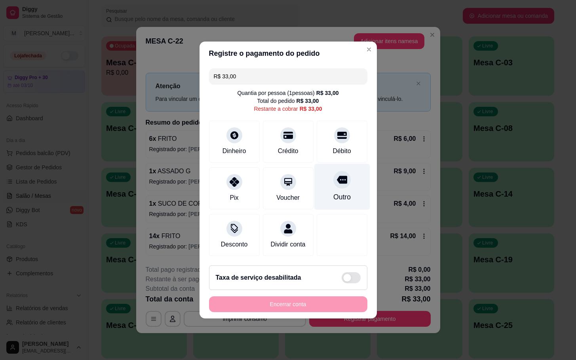
click at [347, 196] on div "Outro" at bounding box center [342, 187] width 56 height 46
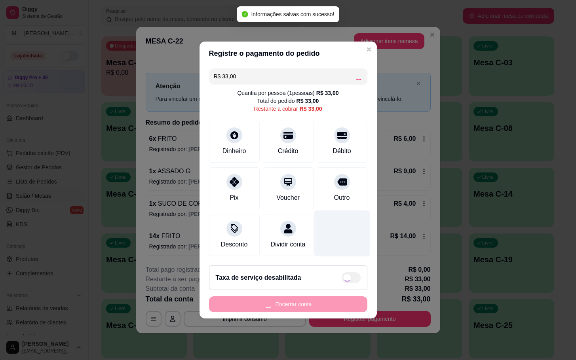
type input "R$ 0,00"
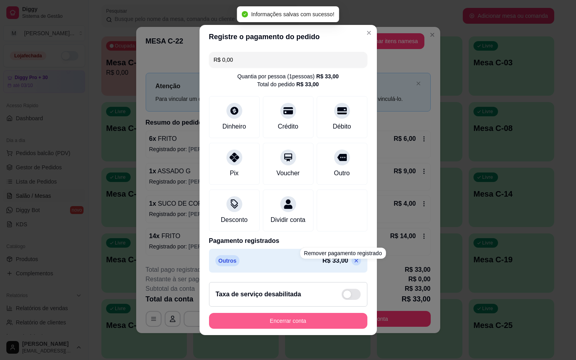
click at [333, 326] on button "Encerrar conta" at bounding box center [288, 321] width 158 height 16
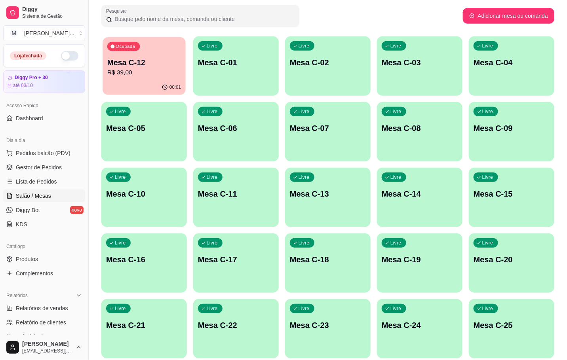
click at [186, 86] on div "Ocupada Mesa C-12 R$ 39,00 00:01 Livre Mesa C-01 Livre Mesa C-02 Livre Mesa C-0…" at bounding box center [327, 230] width 453 height 388
click at [112, 61] on p "Mesa C-12" at bounding box center [144, 62] width 74 height 11
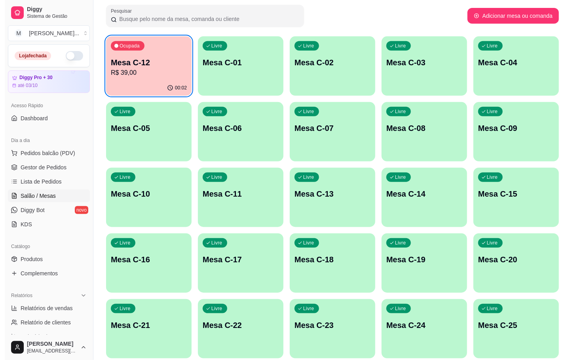
scroll to position [215, 0]
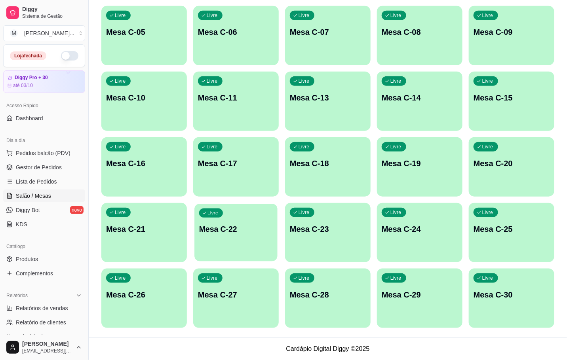
click at [255, 245] on div "Livre Mesa C-22" at bounding box center [235, 228] width 83 height 48
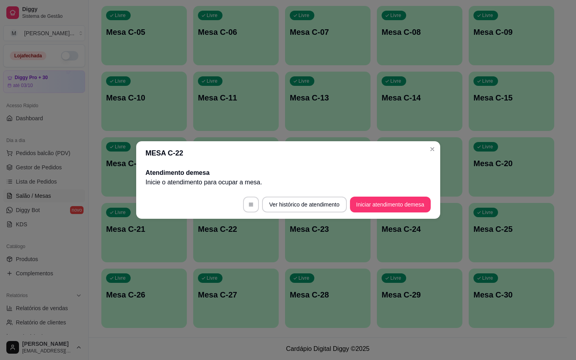
click at [388, 218] on footer "Ver histórico de atendimento Iniciar atendimento de mesa" at bounding box center [288, 204] width 304 height 29
click at [388, 209] on button "Iniciar atendimento de mesa" at bounding box center [390, 205] width 81 height 16
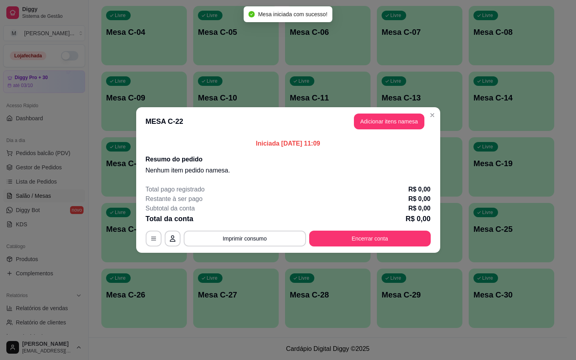
click at [399, 131] on header "MESA C-22 Adicionar itens na mesa" at bounding box center [288, 121] width 304 height 29
click at [407, 112] on header "MESA C-22 Adicionar itens na mesa" at bounding box center [288, 121] width 304 height 29
click at [405, 113] on header "MESA C-22 Adicionar itens na mesa" at bounding box center [288, 121] width 304 height 29
click at [400, 117] on button "Adicionar itens na mesa" at bounding box center [389, 121] width 68 height 15
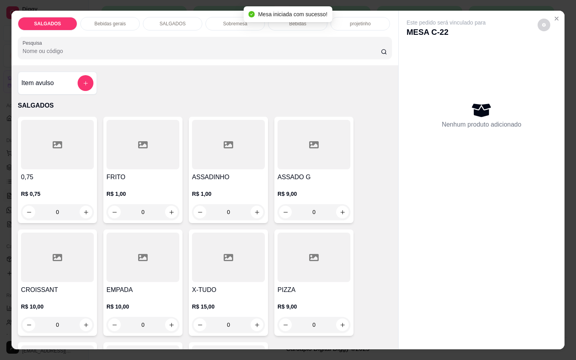
click at [122, 151] on div at bounding box center [143, 145] width 73 height 50
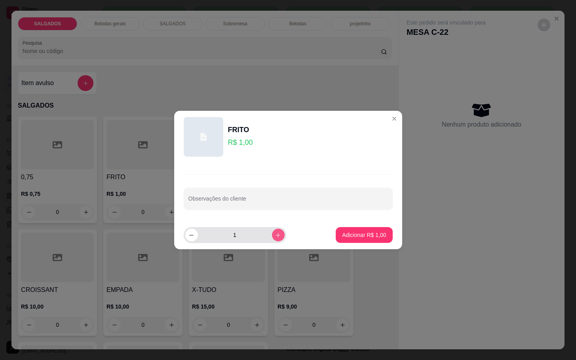
click at [275, 233] on icon "increase-product-quantity" at bounding box center [278, 235] width 6 height 6
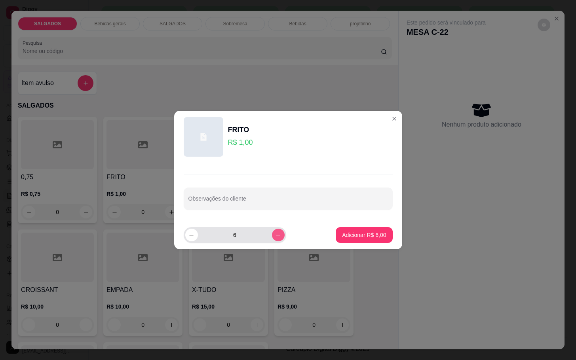
click at [275, 233] on icon "increase-product-quantity" at bounding box center [278, 235] width 6 height 6
type input "7"
click at [369, 230] on button "Adicionar R$ 7,00" at bounding box center [364, 235] width 57 height 16
type input "7"
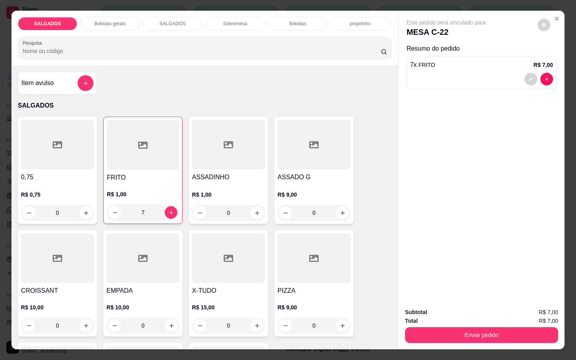
click at [110, 21] on p "Bebidas gerais" at bounding box center [109, 24] width 31 height 6
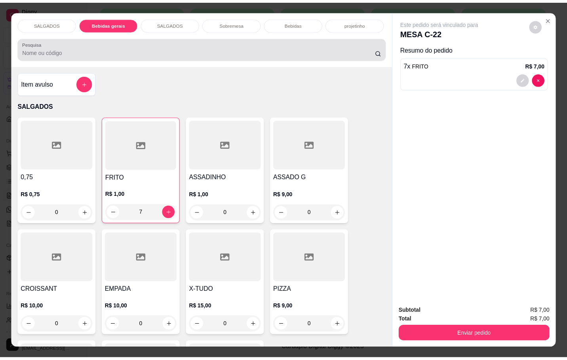
scroll to position [19, 0]
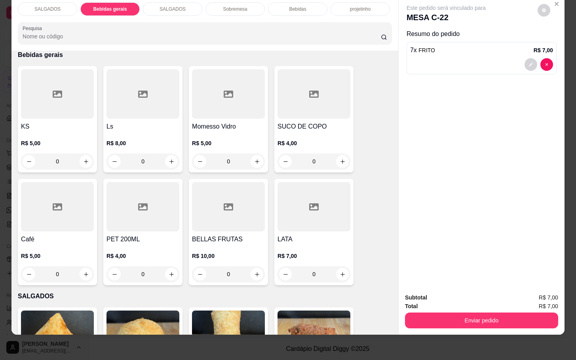
click at [230, 96] on div at bounding box center [228, 94] width 73 height 50
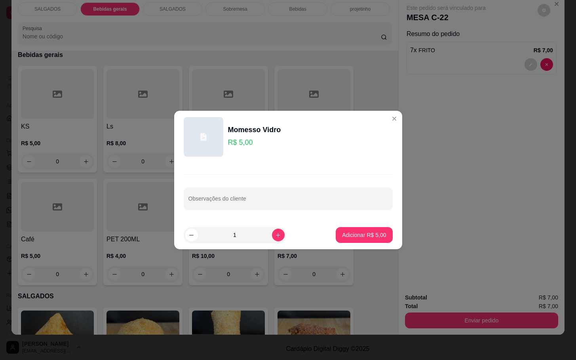
click at [352, 226] on footer "1 Adicionar R$ 5,00" at bounding box center [288, 235] width 228 height 29
click at [350, 232] on p "Adicionar R$ 5,00" at bounding box center [364, 235] width 44 height 8
type input "1"
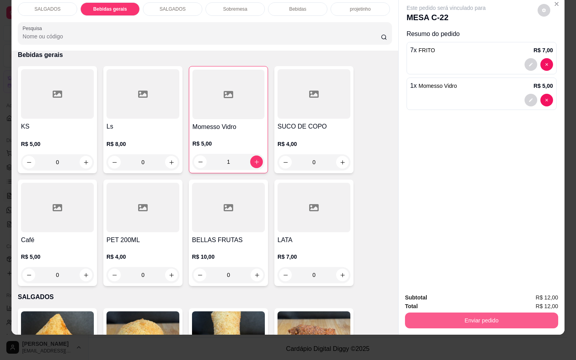
click at [421, 313] on button "Enviar pedido" at bounding box center [481, 321] width 153 height 16
click at [416, 286] on button "Não registrar e enviar pedido" at bounding box center [454, 292] width 82 height 15
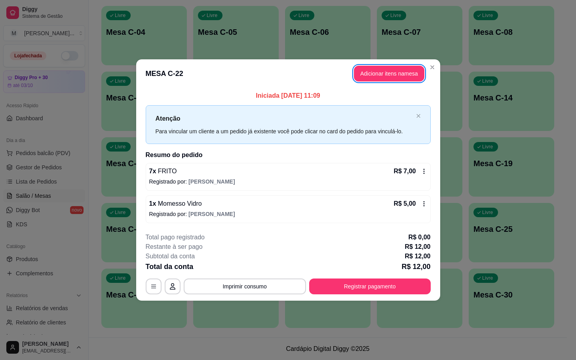
click at [375, 80] on button "Adicionar itens na mesa" at bounding box center [389, 74] width 70 height 16
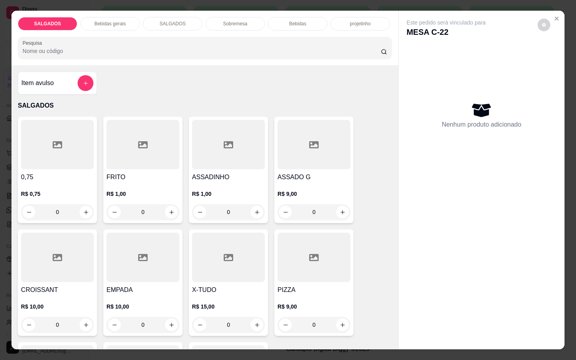
click at [132, 147] on div at bounding box center [143, 145] width 73 height 50
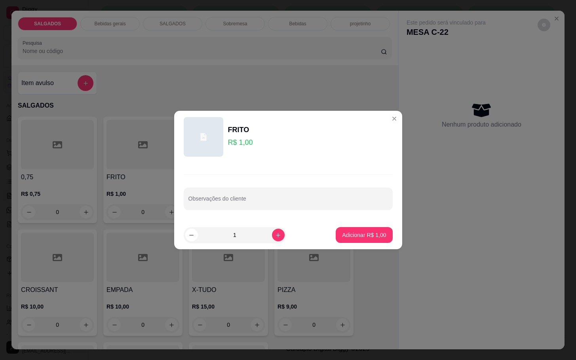
click at [282, 240] on div "1" at bounding box center [254, 235] width 140 height 16
click at [264, 228] on input "1" at bounding box center [235, 235] width 74 height 16
click at [272, 232] on button "increase-product-quantity" at bounding box center [278, 235] width 12 height 12
click at [272, 232] on button "increase-product-quantity" at bounding box center [278, 235] width 13 height 13
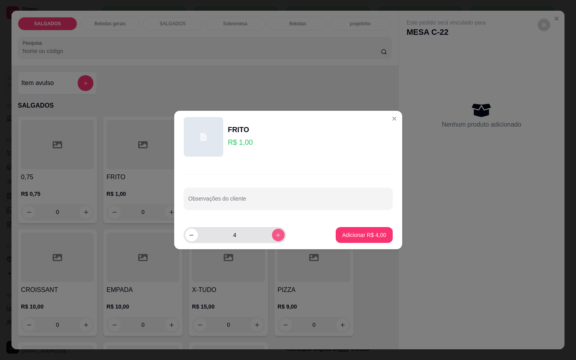
click at [274, 232] on button "increase-product-quantity" at bounding box center [278, 235] width 13 height 13
type input "5"
click at [345, 235] on p "Adicionar R$ 5,00" at bounding box center [364, 235] width 43 height 8
type input "5"
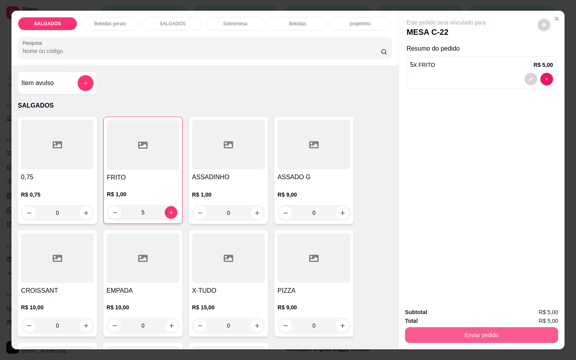
click at [491, 329] on button "Enviar pedido" at bounding box center [481, 336] width 153 height 16
click at [470, 316] on button "Não registrar e enviar pedido" at bounding box center [454, 311] width 82 height 15
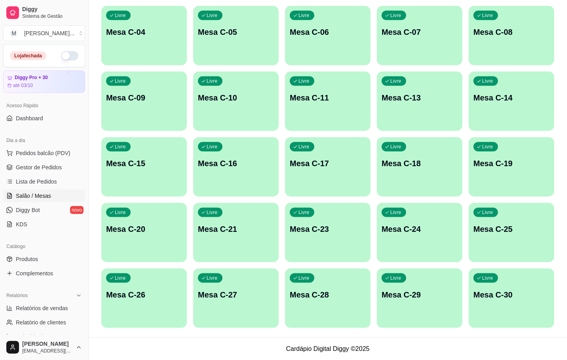
scroll to position [37, 0]
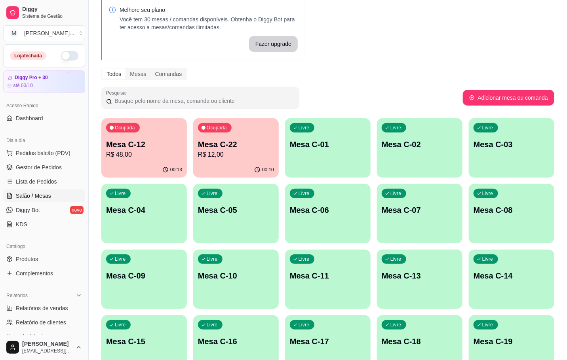
click at [137, 167] on div "00:13" at bounding box center [144, 169] width 86 height 15
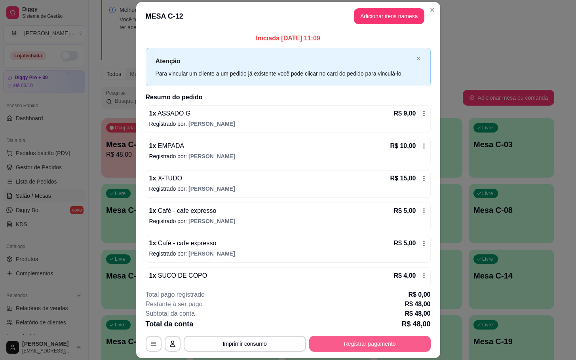
click at [368, 355] on footer "**********" at bounding box center [288, 321] width 304 height 74
click at [356, 346] on button "Registrar pagamento" at bounding box center [370, 344] width 122 height 16
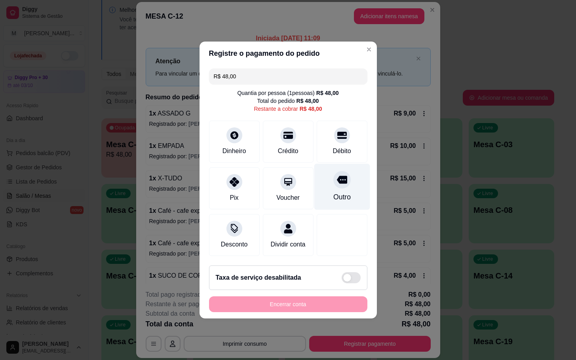
click at [333, 195] on div "Outro" at bounding box center [341, 197] width 17 height 10
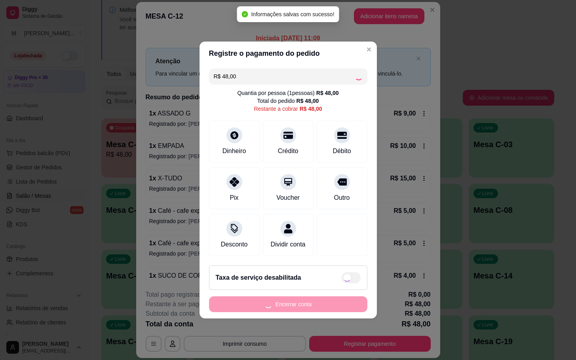
type input "R$ 0,00"
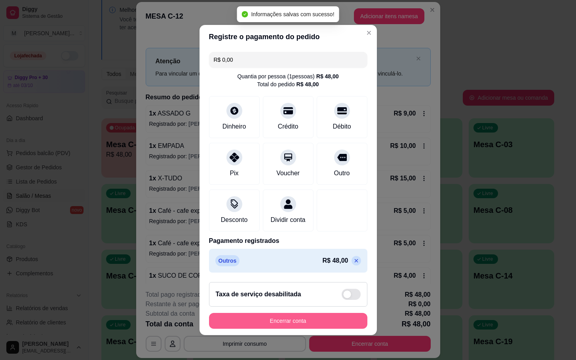
click at [287, 324] on button "Encerrar conta" at bounding box center [288, 321] width 158 height 16
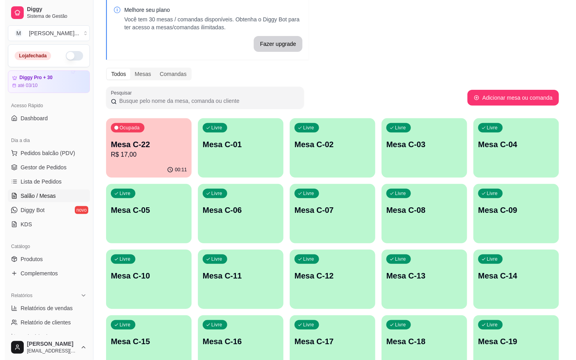
scroll to position [96, 0]
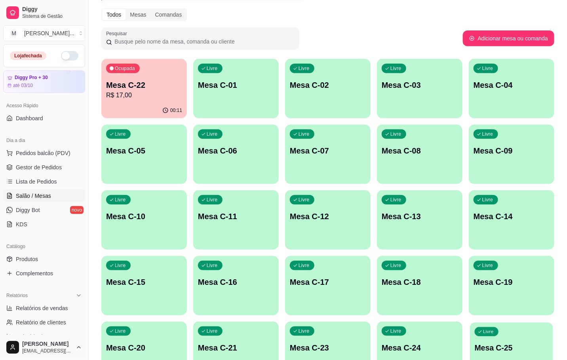
click at [494, 346] on p "Mesa C-25" at bounding box center [512, 348] width 74 height 11
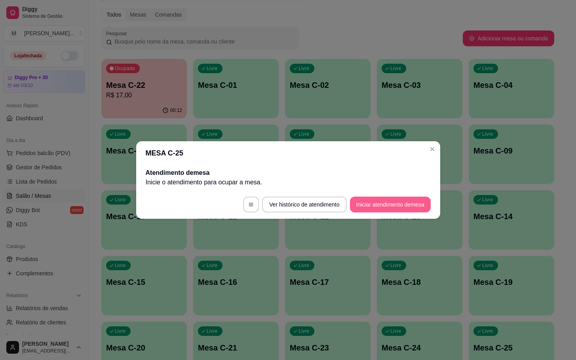
click at [400, 201] on button "Iniciar atendimento de mesa" at bounding box center [390, 205] width 81 height 16
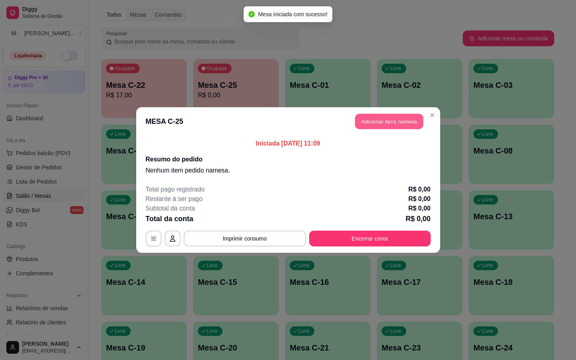
click at [379, 118] on button "Adicionar itens na mesa" at bounding box center [389, 121] width 68 height 15
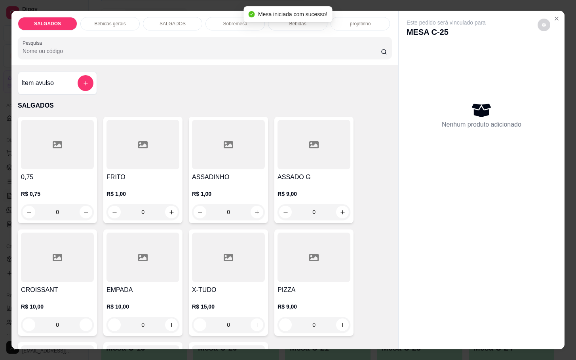
click at [147, 209] on input "0" at bounding box center [143, 212] width 44 height 16
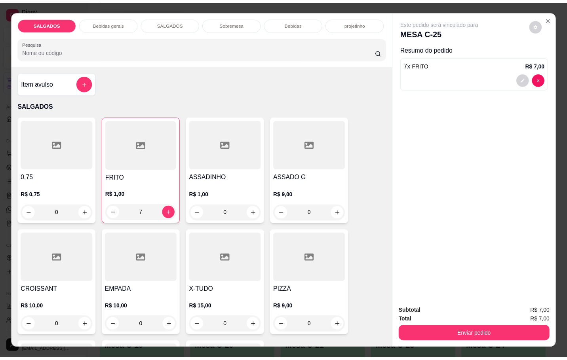
scroll to position [238, 0]
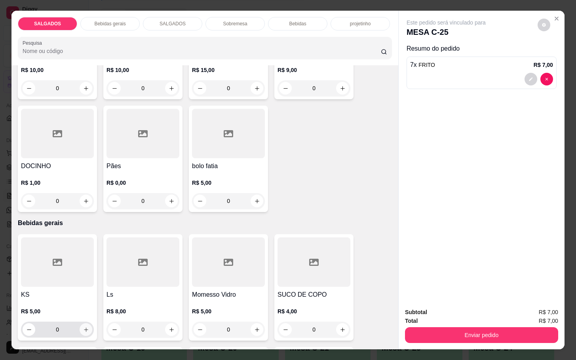
type input "7"
click at [84, 328] on icon "increase-product-quantity" at bounding box center [86, 330] width 6 height 6
type input "1"
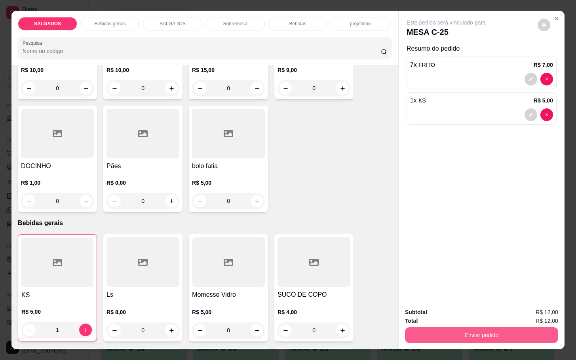
click at [469, 329] on button "Enviar pedido" at bounding box center [481, 336] width 153 height 16
click at [465, 314] on button "Não registrar e enviar pedido" at bounding box center [454, 311] width 80 height 15
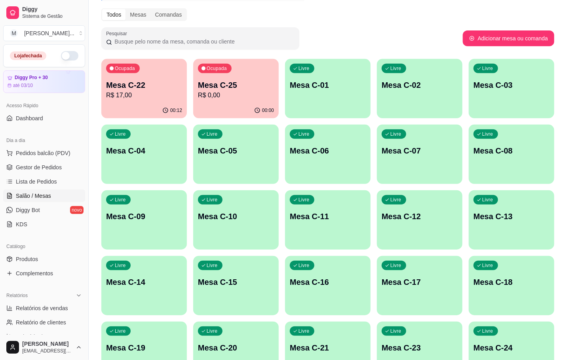
click at [143, 104] on div "00:12" at bounding box center [144, 110] width 86 height 15
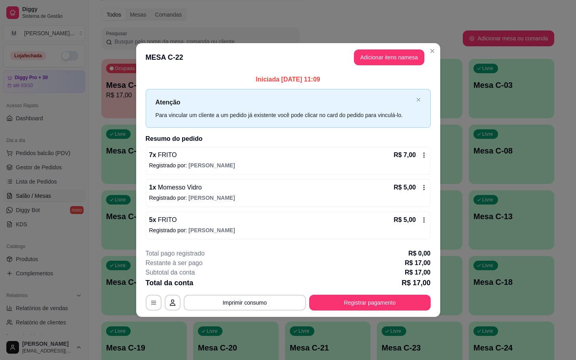
click at [375, 59] on button "Adicionar itens na mesa" at bounding box center [389, 58] width 70 height 16
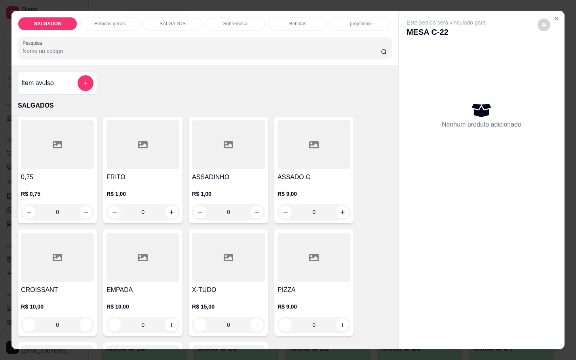
click at [137, 156] on div at bounding box center [143, 145] width 73 height 50
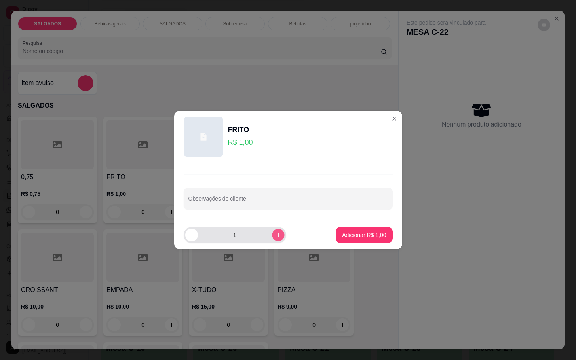
click at [275, 234] on icon "increase-product-quantity" at bounding box center [278, 235] width 6 height 6
click at [290, 230] on div "2" at bounding box center [254, 235] width 140 height 16
click at [272, 239] on button "increase-product-quantity" at bounding box center [278, 235] width 13 height 13
type input "3"
click at [353, 231] on p "Adicionar R$ 3,00" at bounding box center [364, 235] width 43 height 8
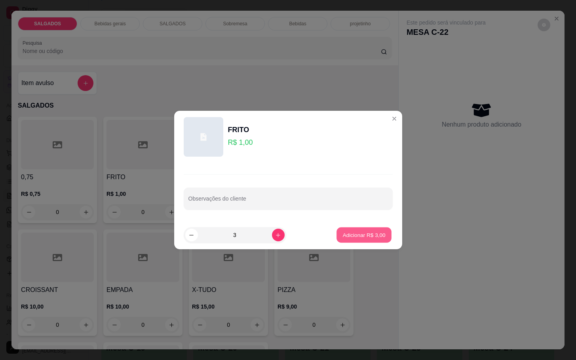
type input "3"
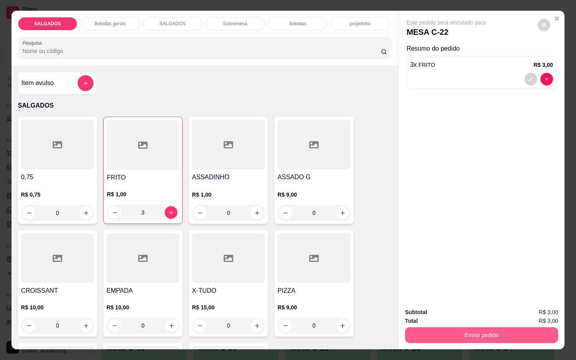
click at [468, 334] on button "Enviar pedido" at bounding box center [481, 336] width 153 height 16
click at [453, 318] on button "Não registrar e enviar pedido" at bounding box center [454, 311] width 82 height 15
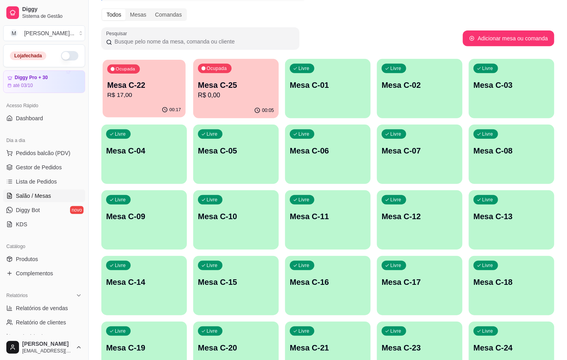
click at [138, 110] on div "00:17" at bounding box center [144, 110] width 83 height 15
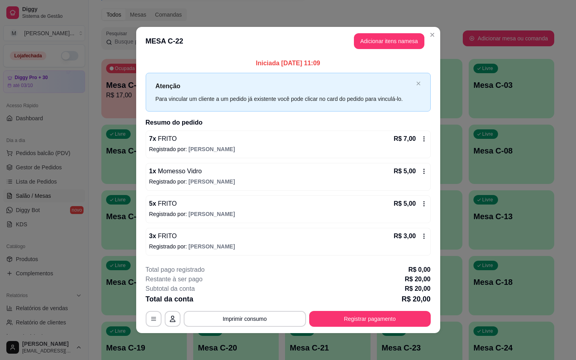
click at [402, 323] on button "Registrar pagamento" at bounding box center [370, 319] width 122 height 16
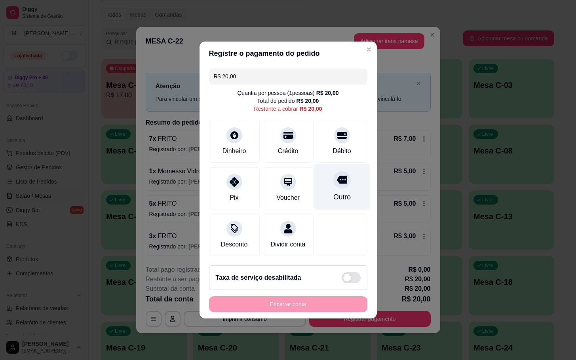
click at [335, 192] on div "Outro" at bounding box center [341, 197] width 17 height 10
type input "R$ 0,00"
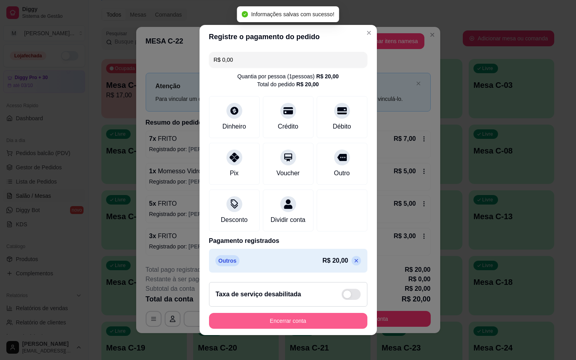
click at [315, 321] on button "Encerrar conta" at bounding box center [288, 321] width 158 height 16
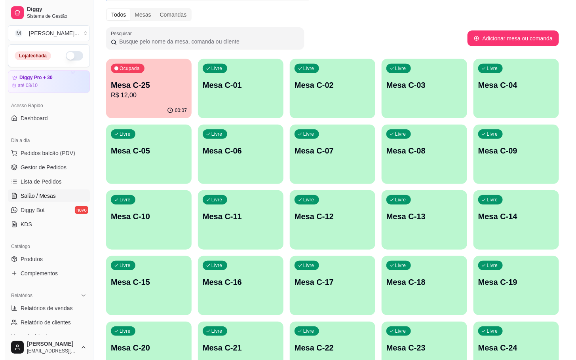
scroll to position [156, 0]
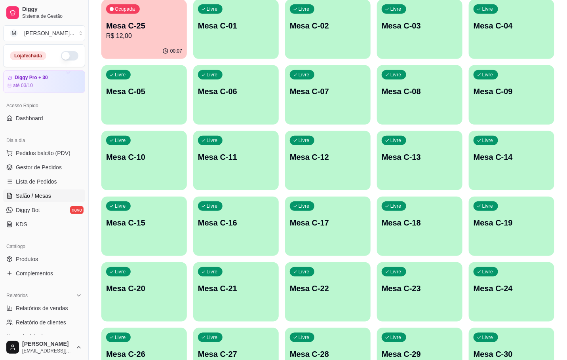
click at [356, 291] on p "Mesa C-22" at bounding box center [328, 288] width 76 height 11
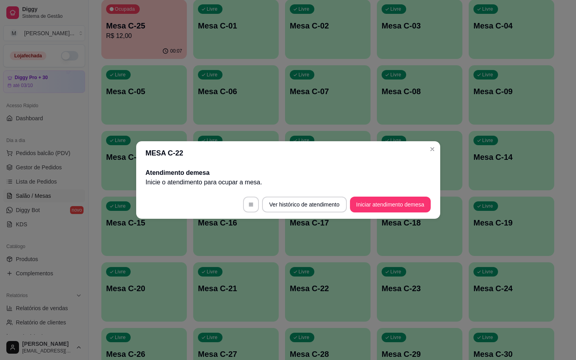
click at [422, 202] on button "Iniciar atendimento de mesa" at bounding box center [390, 205] width 81 height 16
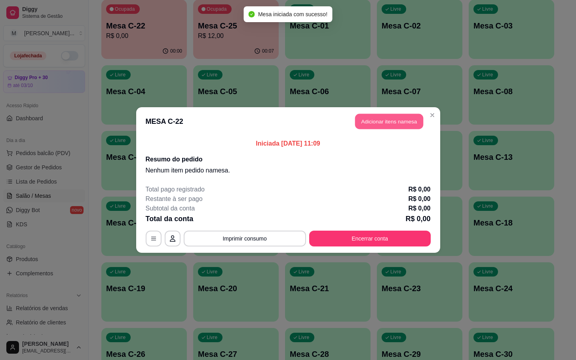
click at [399, 115] on button "Adicionar itens na mesa" at bounding box center [389, 121] width 68 height 15
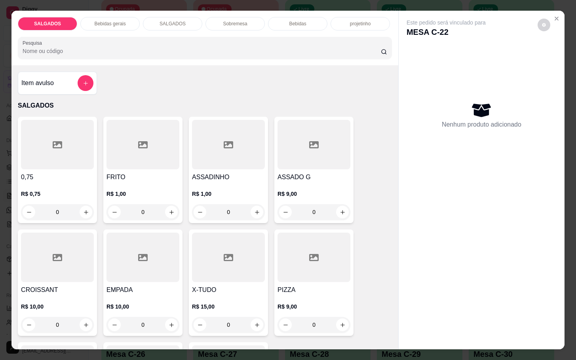
click at [155, 154] on div at bounding box center [143, 145] width 73 height 50
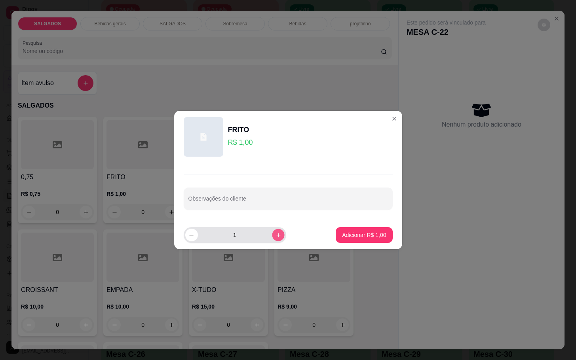
click at [275, 238] on button "increase-product-quantity" at bounding box center [278, 235] width 12 height 12
click at [276, 236] on button "increase-product-quantity" at bounding box center [278, 235] width 12 height 12
click at [276, 236] on button "increase-product-quantity" at bounding box center [278, 235] width 13 height 13
click at [276, 234] on button "increase-product-quantity" at bounding box center [278, 235] width 12 height 12
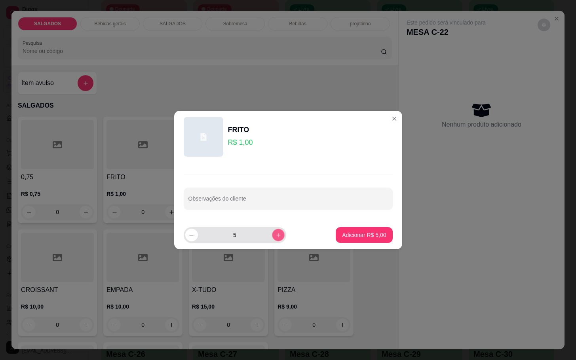
type input "6"
click at [336, 233] on button "Adicionar R$ 6,00" at bounding box center [364, 235] width 57 height 16
type input "6"
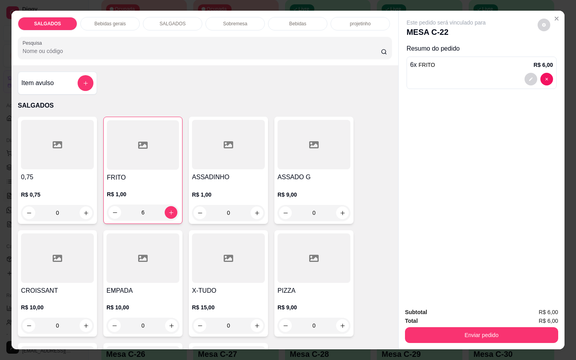
click at [93, 17] on div "Bebidas gerais" at bounding box center [109, 23] width 59 height 13
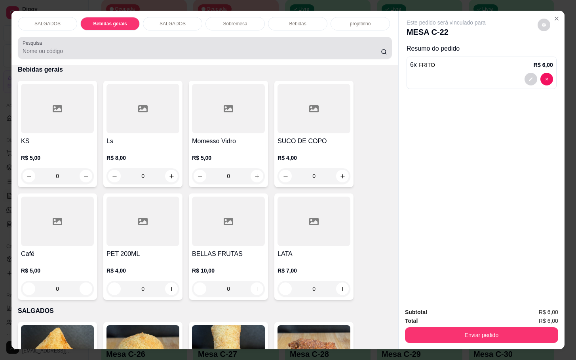
scroll to position [19, 0]
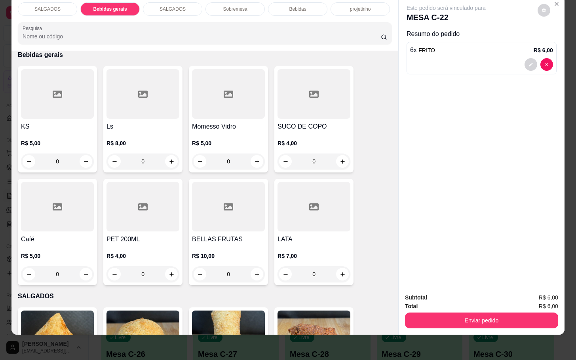
click at [321, 112] on div "SUCO DE COPO R$ 4,00 0" at bounding box center [313, 119] width 79 height 107
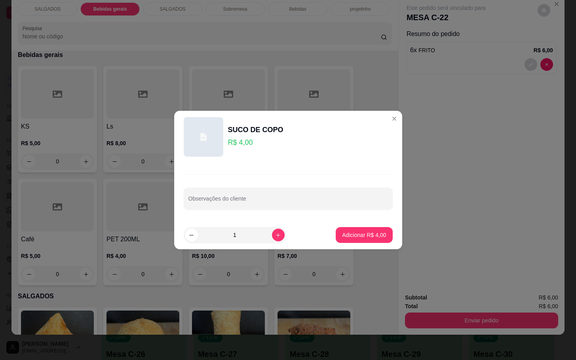
click at [381, 246] on footer "1 Adicionar R$ 4,00" at bounding box center [288, 235] width 228 height 29
click at [373, 241] on button "Adicionar R$ 4,00" at bounding box center [364, 235] width 57 height 16
type input "1"
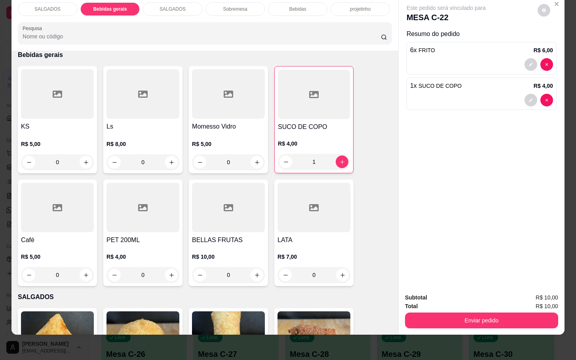
click at [438, 302] on div "Total R$ 10,00" at bounding box center [481, 306] width 153 height 9
click at [436, 313] on button "Enviar pedido" at bounding box center [481, 320] width 149 height 15
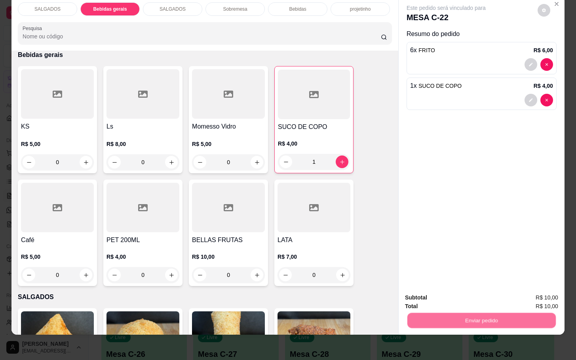
click at [435, 290] on button "Não registrar e enviar pedido" at bounding box center [454, 292] width 82 height 15
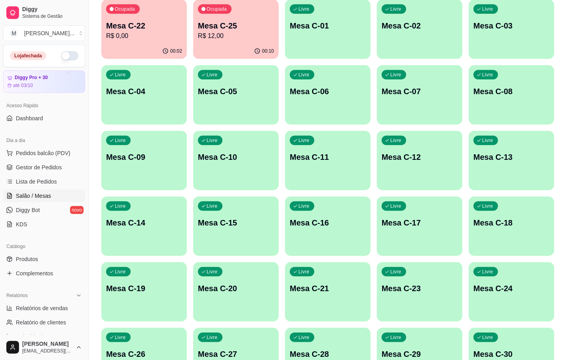
click at [240, 5] on div "Ocupada Mesa C-25 R$ 12,00" at bounding box center [236, 22] width 86 height 44
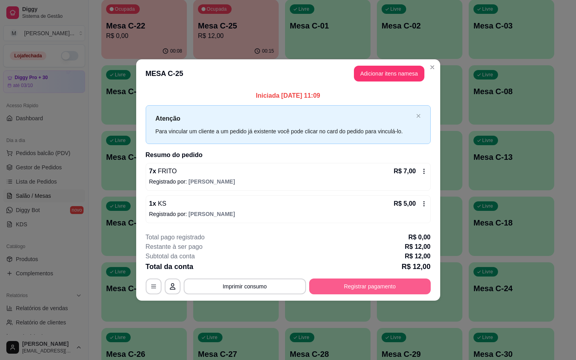
click at [347, 280] on button "Registrar pagamento" at bounding box center [370, 287] width 122 height 16
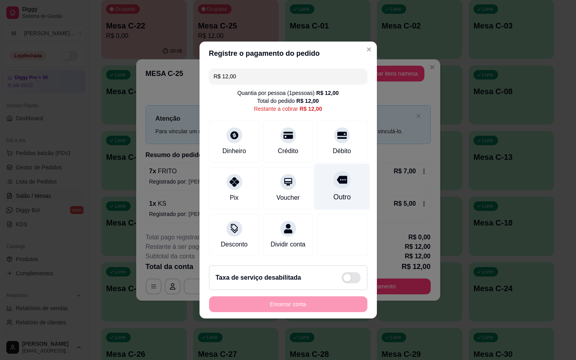
click at [314, 171] on div "Outro" at bounding box center [342, 187] width 56 height 46
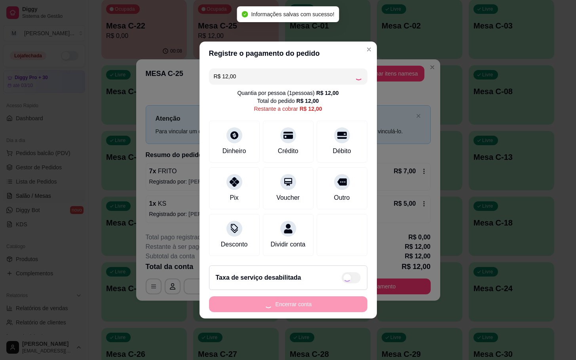
type input "R$ 0,00"
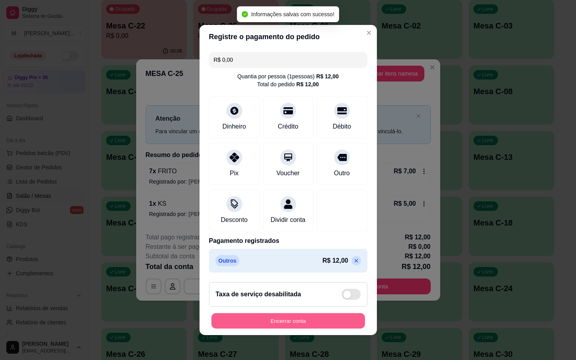
click at [301, 322] on button "Encerrar conta" at bounding box center [288, 321] width 154 height 15
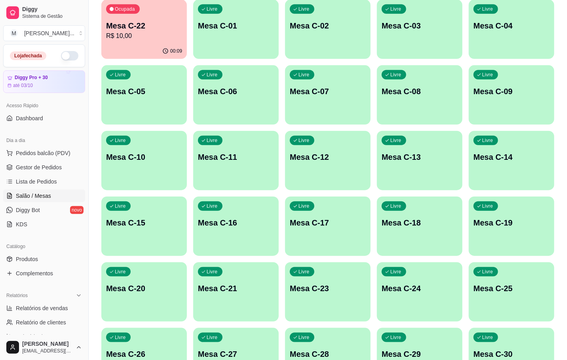
click at [295, 160] on p "Mesa C-12" at bounding box center [328, 157] width 76 height 11
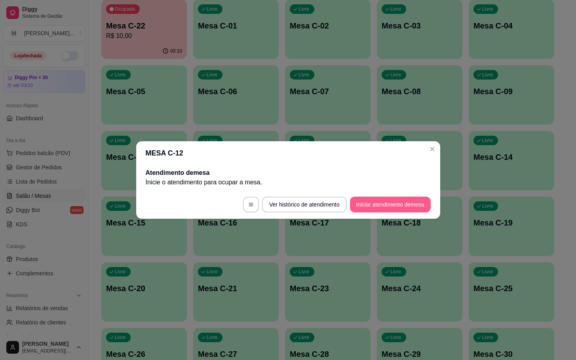
click at [378, 207] on button "Iniciar atendimento de mesa" at bounding box center [390, 205] width 81 height 16
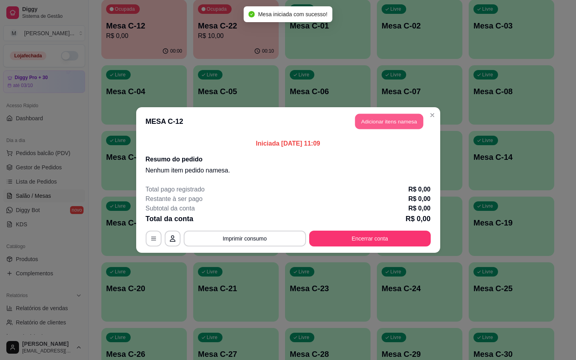
click at [390, 117] on button "Adicionar itens na mesa" at bounding box center [389, 121] width 68 height 15
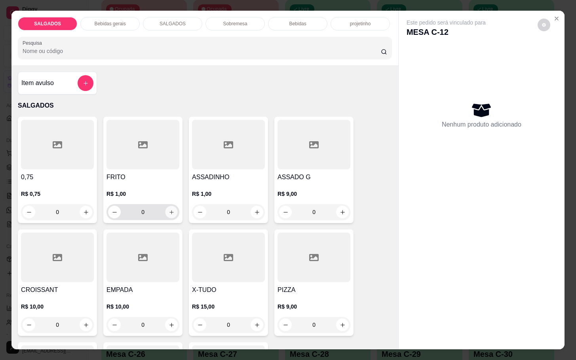
click at [166, 206] on button "increase-product-quantity" at bounding box center [172, 212] width 12 height 12
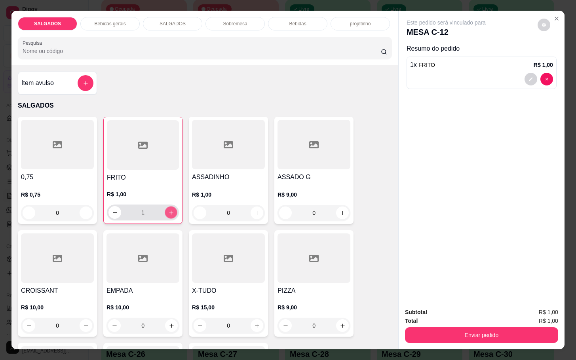
click at [165, 207] on button "increase-product-quantity" at bounding box center [171, 213] width 12 height 12
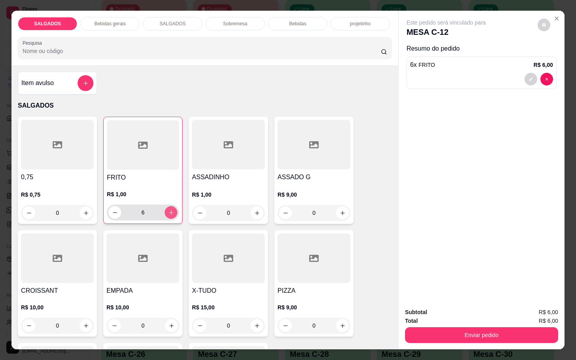
click at [165, 206] on button "increase-product-quantity" at bounding box center [171, 212] width 13 height 13
type input "7"
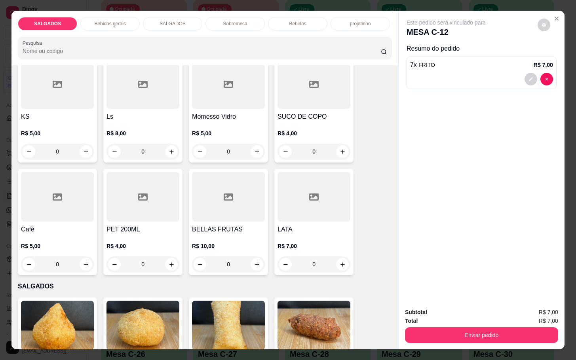
scroll to position [535, 0]
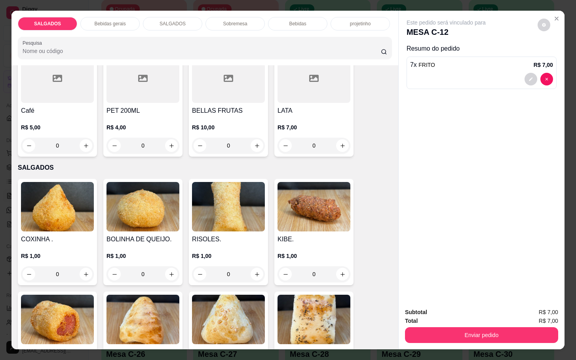
click at [52, 116] on div "R$ 5,00 0" at bounding box center [57, 135] width 73 height 38
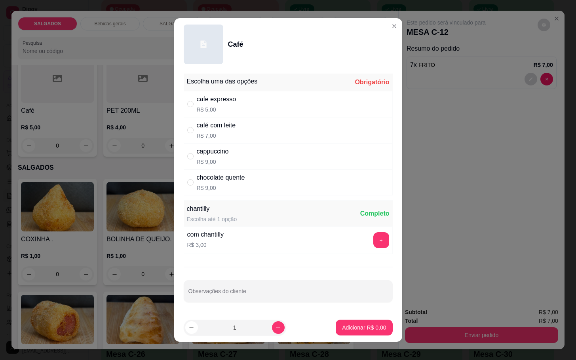
click at [215, 102] on div "cafe expresso" at bounding box center [217, 100] width 40 height 10
radio input "true"
click at [356, 326] on p "Adicionar R$ 5,00" at bounding box center [364, 328] width 43 height 8
type input "1"
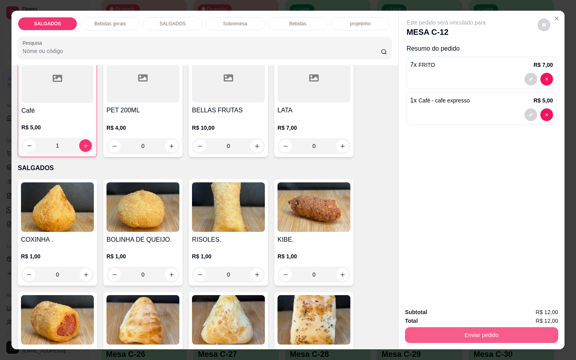
click at [417, 331] on button "Enviar pedido" at bounding box center [481, 336] width 153 height 16
click at [435, 313] on button "Não registrar e enviar pedido" at bounding box center [454, 311] width 80 height 15
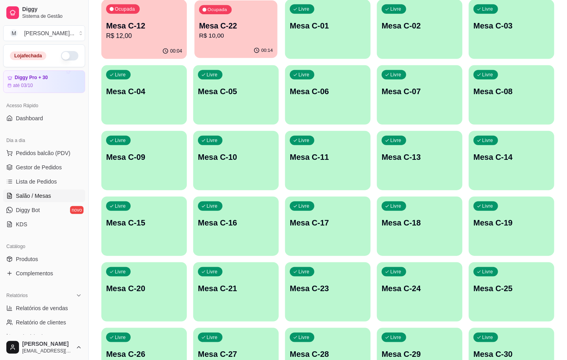
click at [202, 44] on div "00:14" at bounding box center [235, 50] width 83 height 15
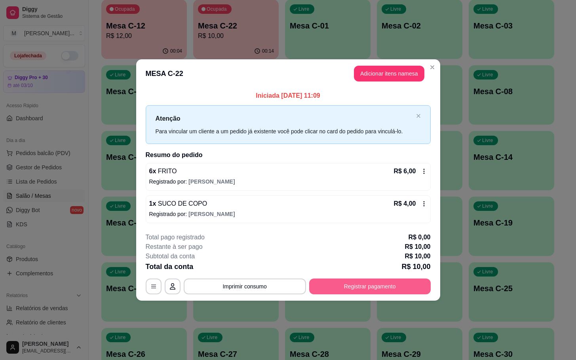
click at [343, 287] on button "Registrar pagamento" at bounding box center [370, 287] width 122 height 16
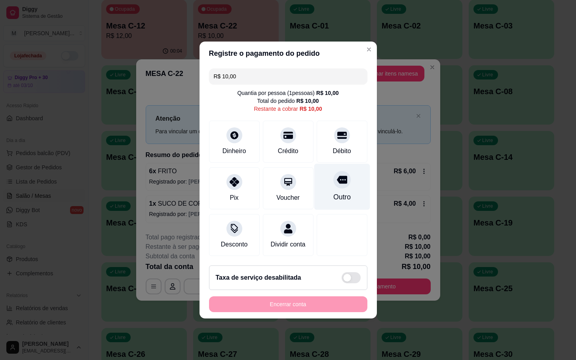
click at [340, 181] on div at bounding box center [341, 179] width 17 height 17
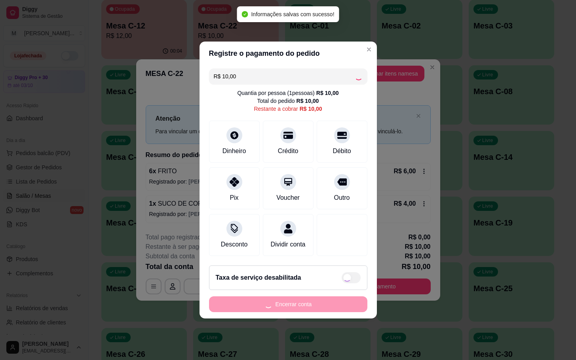
type input "R$ 0,00"
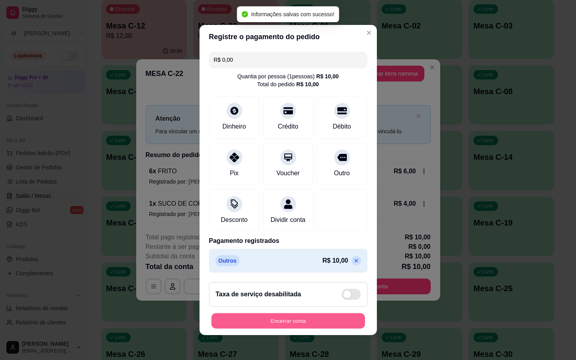
click at [236, 329] on button "Encerrar conta" at bounding box center [288, 321] width 154 height 15
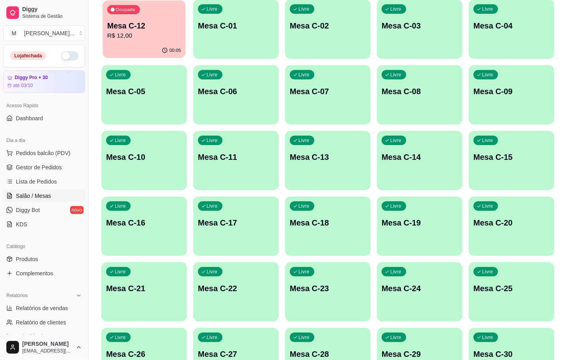
click at [149, 39] on p "R$ 12,00" at bounding box center [144, 35] width 74 height 9
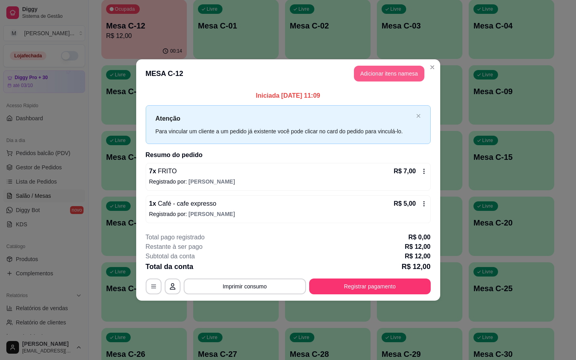
click at [385, 69] on button "Adicionar itens na mesa" at bounding box center [389, 74] width 70 height 16
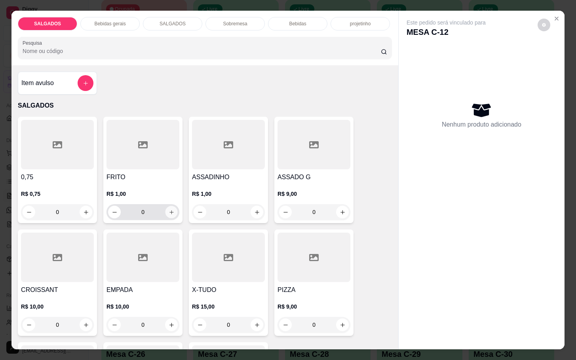
click at [166, 206] on button "increase-product-quantity" at bounding box center [172, 212] width 12 height 12
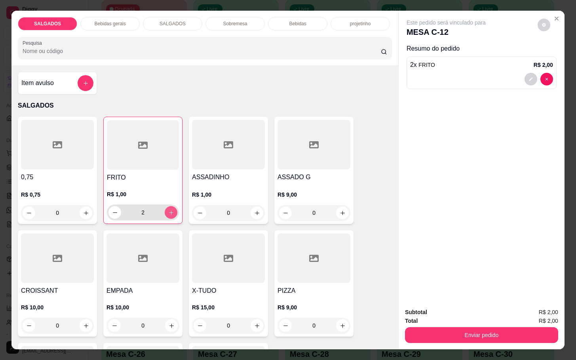
click at [165, 206] on button "increase-product-quantity" at bounding box center [171, 212] width 13 height 13
click at [165, 207] on button "increase-product-quantity" at bounding box center [171, 213] width 12 height 12
type input "5"
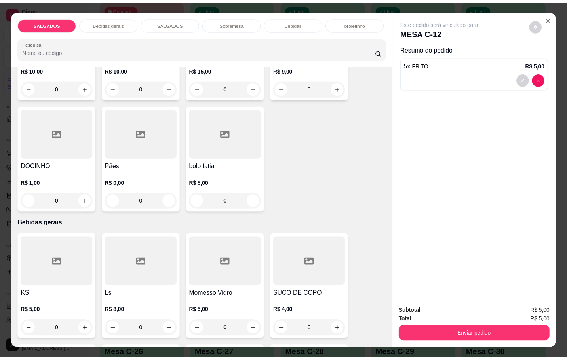
scroll to position [297, 0]
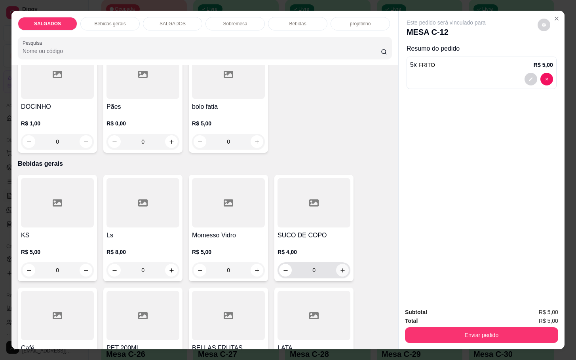
click at [336, 266] on button "increase-product-quantity" at bounding box center [342, 270] width 13 height 13
type input "1"
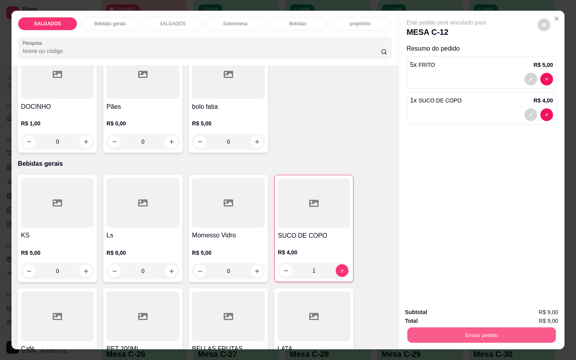
click at [438, 329] on button "Enviar pedido" at bounding box center [481, 335] width 149 height 15
click at [446, 311] on button "Não registrar e enviar pedido" at bounding box center [454, 311] width 82 height 15
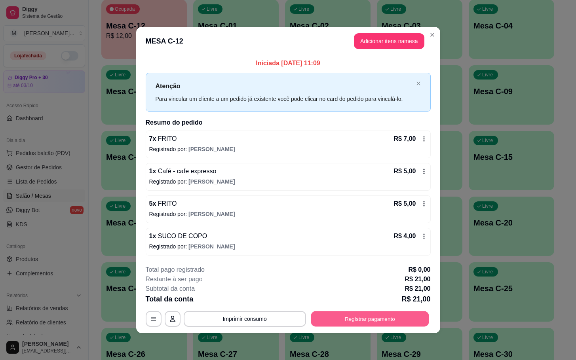
click at [402, 316] on button "Registrar pagamento" at bounding box center [370, 318] width 118 height 15
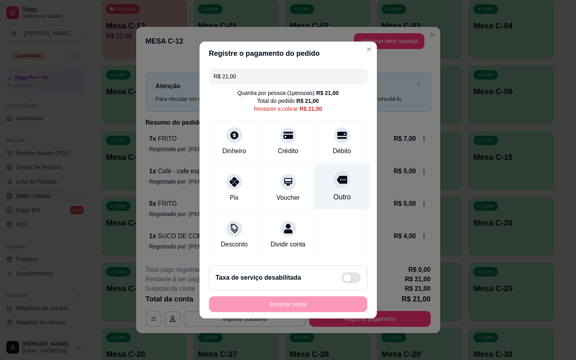
click at [335, 185] on div "Outro" at bounding box center [342, 187] width 56 height 46
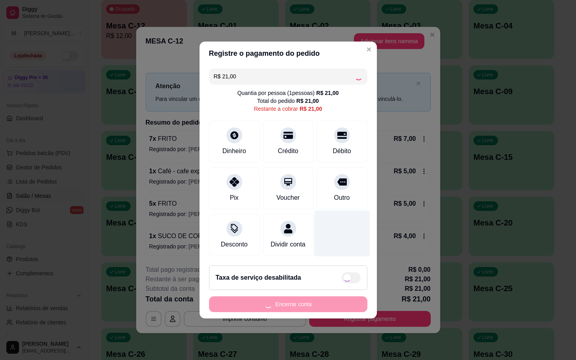
type input "R$ 0,00"
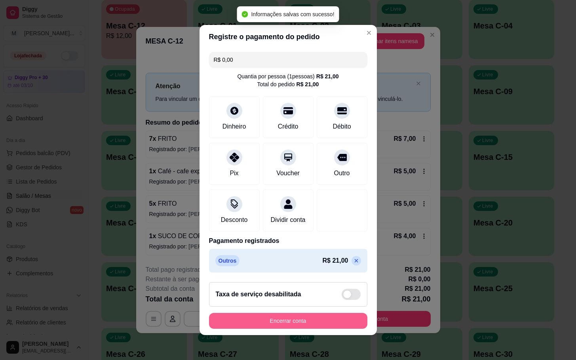
click at [311, 327] on button "Encerrar conta" at bounding box center [288, 321] width 158 height 16
